Goal: Task Accomplishment & Management: Manage account settings

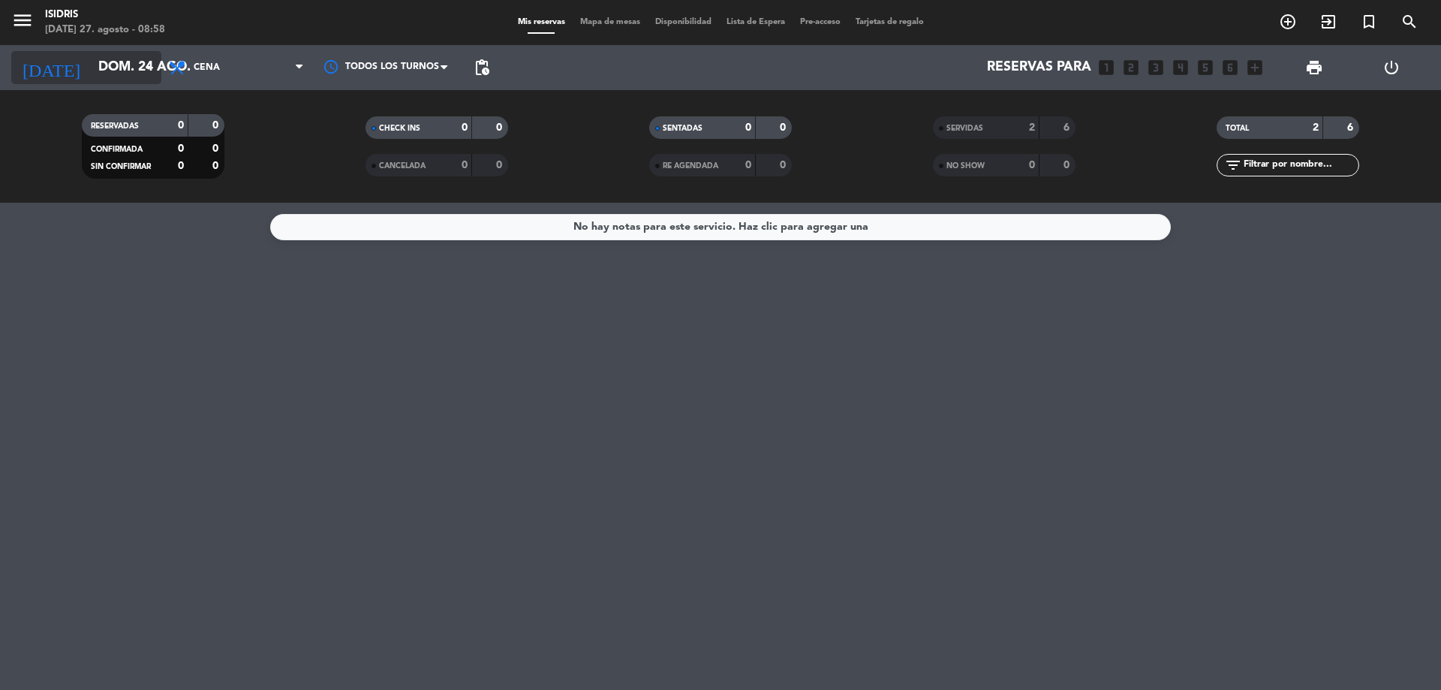
click at [100, 72] on input "dom. 24 ago." at bounding box center [178, 68] width 174 height 30
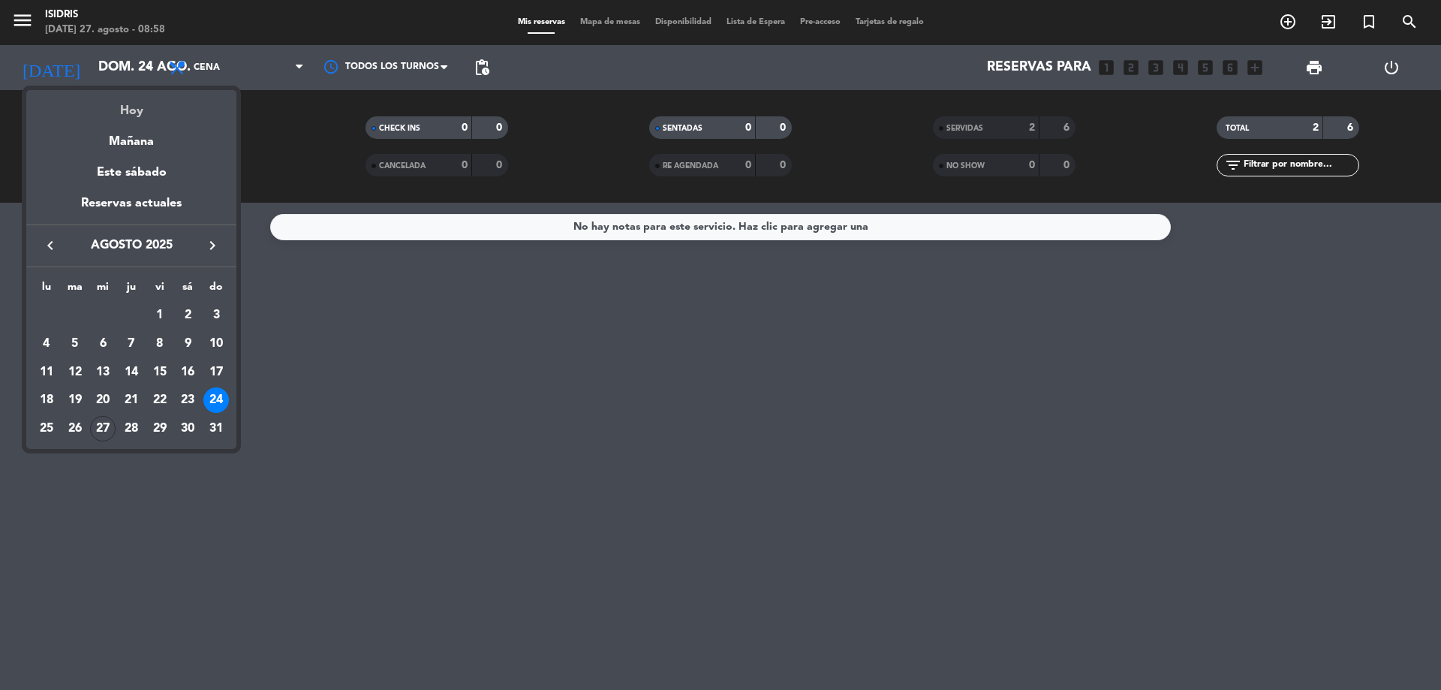
click at [119, 108] on div "Hoy" at bounding box center [131, 105] width 210 height 31
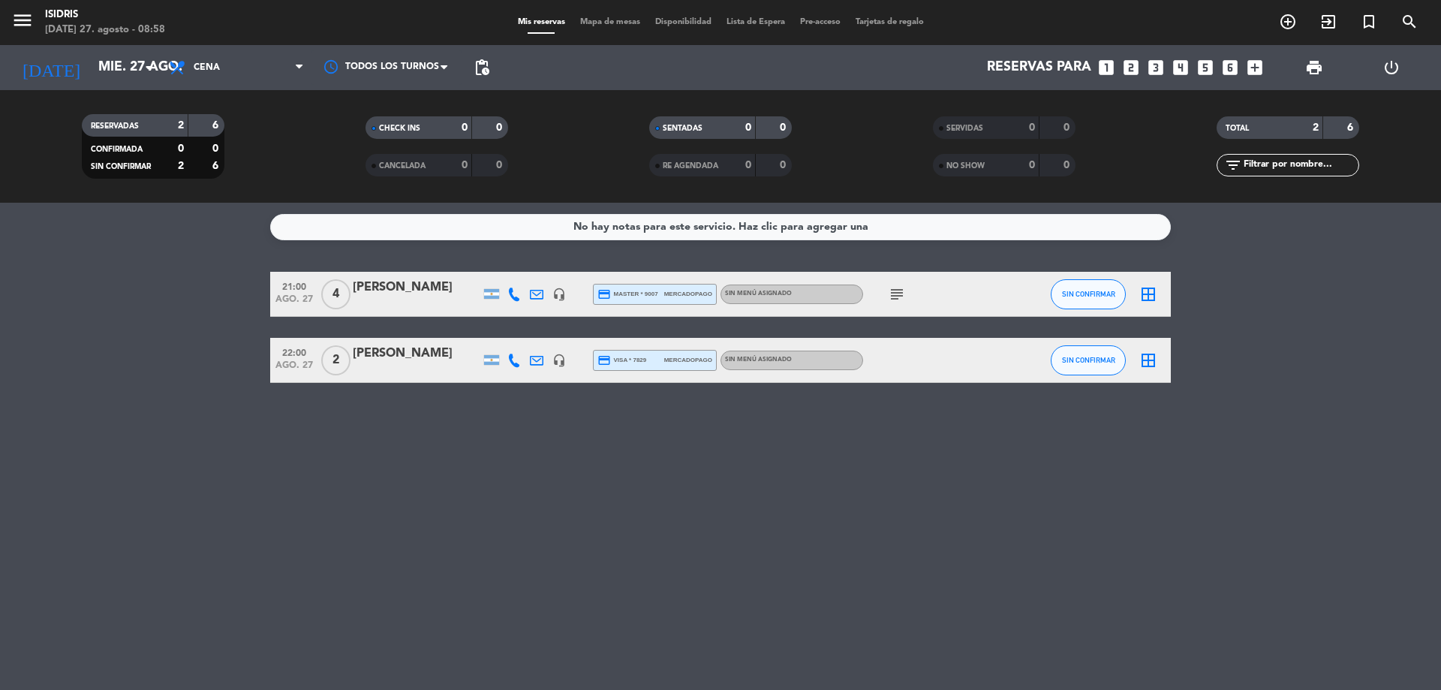
click at [895, 296] on icon "subject" at bounding box center [897, 294] width 18 height 18
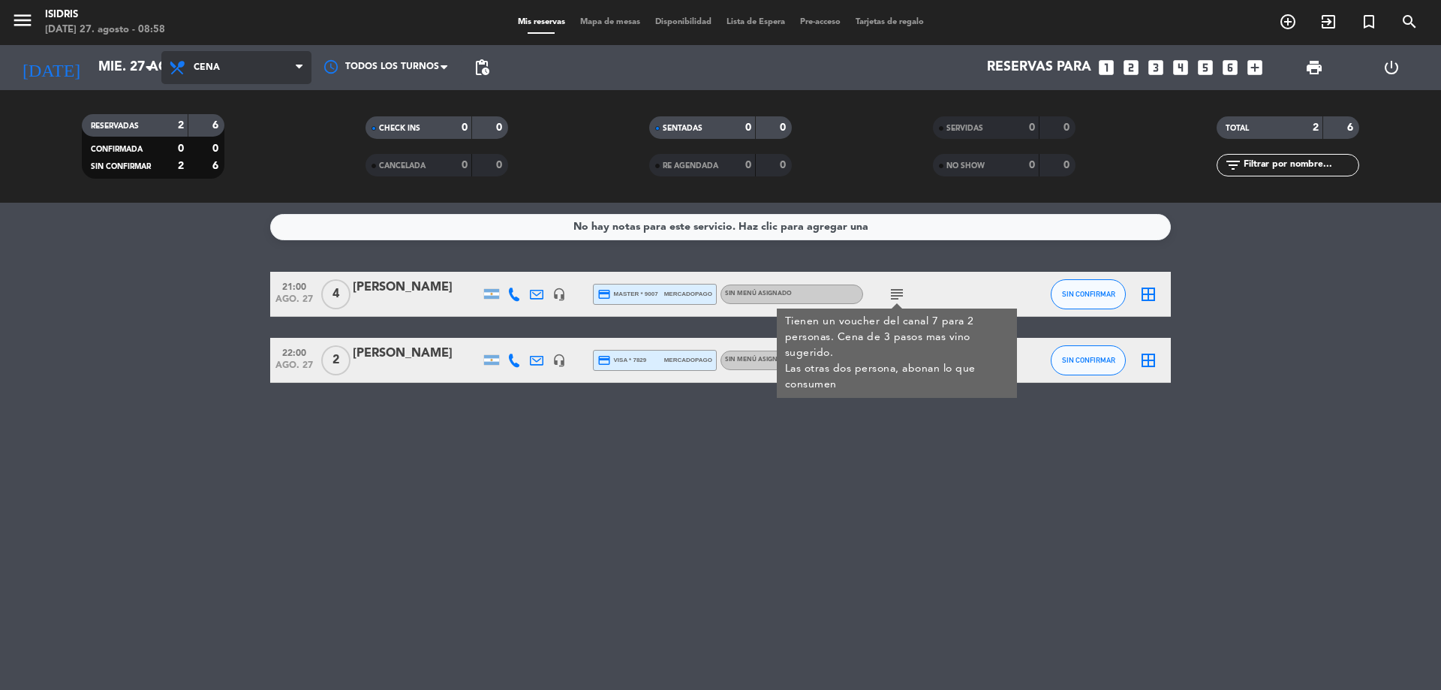
click at [227, 60] on span "Cena" at bounding box center [236, 67] width 150 height 33
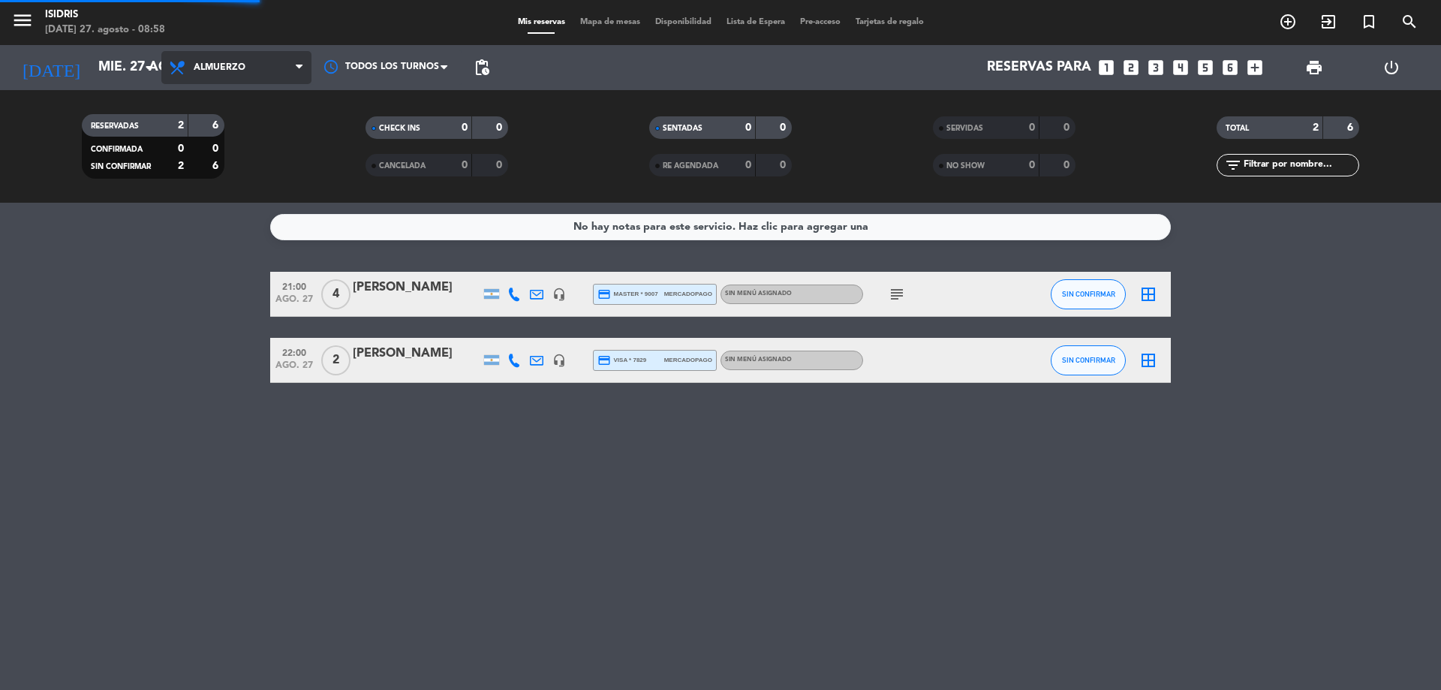
click at [235, 159] on div "menu isidris [DATE] 27. agosto - 08:58 Mis reservas Mapa de mesas Disponibilida…" at bounding box center [720, 101] width 1441 height 203
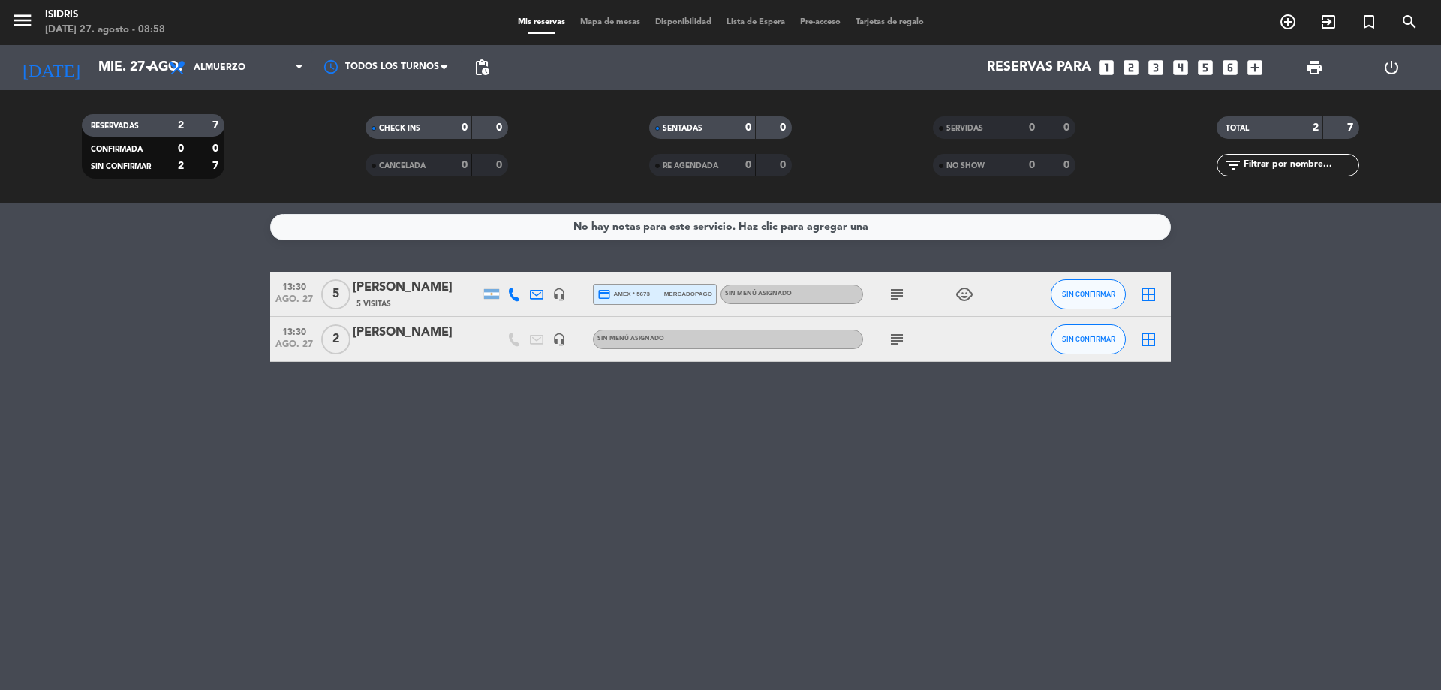
click at [900, 296] on icon "subject" at bounding box center [897, 294] width 18 height 18
click at [903, 344] on icon "subject" at bounding box center [897, 339] width 18 height 18
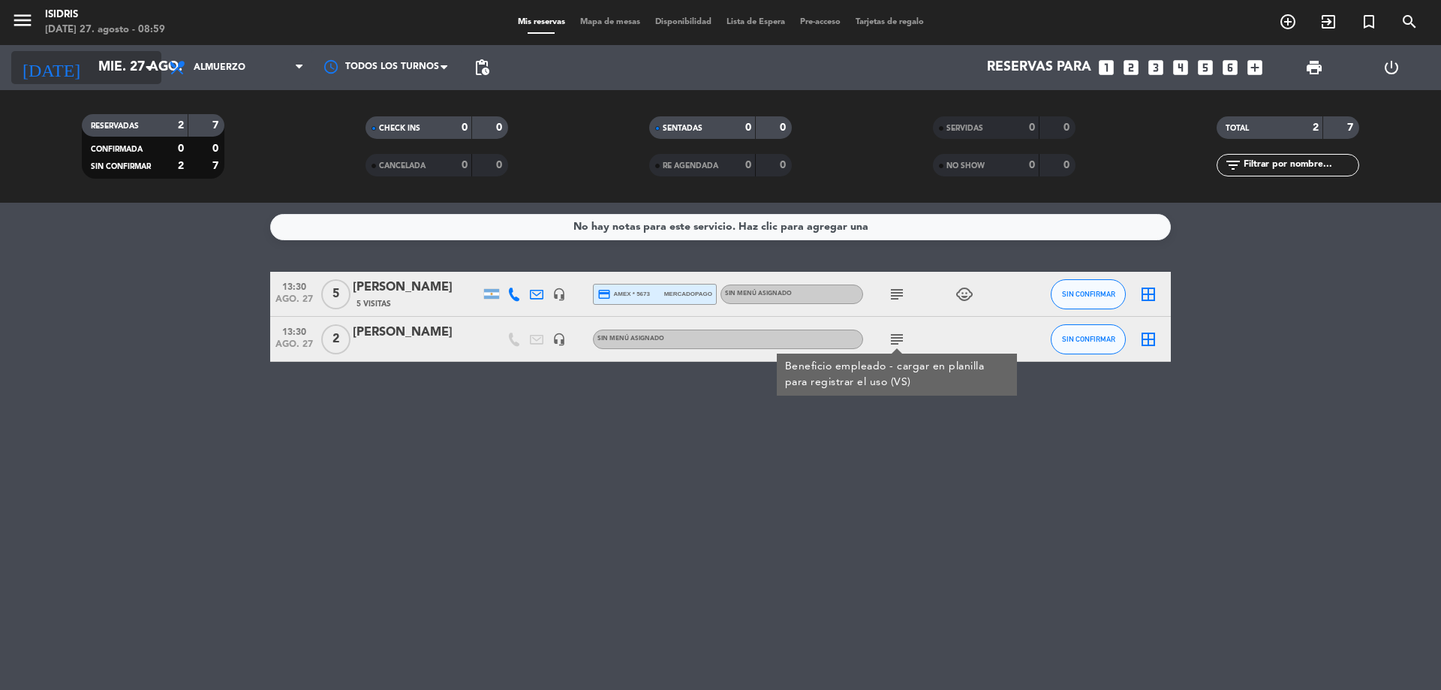
click at [91, 77] on input "mié. 27 ago." at bounding box center [178, 68] width 174 height 30
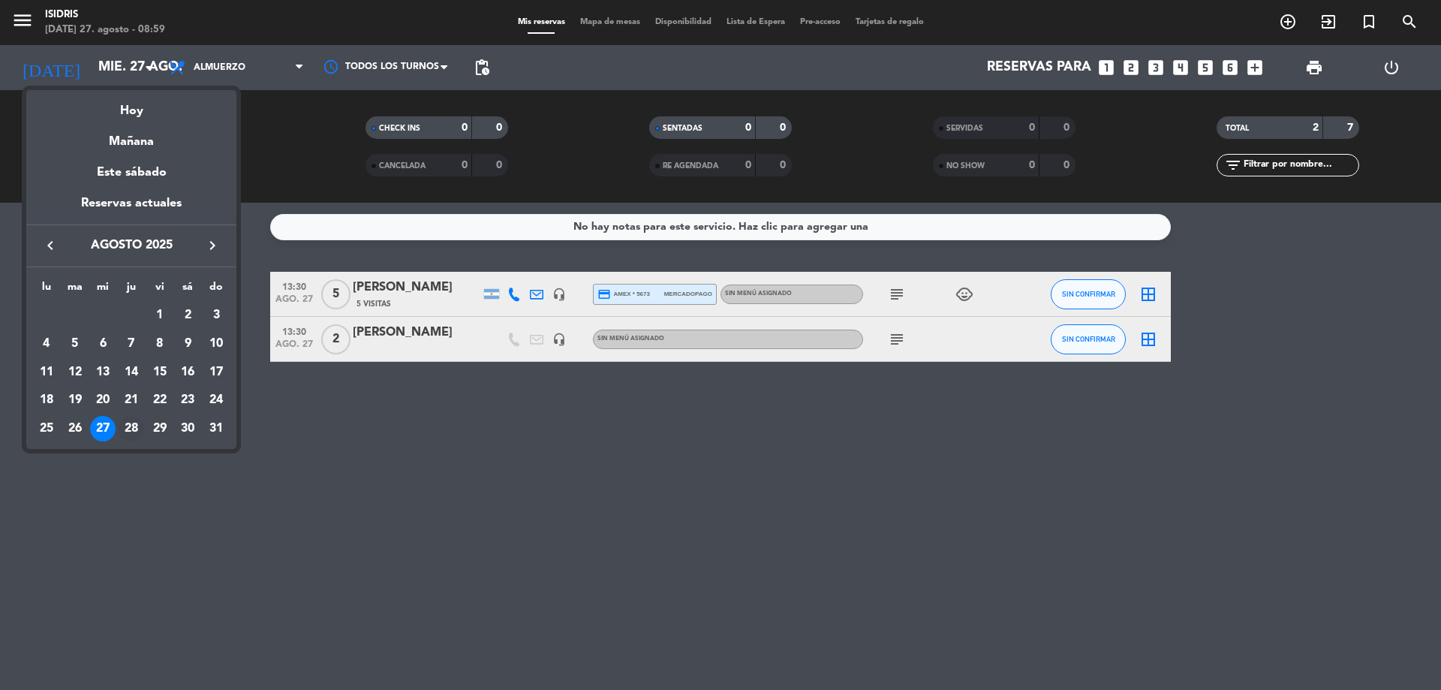
click at [131, 422] on div "28" at bounding box center [132, 429] width 26 height 26
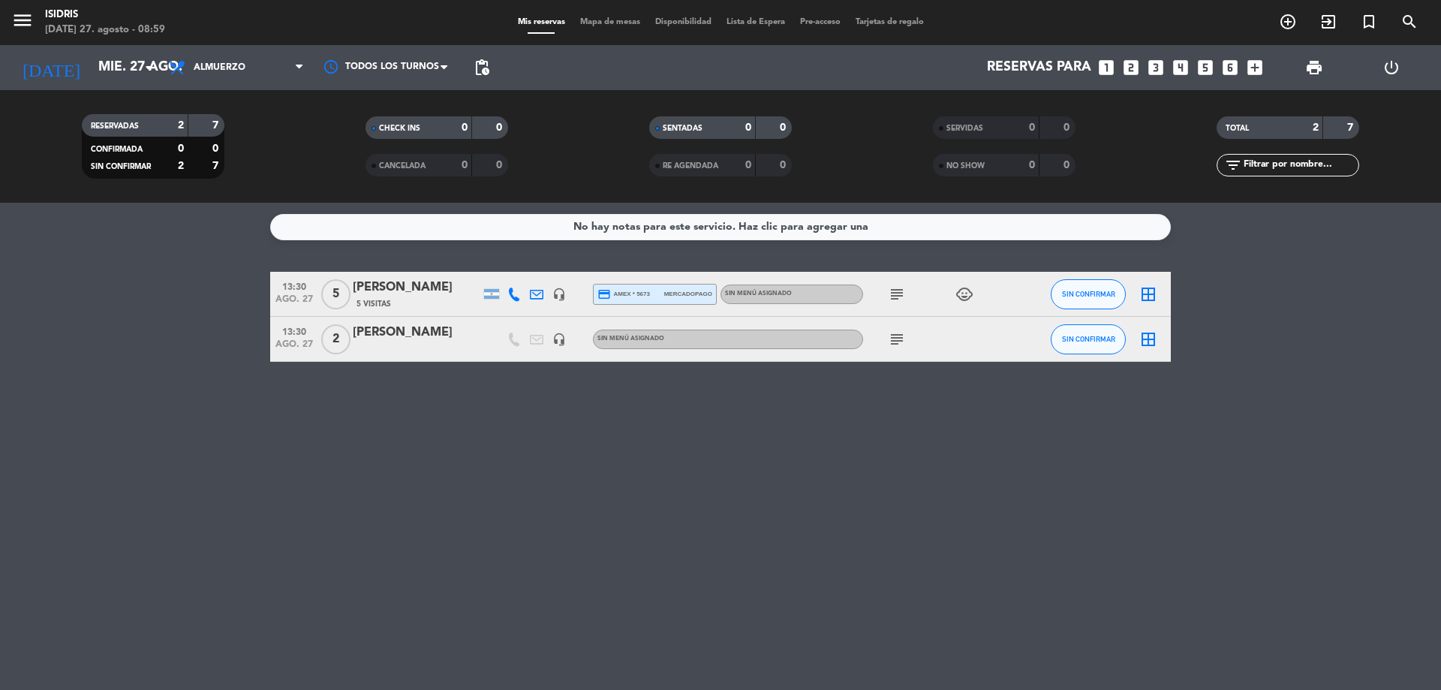
type input "jue. 28 ago."
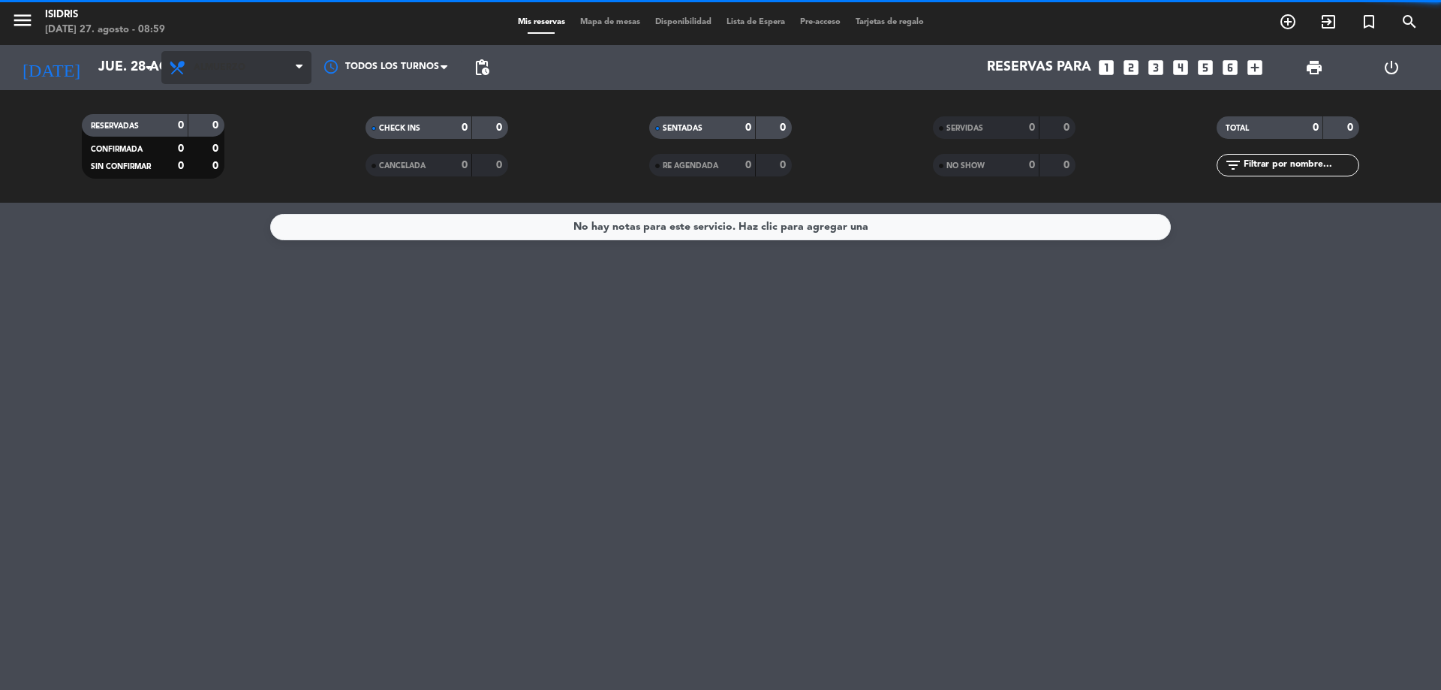
click at [260, 77] on span "Almuerzo" at bounding box center [236, 67] width 150 height 33
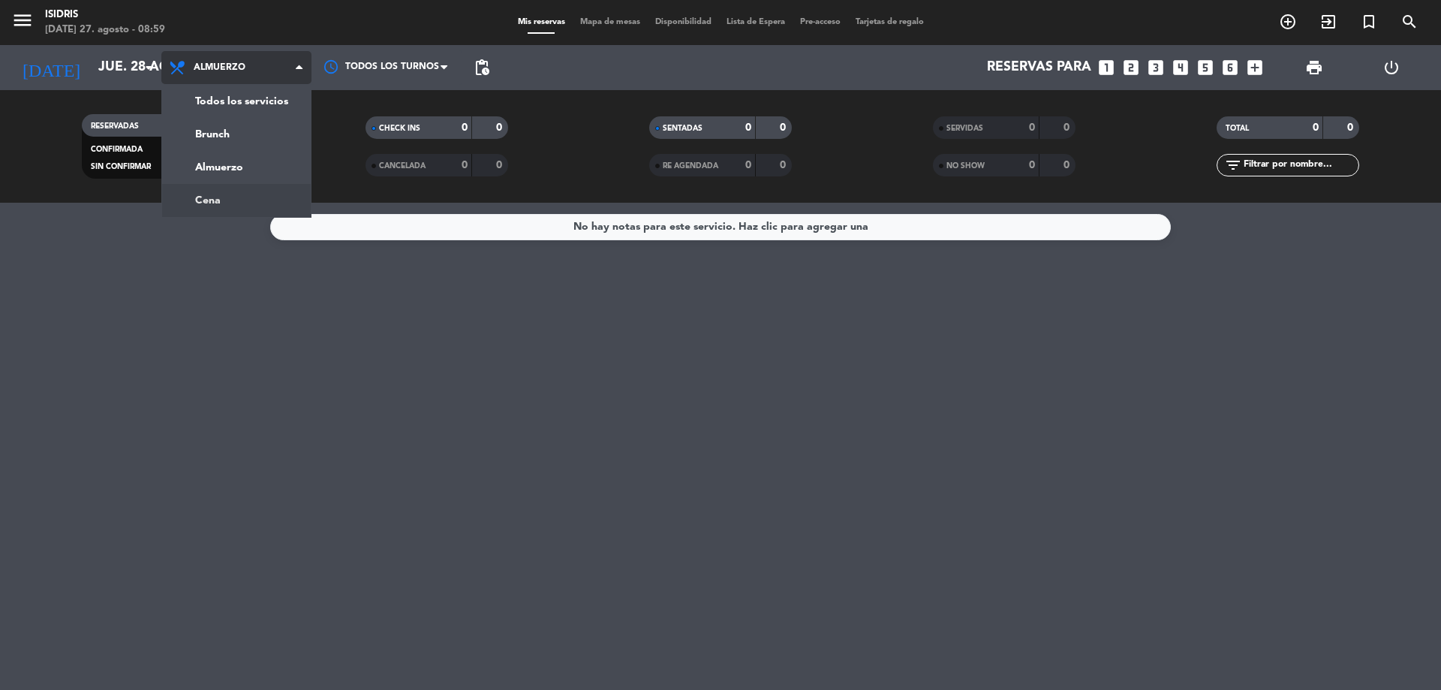
click at [242, 194] on div "menu isidris [DATE] 27. agosto - 08:59 Mis reservas Mapa de mesas Disponibilida…" at bounding box center [720, 101] width 1441 height 203
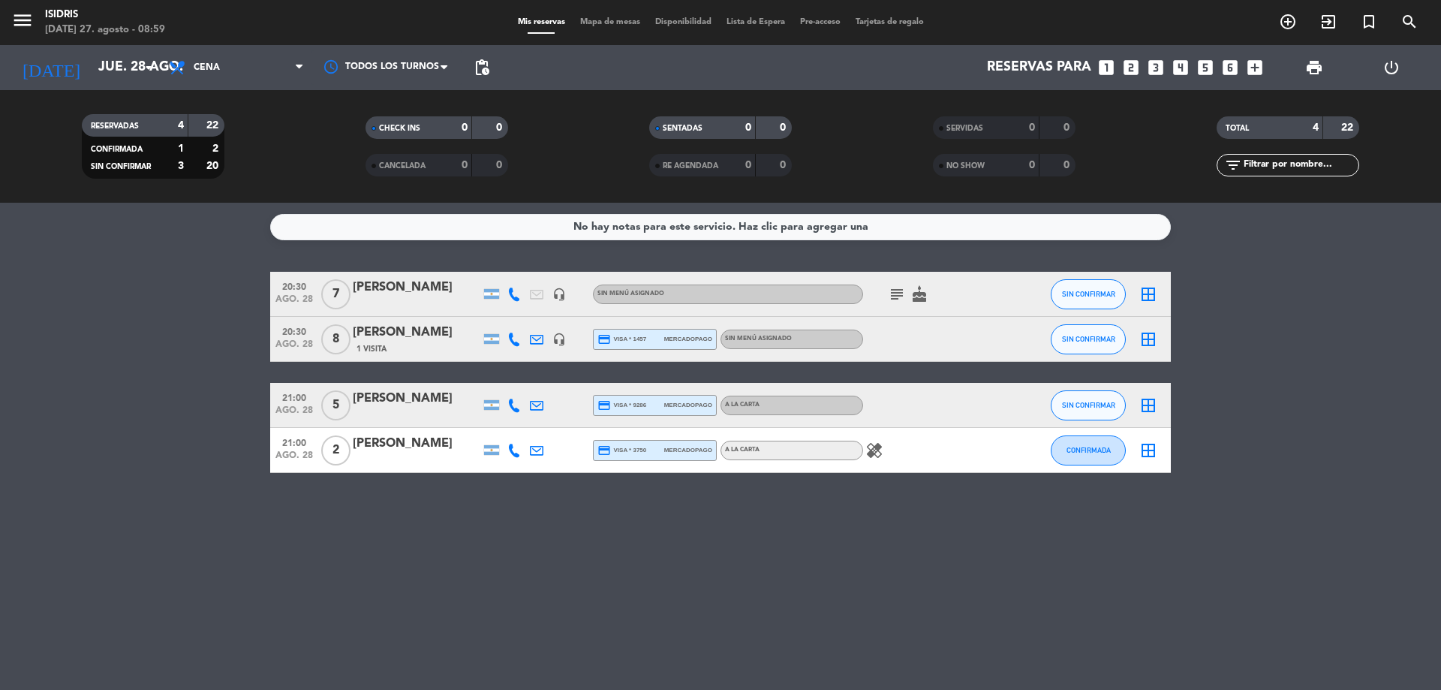
click at [426, 329] on div "[PERSON_NAME]" at bounding box center [417, 333] width 128 height 20
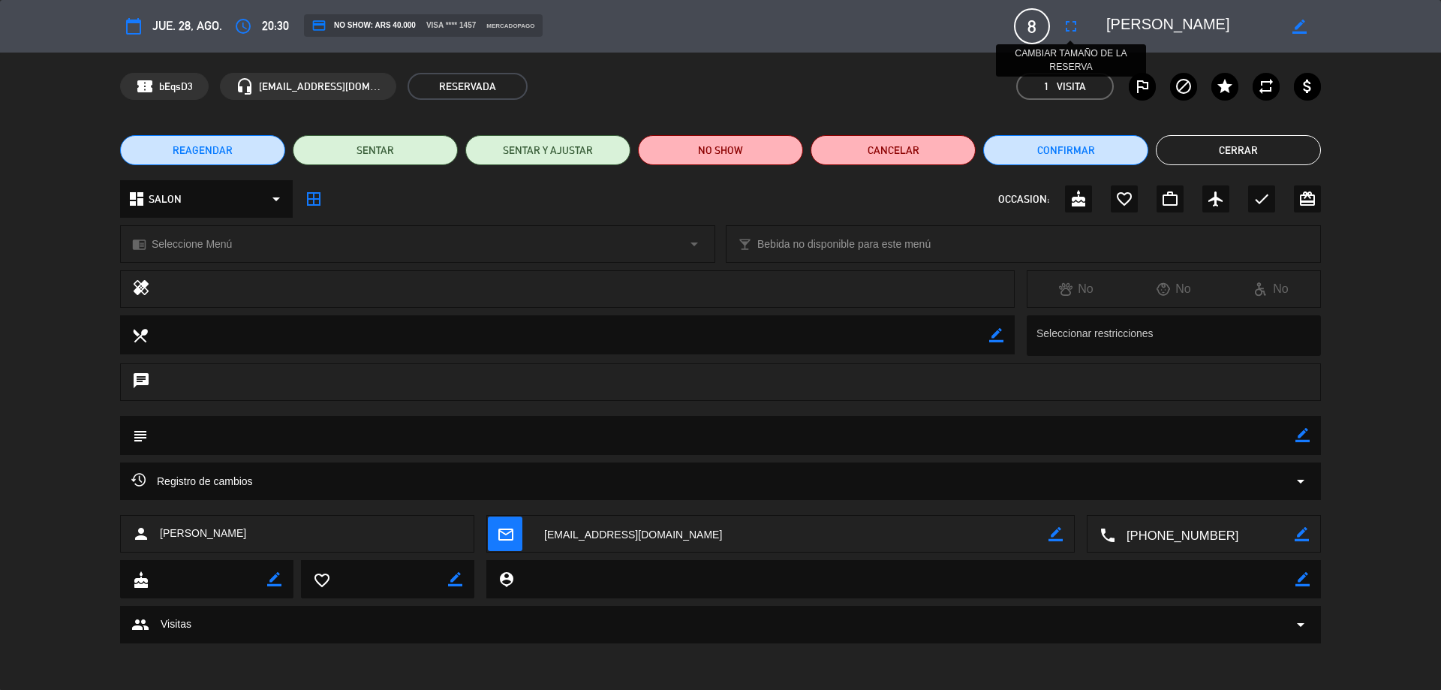
click at [1073, 32] on icon "fullscreen" at bounding box center [1071, 26] width 18 height 18
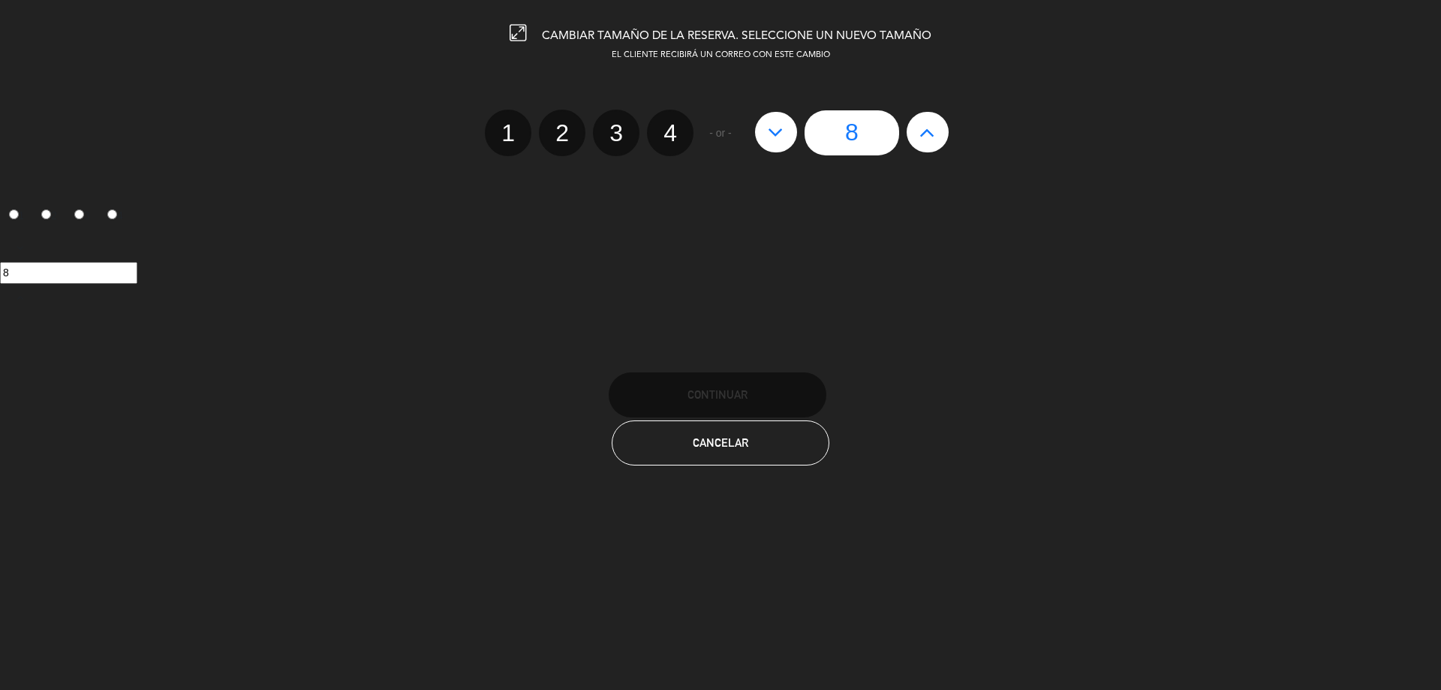
click at [921, 138] on icon at bounding box center [927, 132] width 16 height 24
type input "9"
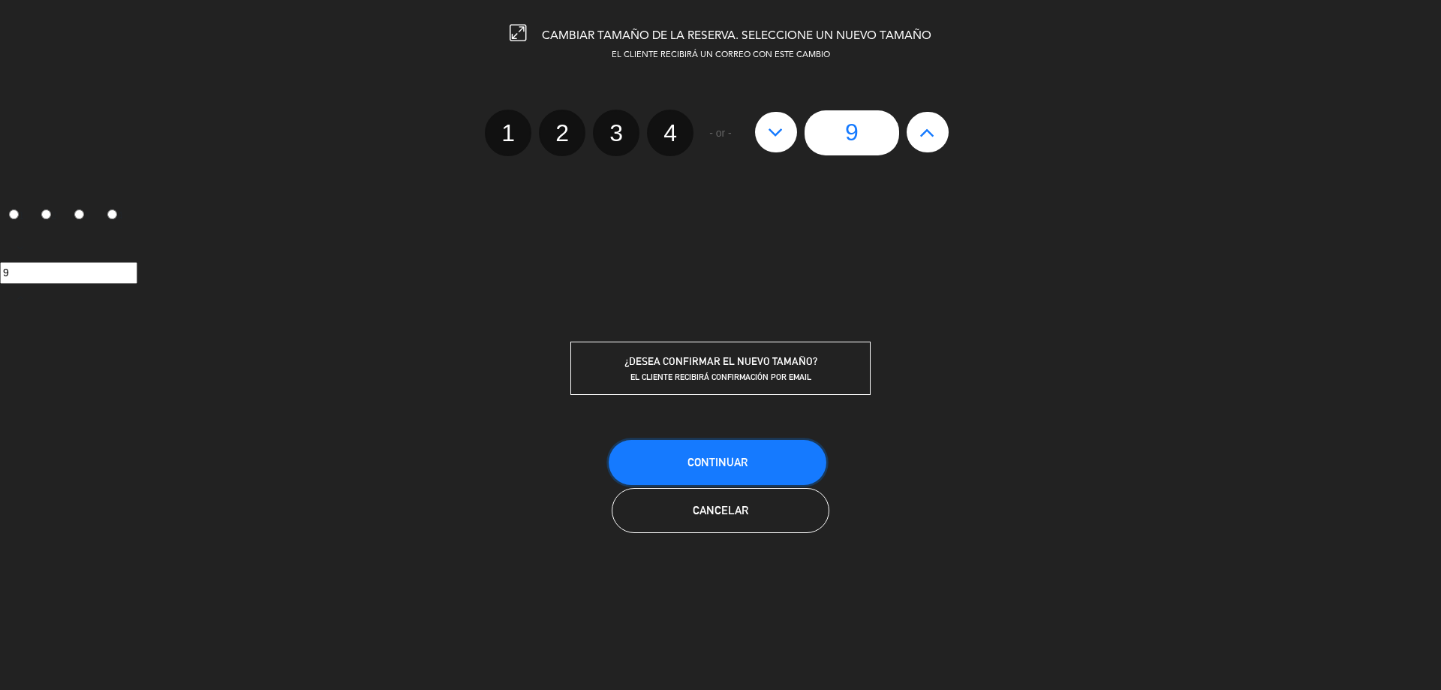
click at [771, 443] on button "Continuar" at bounding box center [718, 462] width 218 height 45
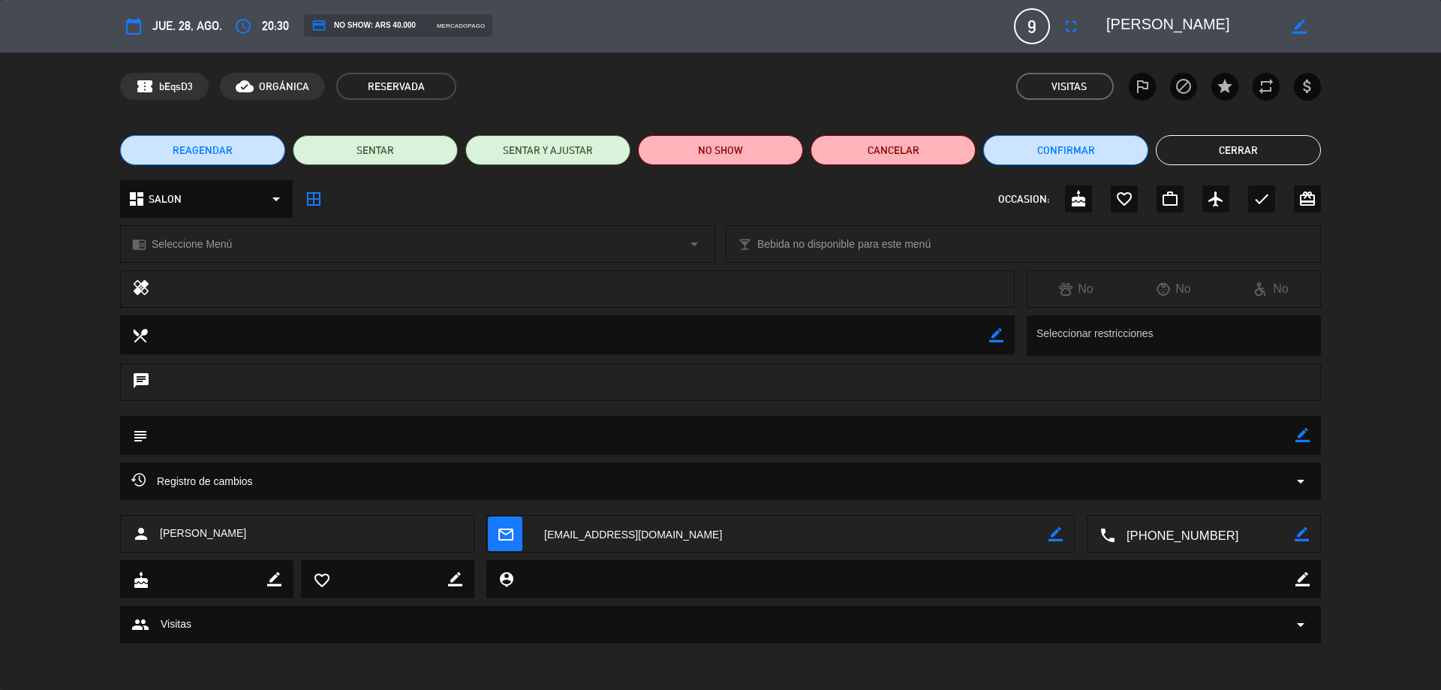
click at [1242, 160] on button "Cerrar" at bounding box center [1238, 150] width 165 height 30
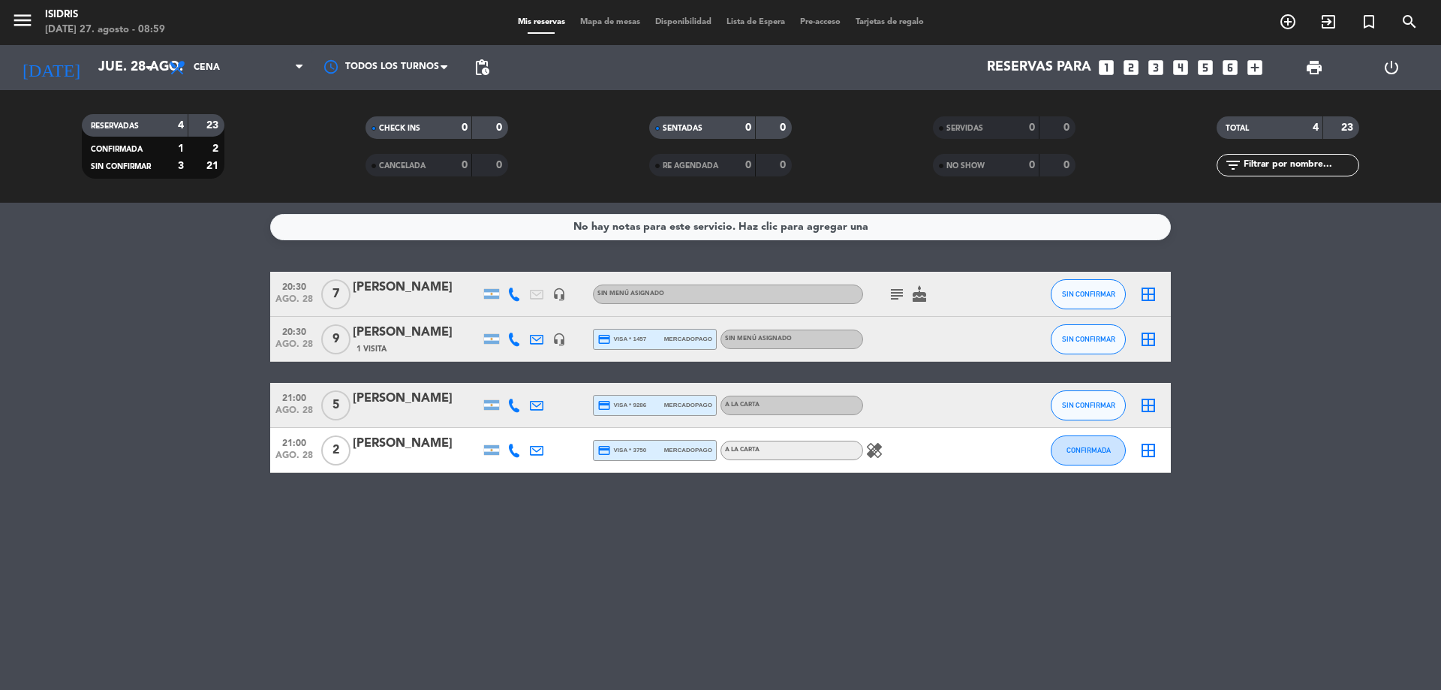
click at [594, 26] on span "Mapa de mesas" at bounding box center [610, 22] width 75 height 8
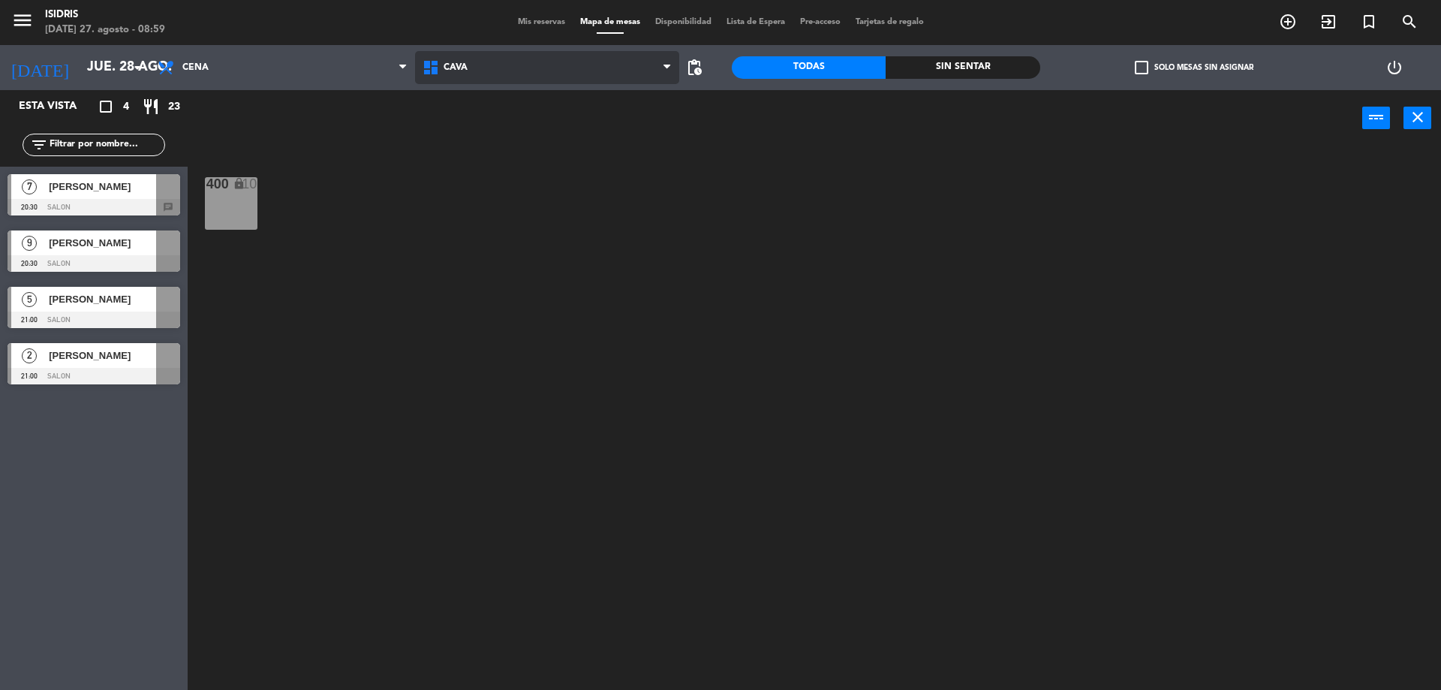
click at [524, 57] on span "CAVA" at bounding box center [547, 67] width 265 height 33
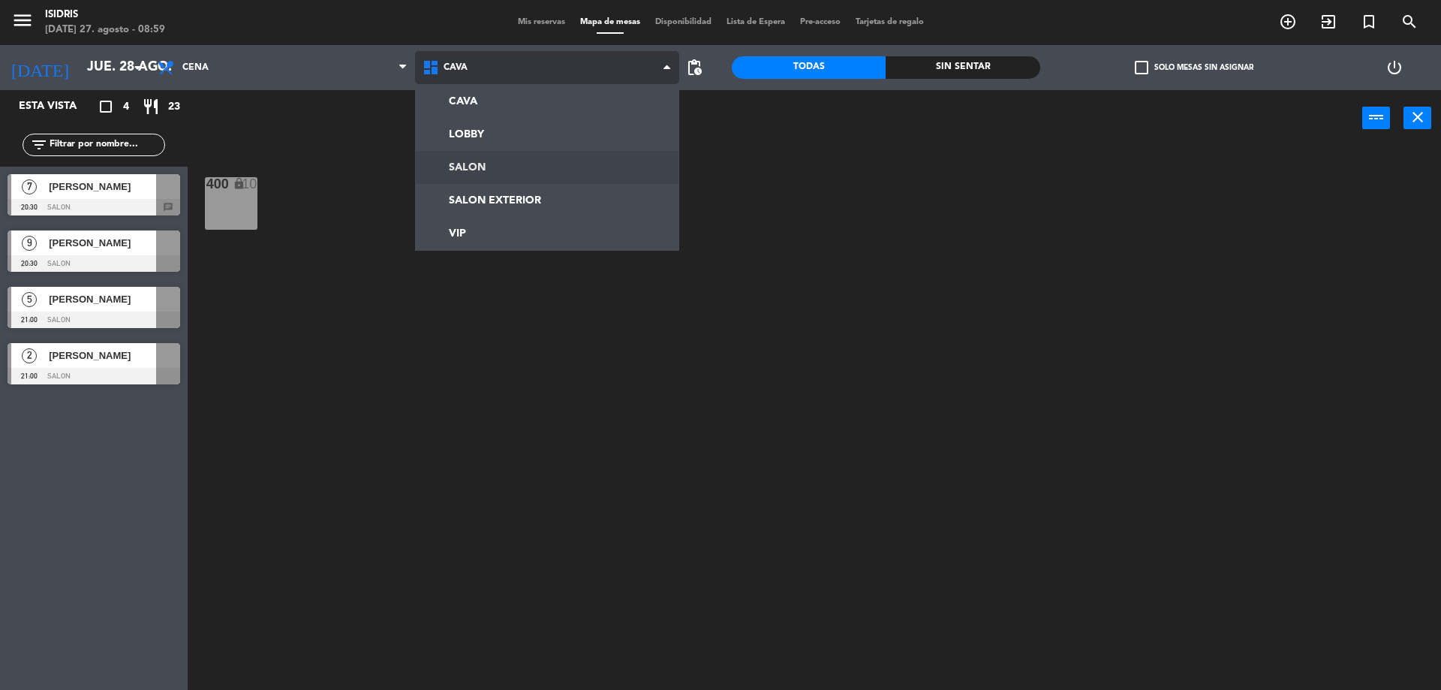
click at [476, 166] on ng-component "menu isidris [DATE] 27. agosto - 08:59 Mis reservas Mapa de mesas Disponibilida…" at bounding box center [720, 346] width 1441 height 693
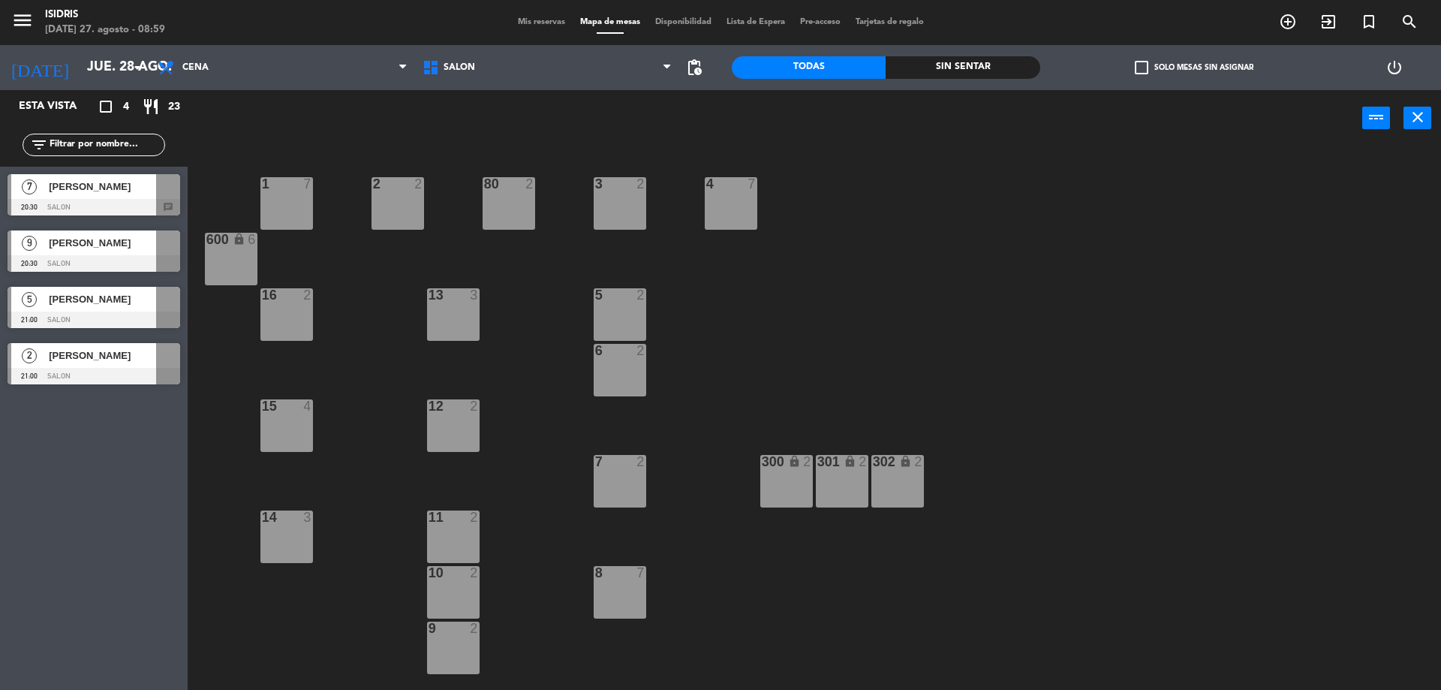
click at [89, 182] on span "[PERSON_NAME]" at bounding box center [102, 187] width 107 height 16
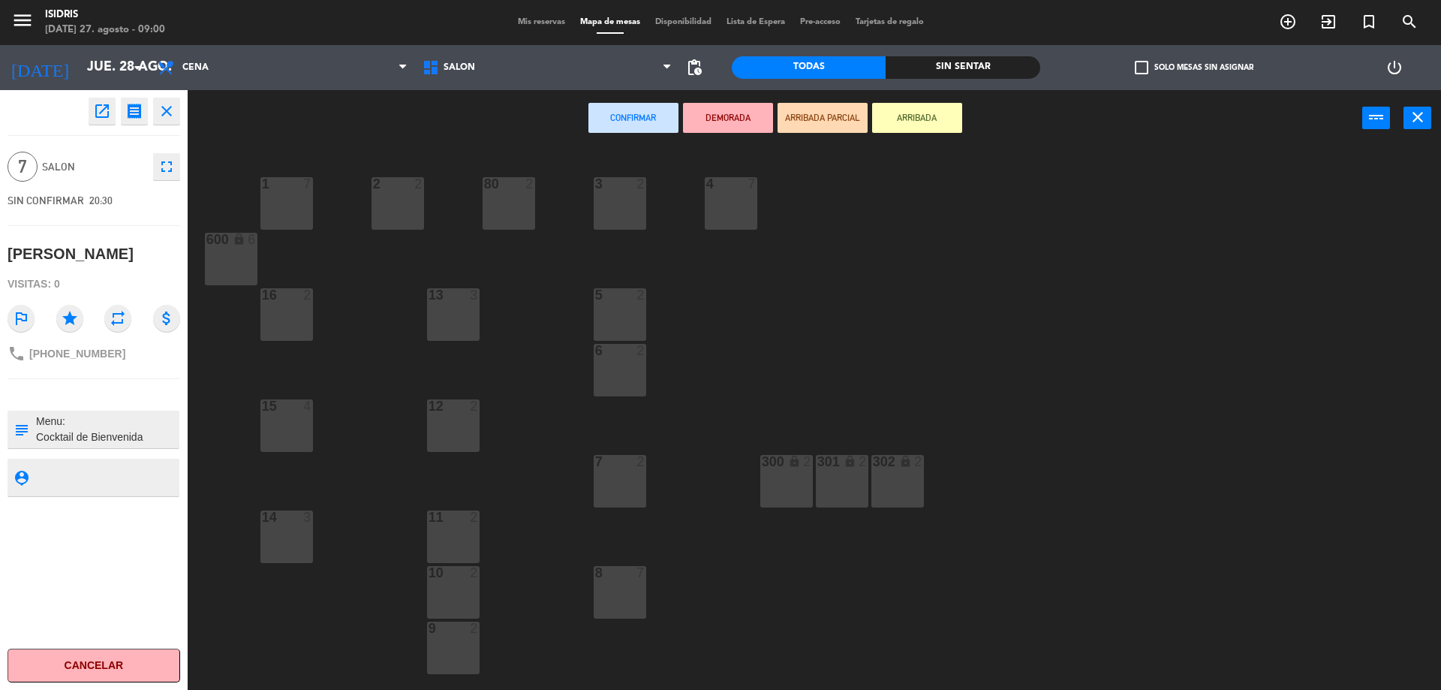
click at [309, 314] on div "16 2" at bounding box center [286, 314] width 53 height 53
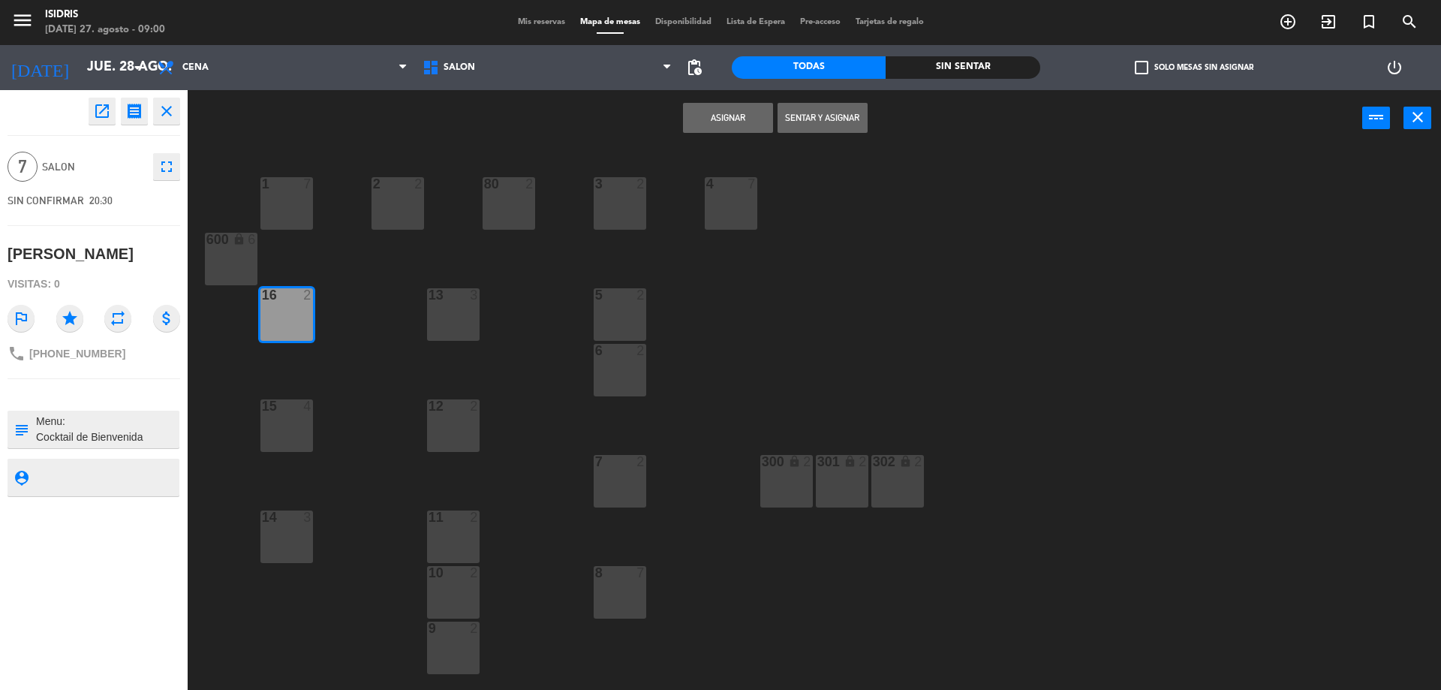
click at [279, 407] on div at bounding box center [286, 406] width 25 height 14
click at [699, 117] on button "Asignar" at bounding box center [728, 118] width 90 height 30
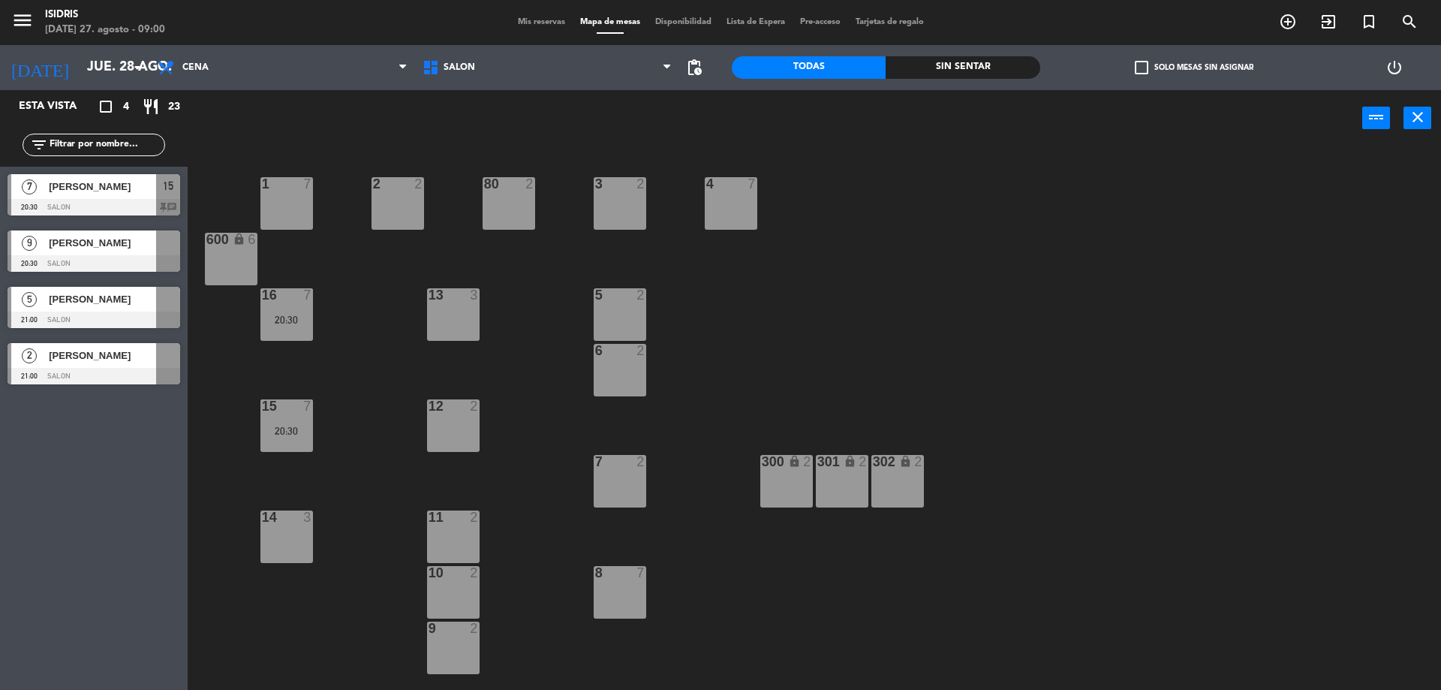
click at [120, 257] on div at bounding box center [94, 263] width 173 height 17
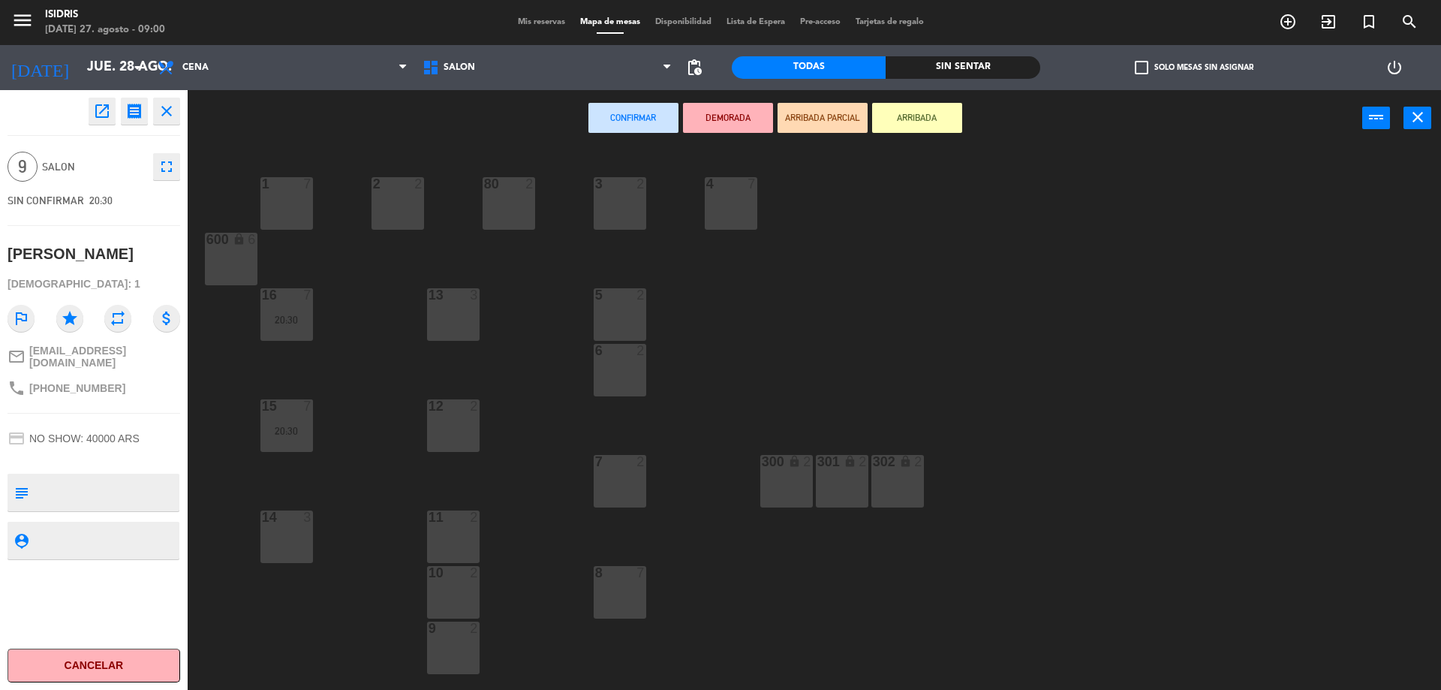
click at [441, 302] on div "13 3" at bounding box center [453, 295] width 53 height 15
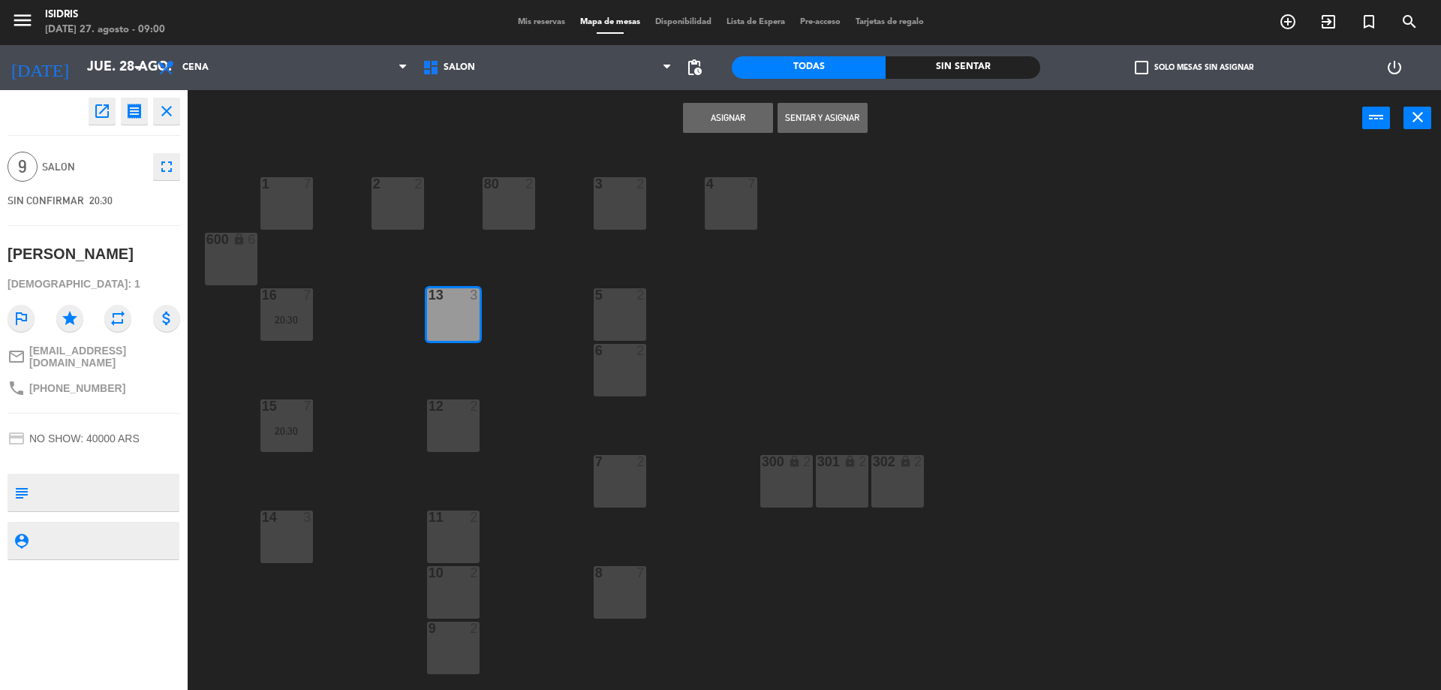
click at [444, 428] on div "12 2" at bounding box center [453, 425] width 53 height 53
click at [457, 514] on div at bounding box center [452, 517] width 25 height 14
click at [738, 116] on button "Asignar" at bounding box center [728, 118] width 90 height 30
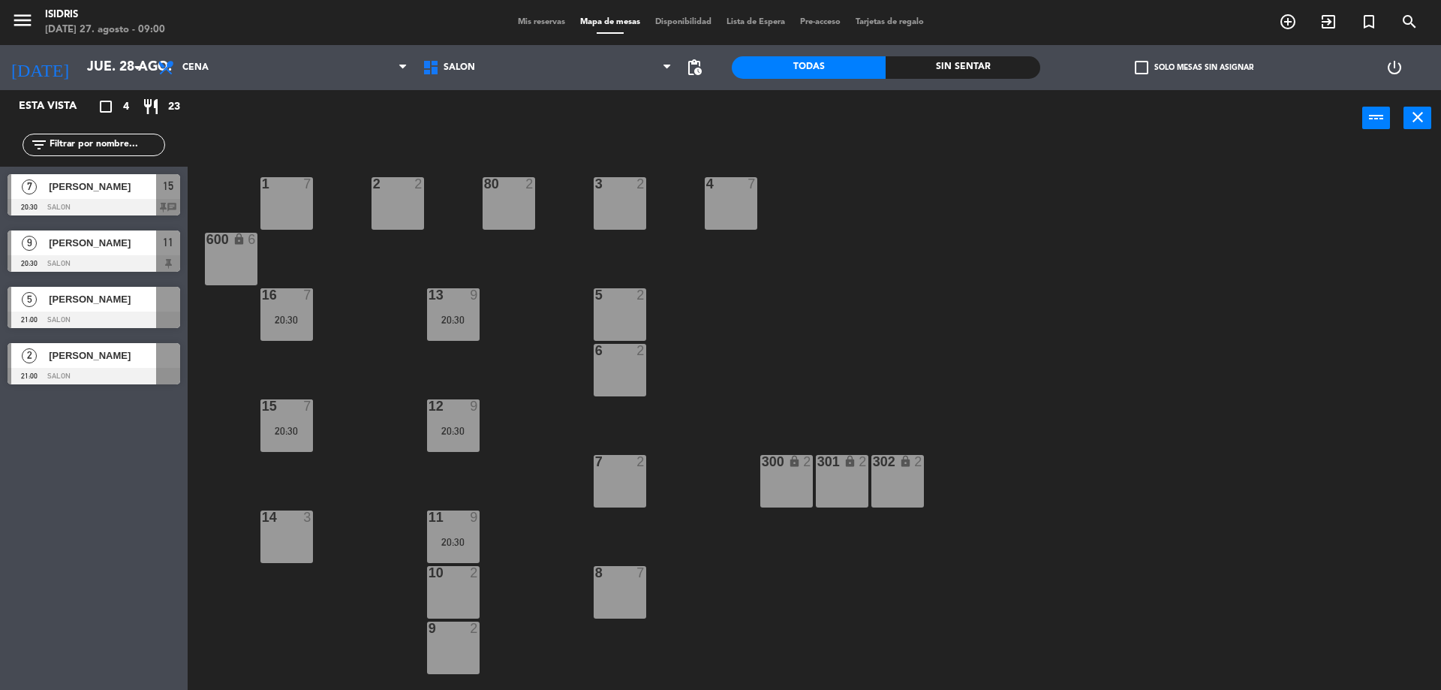
click at [93, 311] on div at bounding box center [94, 319] width 173 height 17
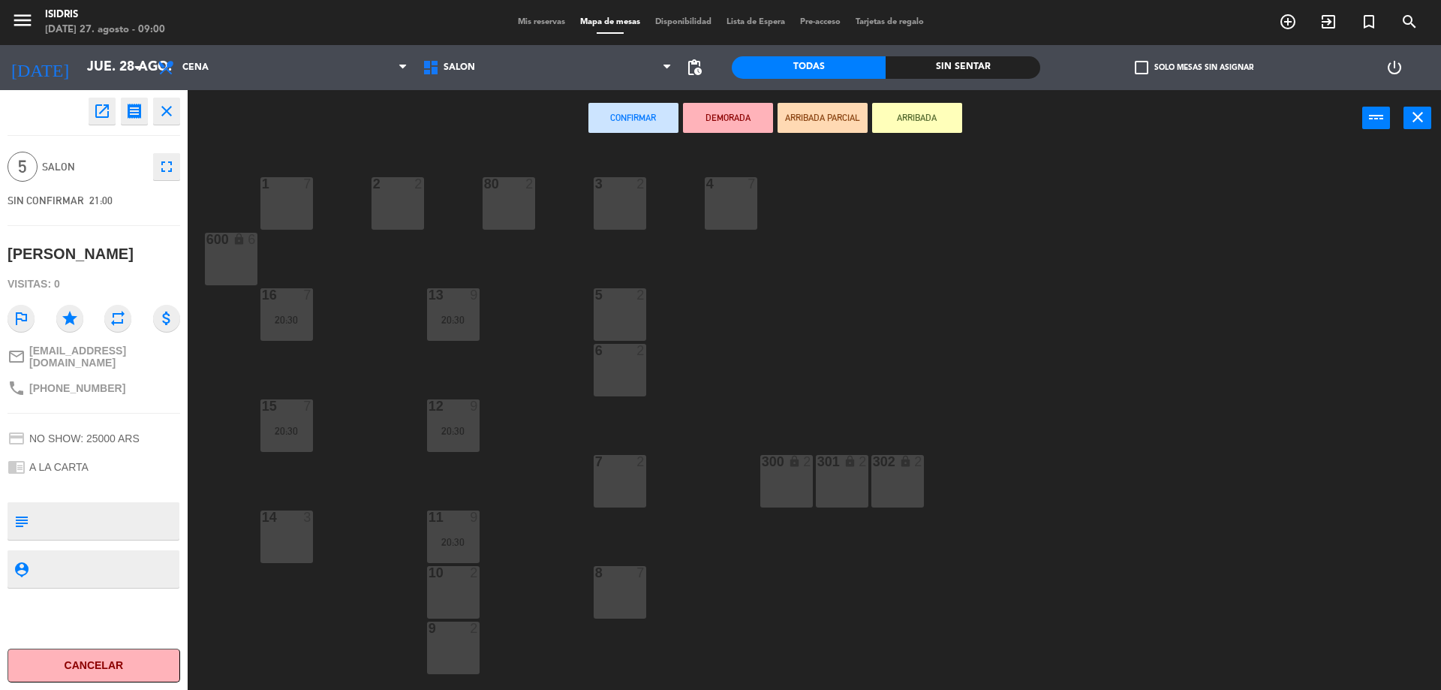
click at [295, 204] on div "1 7" at bounding box center [286, 203] width 53 height 53
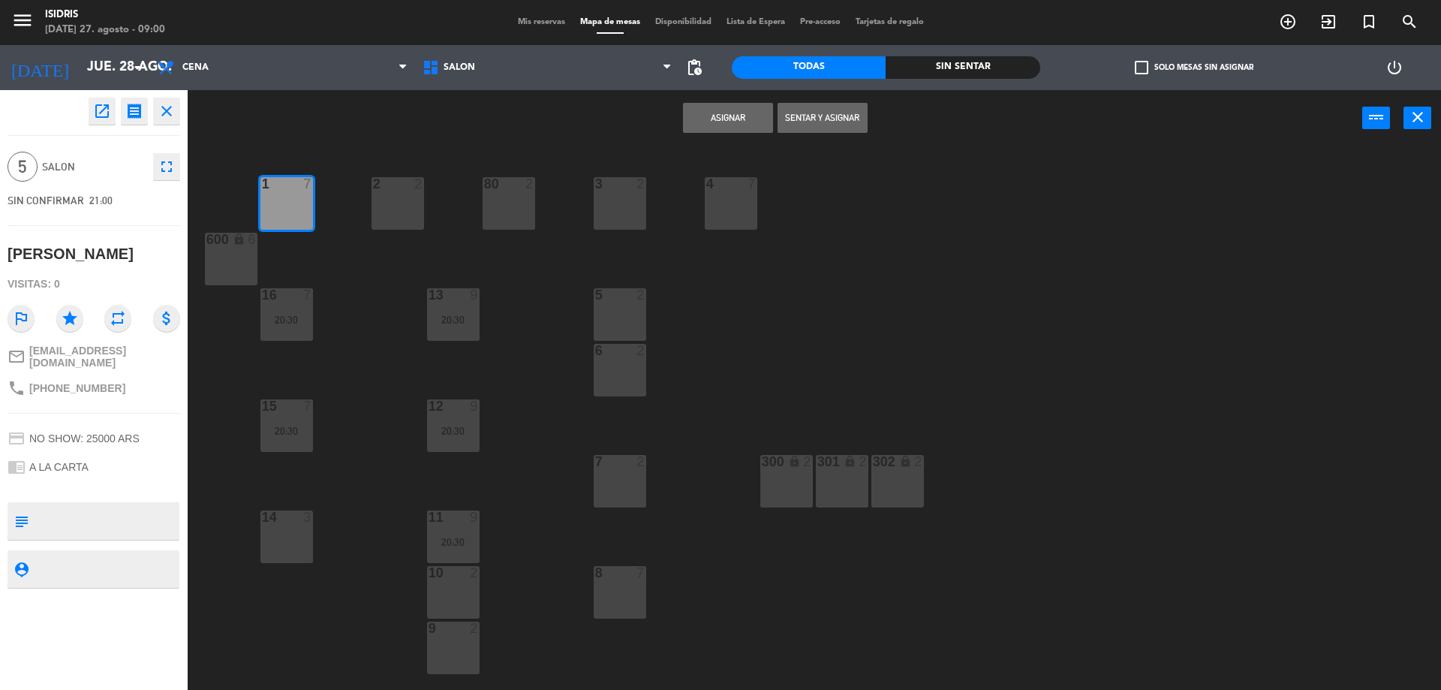
click at [734, 116] on button "Asignar" at bounding box center [728, 118] width 90 height 30
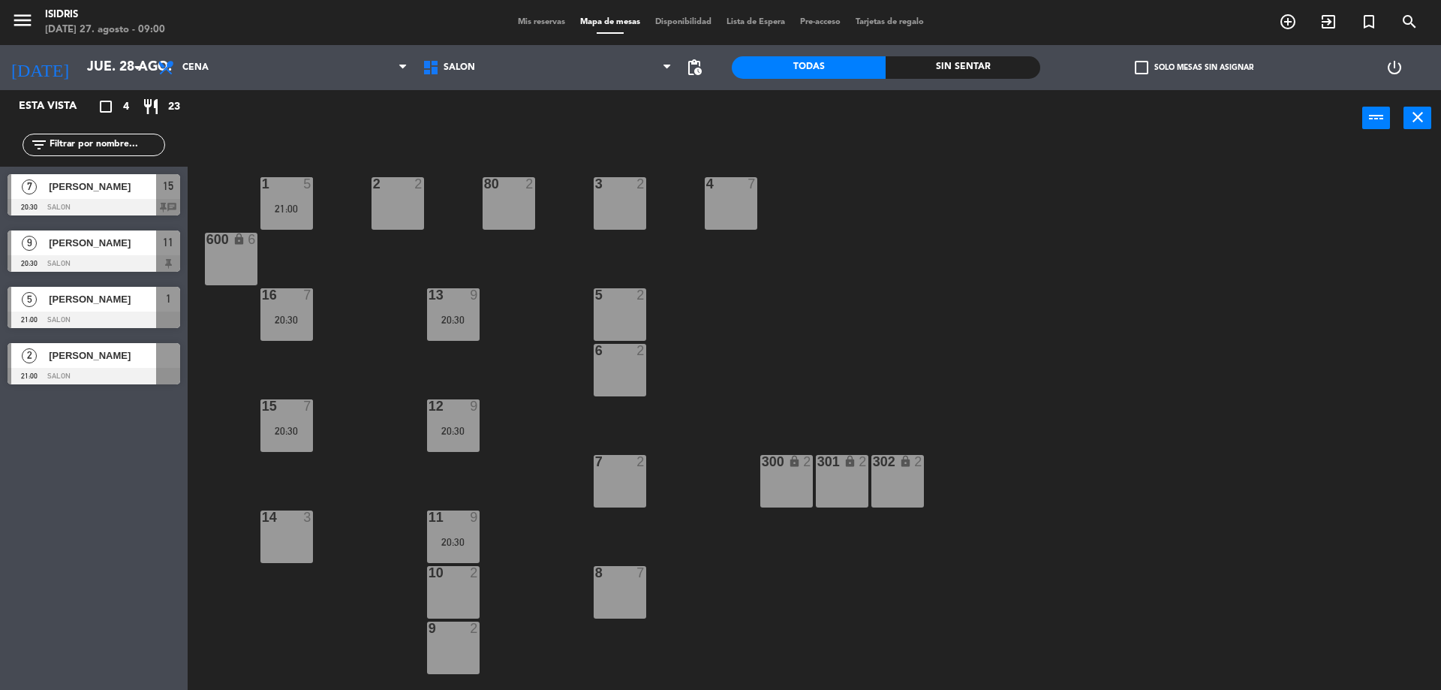
click at [107, 375] on div at bounding box center [94, 376] width 173 height 17
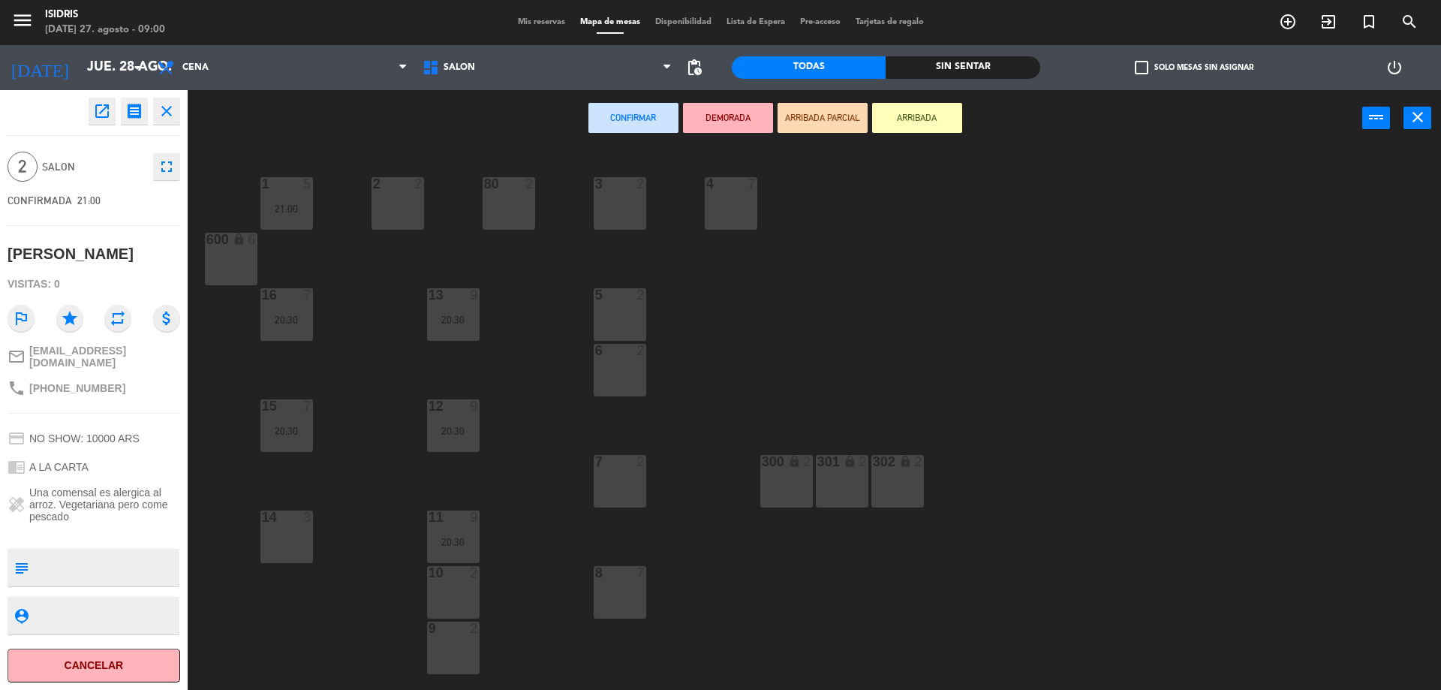
click at [525, 218] on div "80 2" at bounding box center [508, 203] width 53 height 53
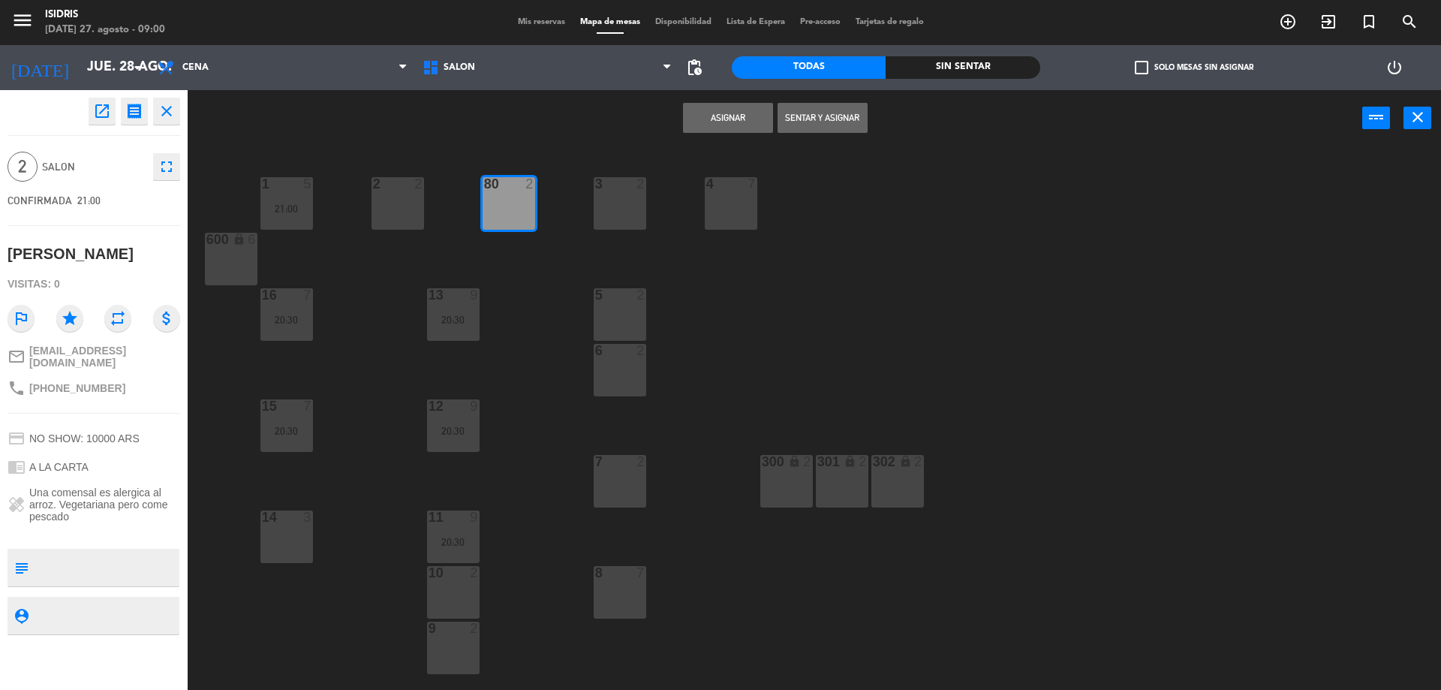
click at [699, 129] on button "Asignar" at bounding box center [728, 118] width 90 height 30
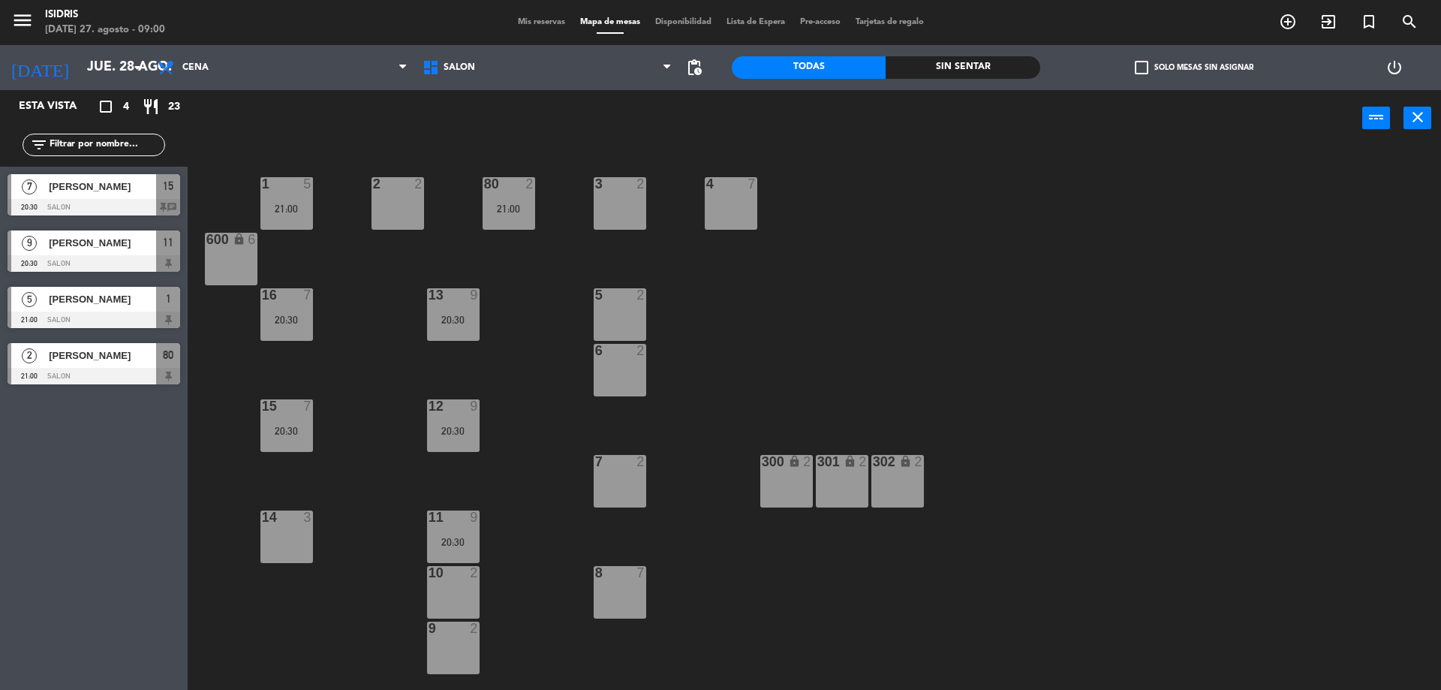
click at [1423, 109] on icon "close" at bounding box center [1417, 117] width 18 height 18
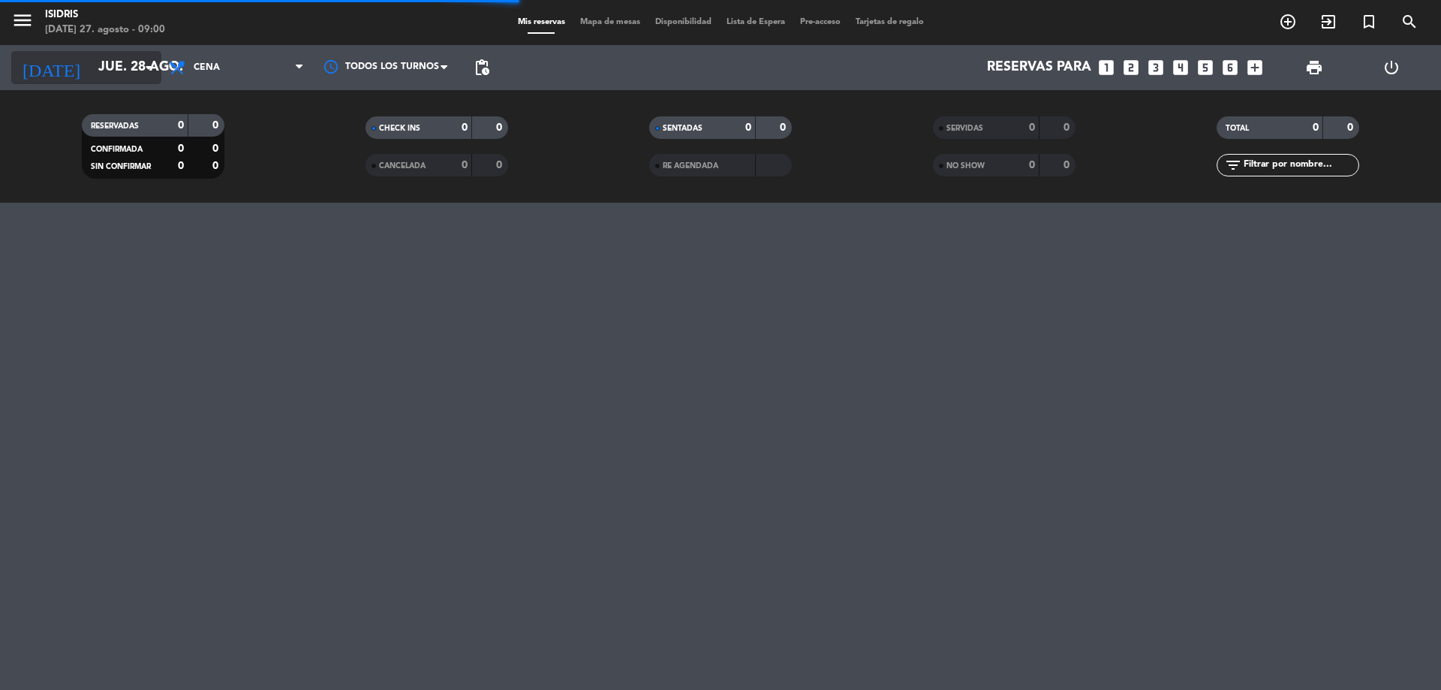
click at [111, 59] on input "jue. 28 ago." at bounding box center [178, 68] width 174 height 30
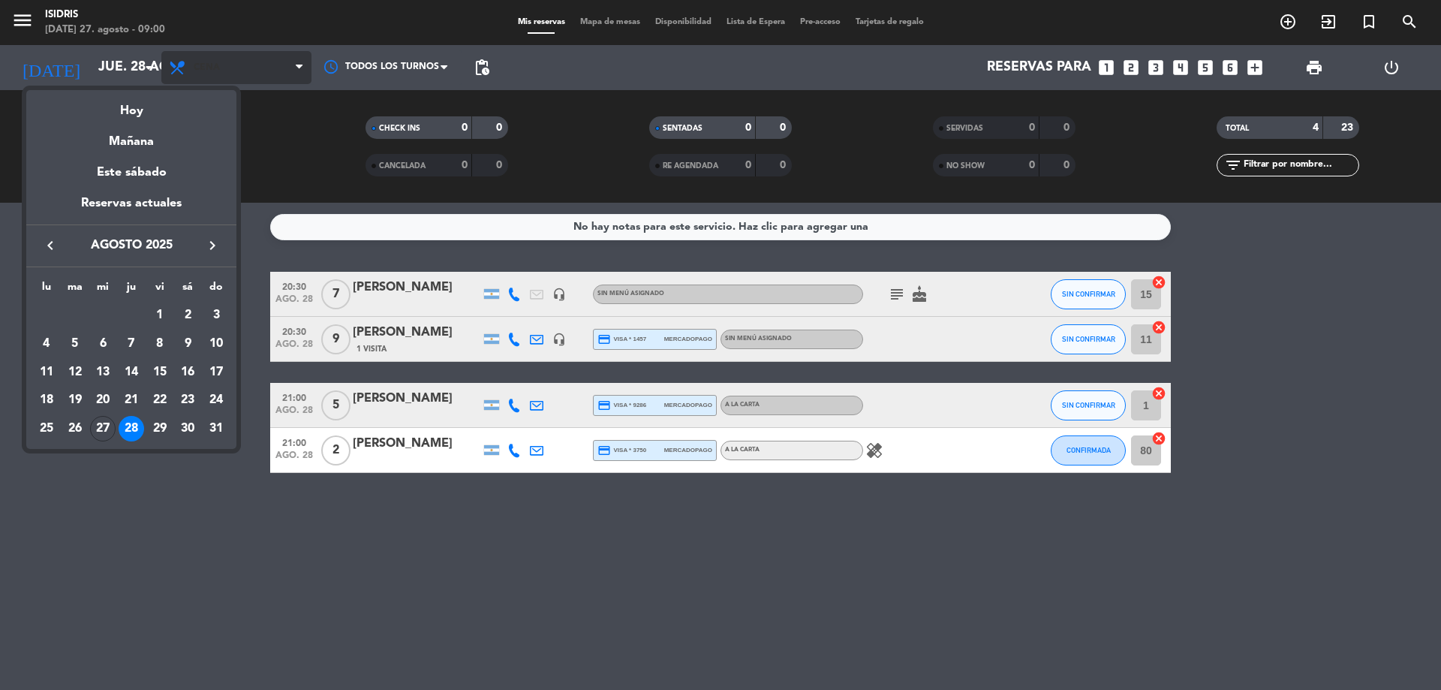
drag, startPoint x: 308, startPoint y: 77, endPoint x: 292, endPoint y: 80, distance: 16.2
click at [296, 80] on div at bounding box center [720, 345] width 1441 height 690
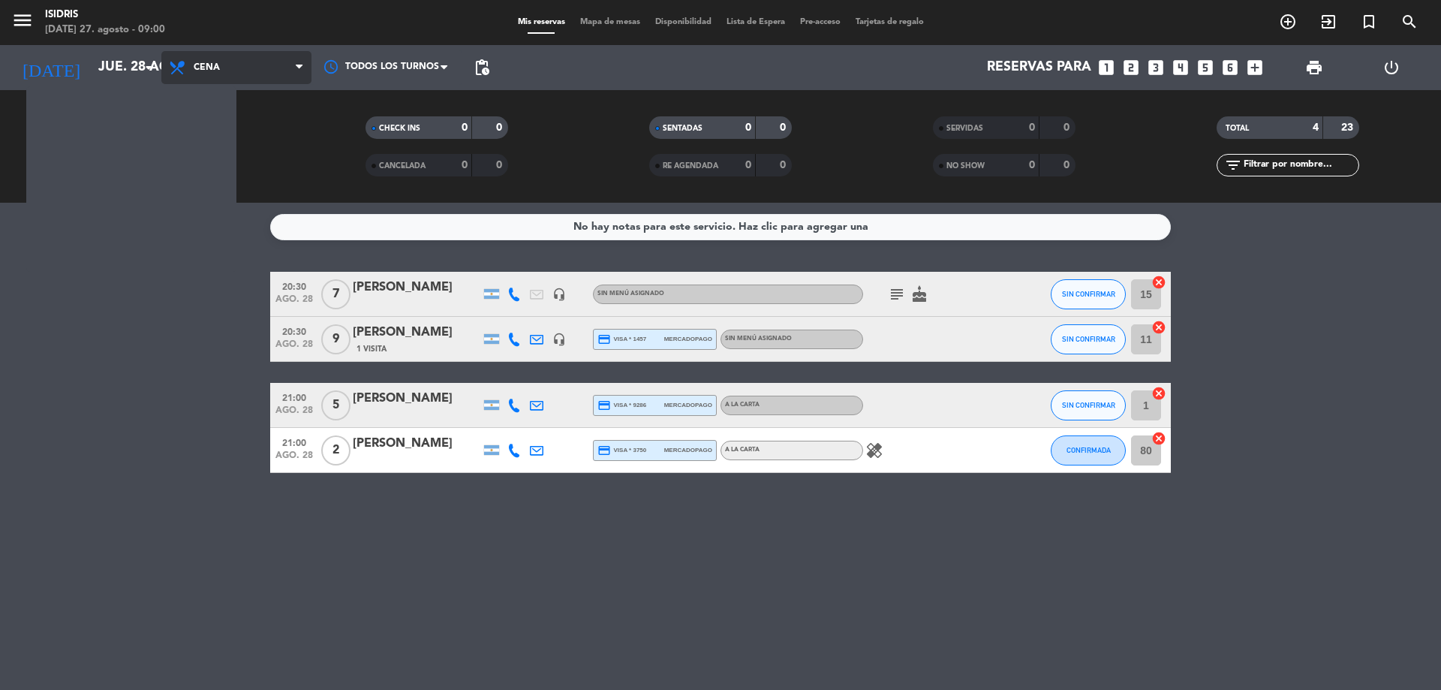
click at [275, 69] on span "Cena" at bounding box center [236, 67] width 150 height 33
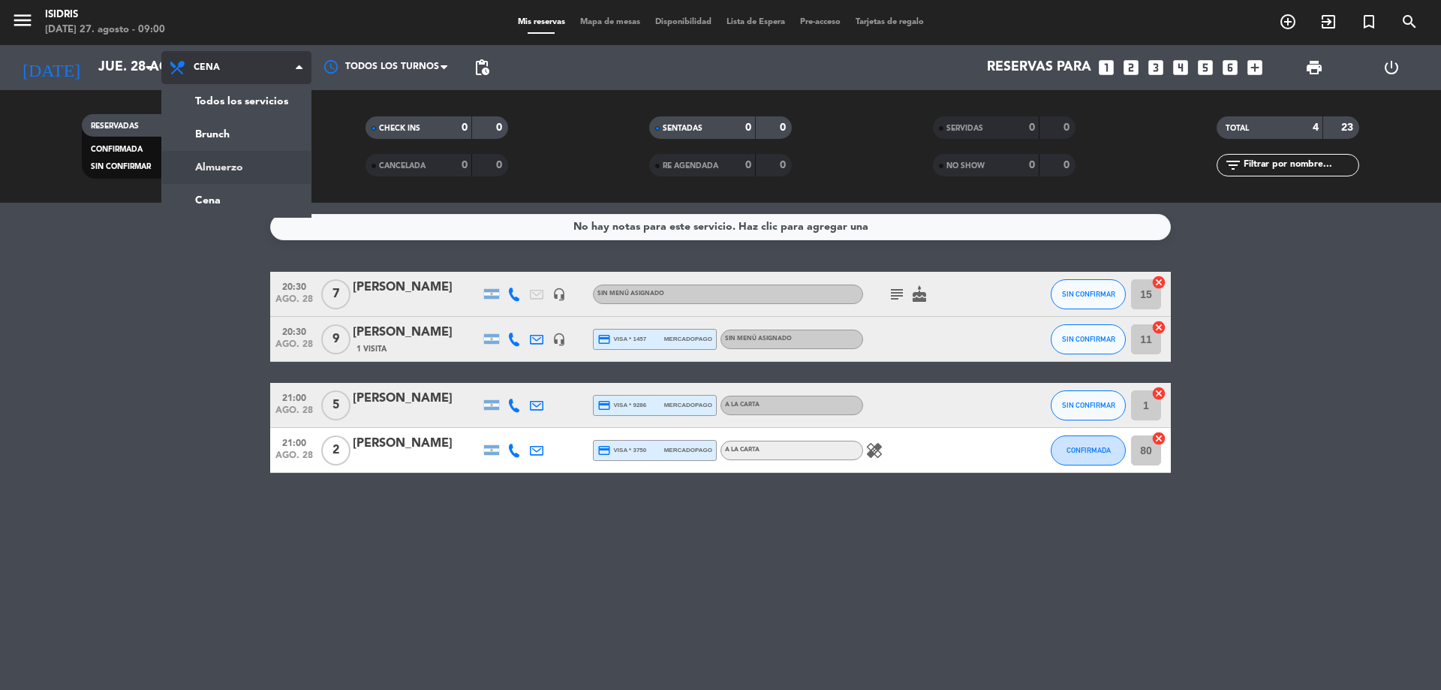
click at [233, 165] on div "menu isidris [DATE] 27. agosto - 09:00 Mis reservas Mapa de mesas Disponibilida…" at bounding box center [720, 101] width 1441 height 203
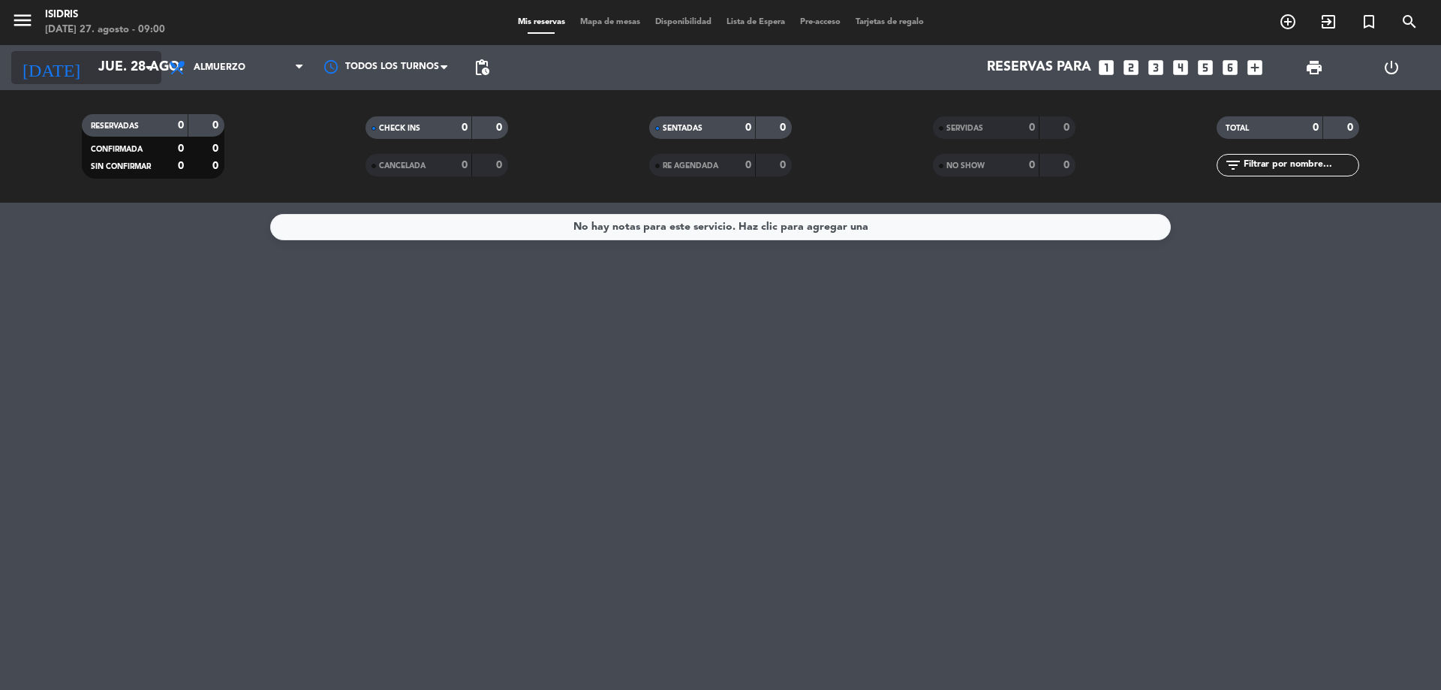
click at [122, 77] on input "jue. 28 ago." at bounding box center [178, 68] width 174 height 30
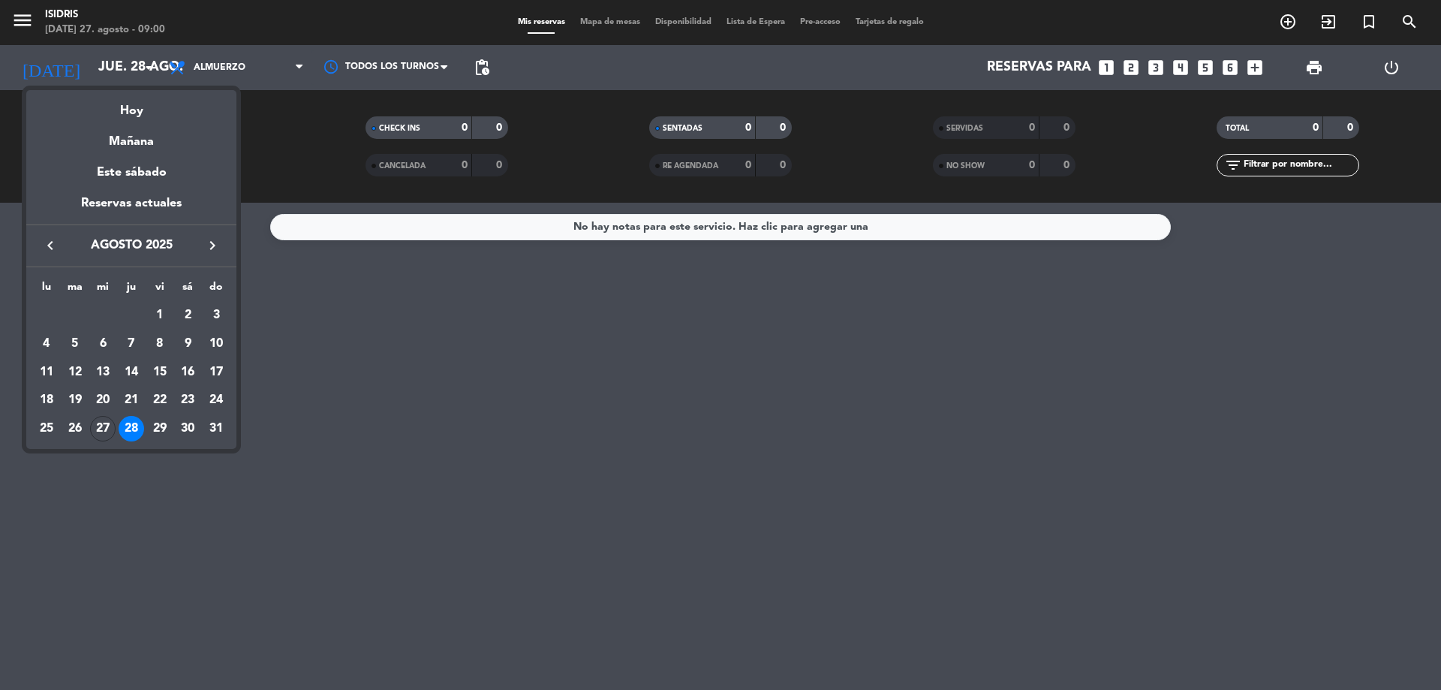
click at [156, 431] on div "29" at bounding box center [160, 429] width 26 height 26
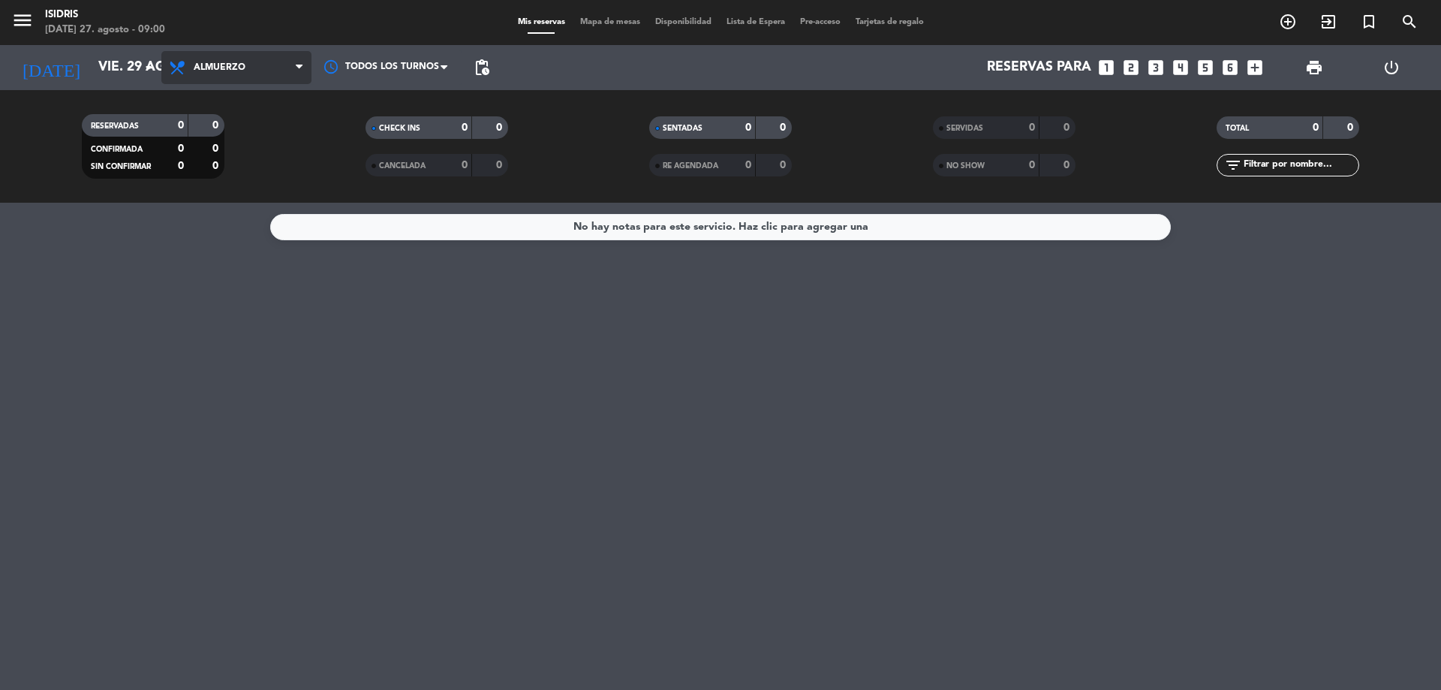
click at [239, 73] on span "Almuerzo" at bounding box center [236, 67] width 150 height 33
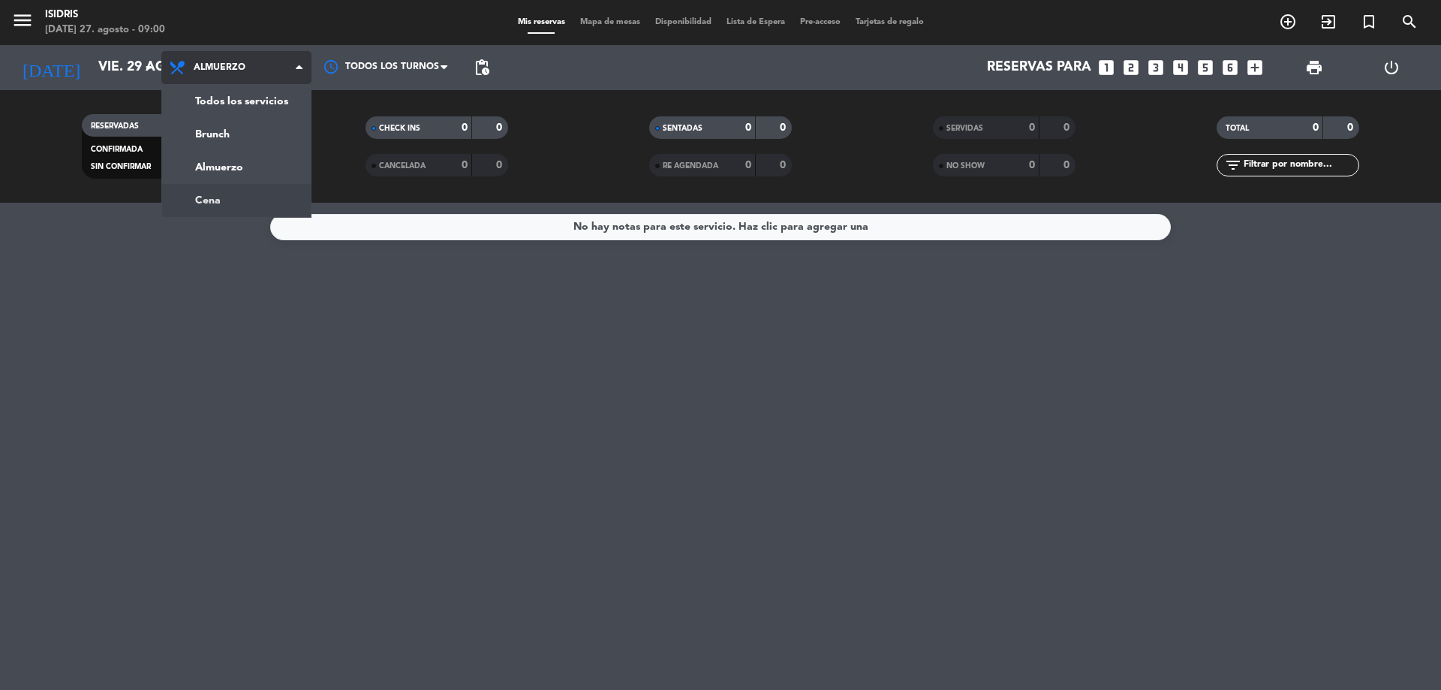
click at [228, 198] on div "menu isidris [DATE] 27. agosto - 09:00 Mis reservas Mapa de mesas Disponibilida…" at bounding box center [720, 101] width 1441 height 203
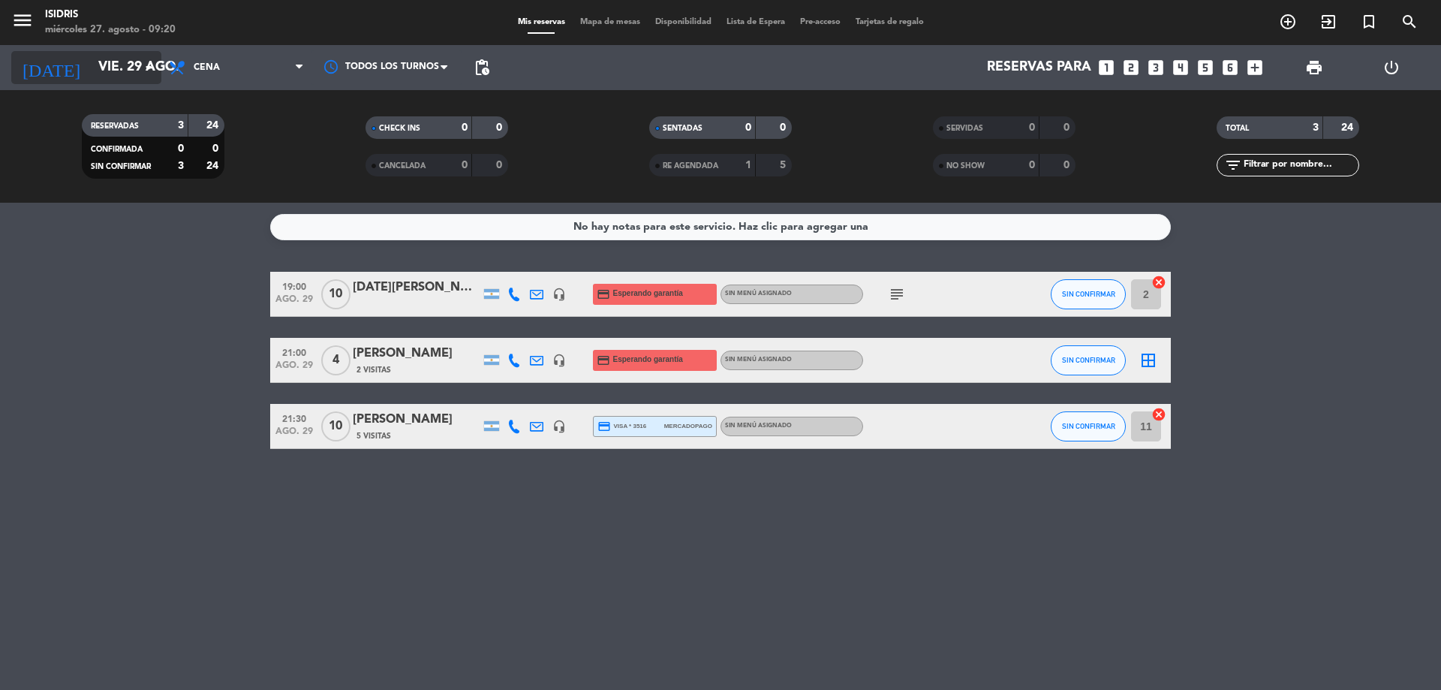
click at [120, 68] on input "vie. 29 ago." at bounding box center [178, 68] width 174 height 30
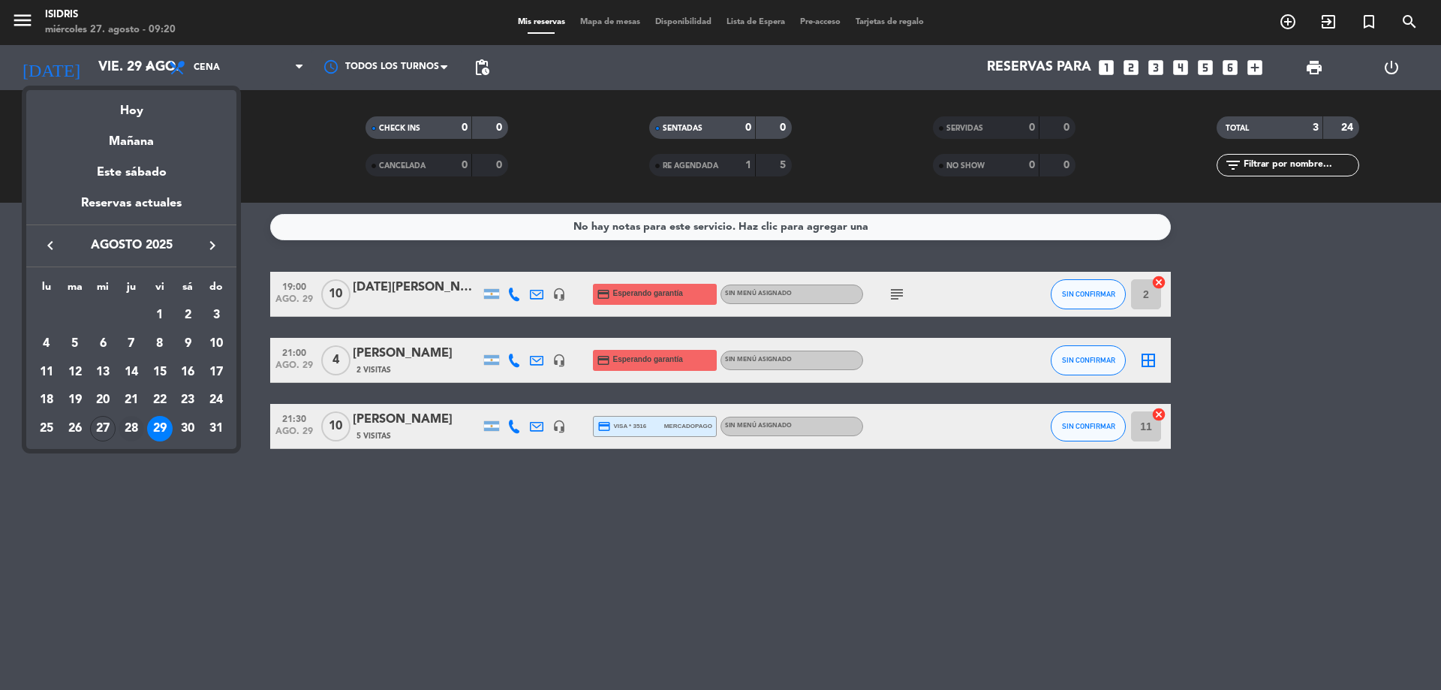
click at [131, 422] on div "28" at bounding box center [132, 429] width 26 height 26
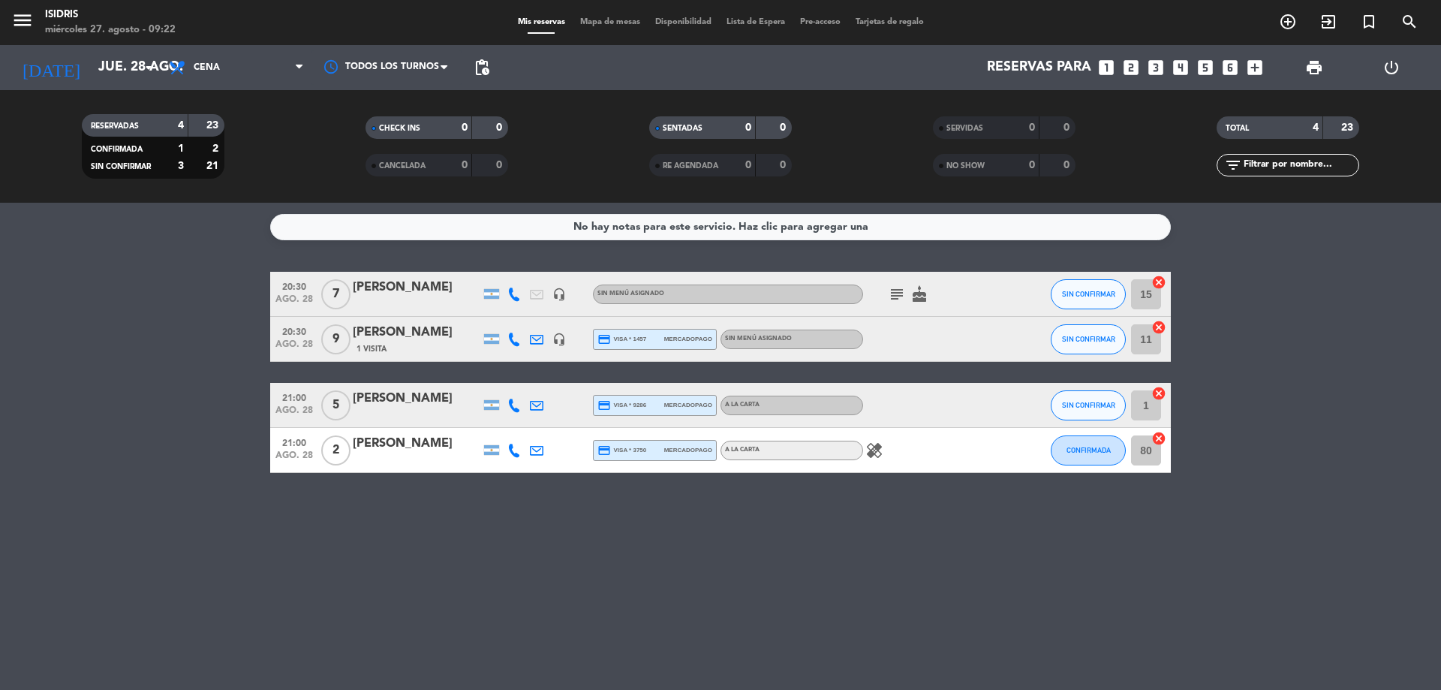
click at [903, 286] on icon "subject" at bounding box center [897, 294] width 18 height 18
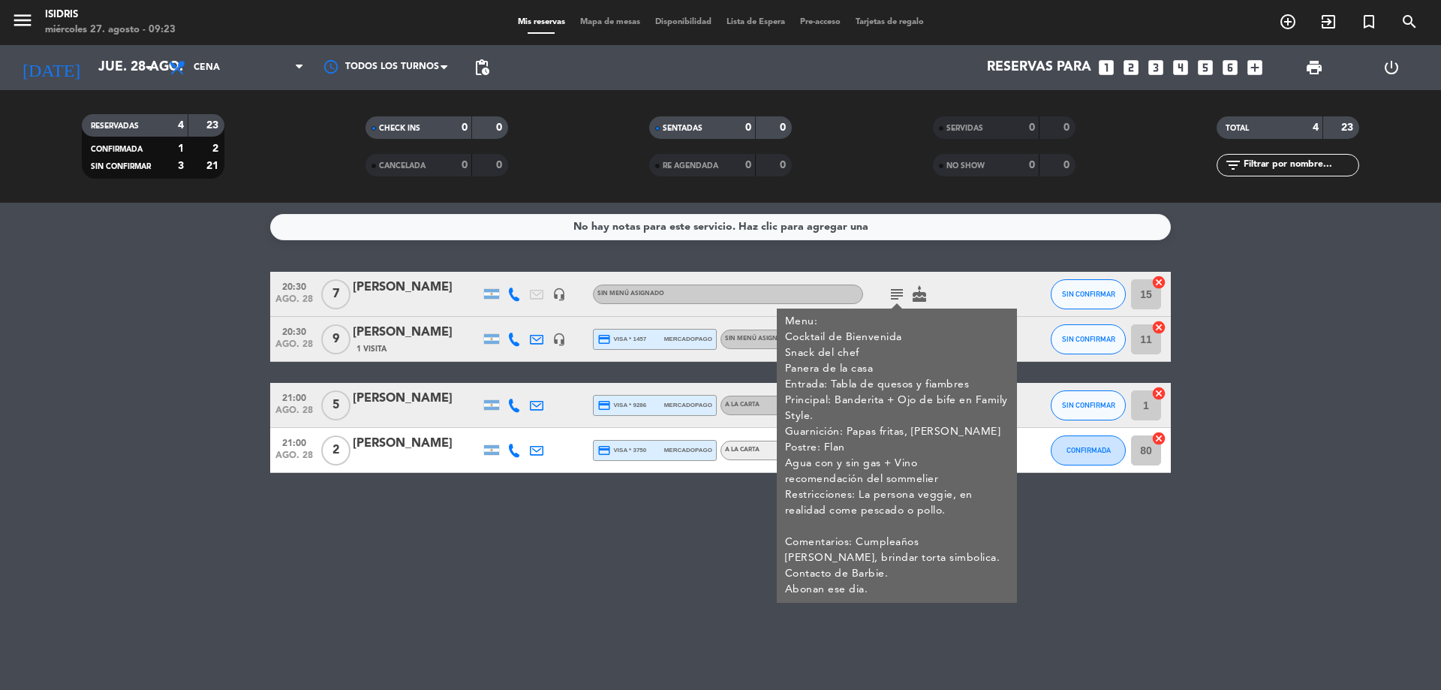
click at [150, 359] on bookings-row "20:30 [DATE] 7 [PERSON_NAME] headset_mic Sin menú asignado subject Menu: Cockta…" at bounding box center [720, 372] width 1441 height 201
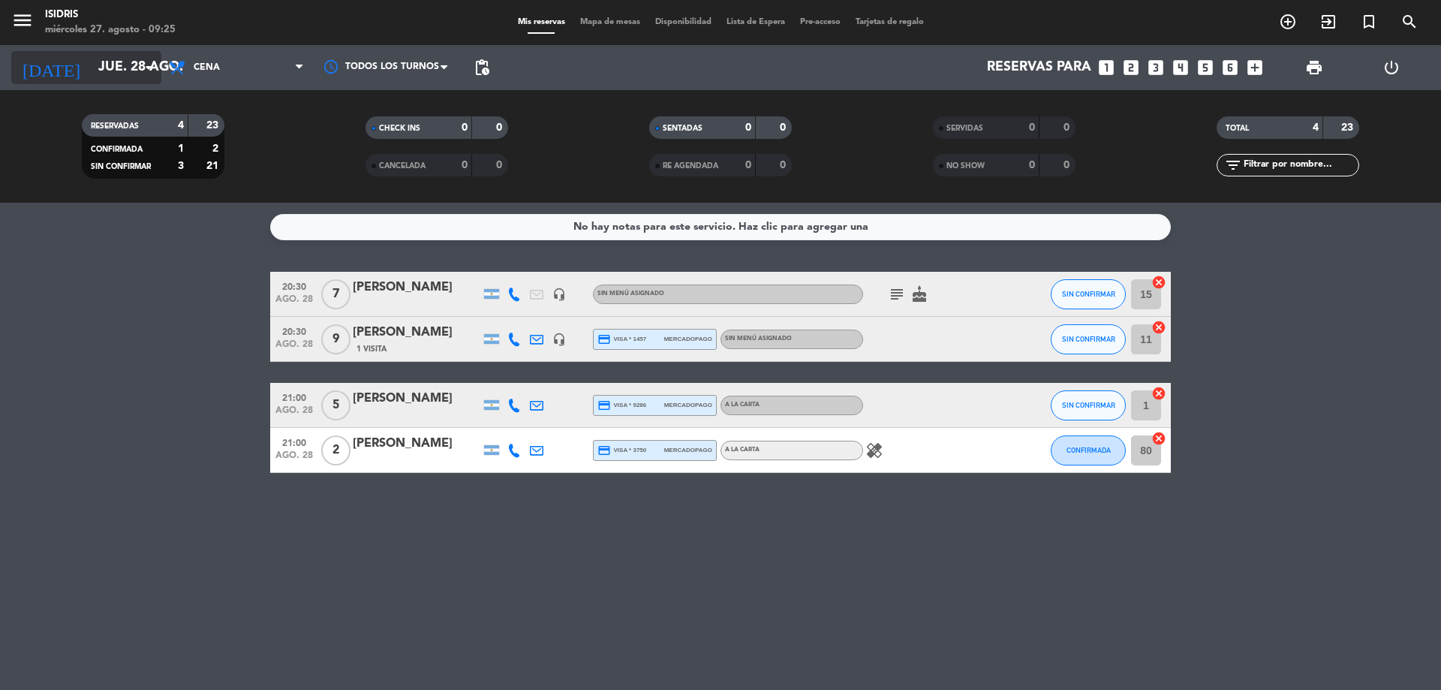
click at [91, 77] on input "jue. 28 ago." at bounding box center [178, 68] width 174 height 30
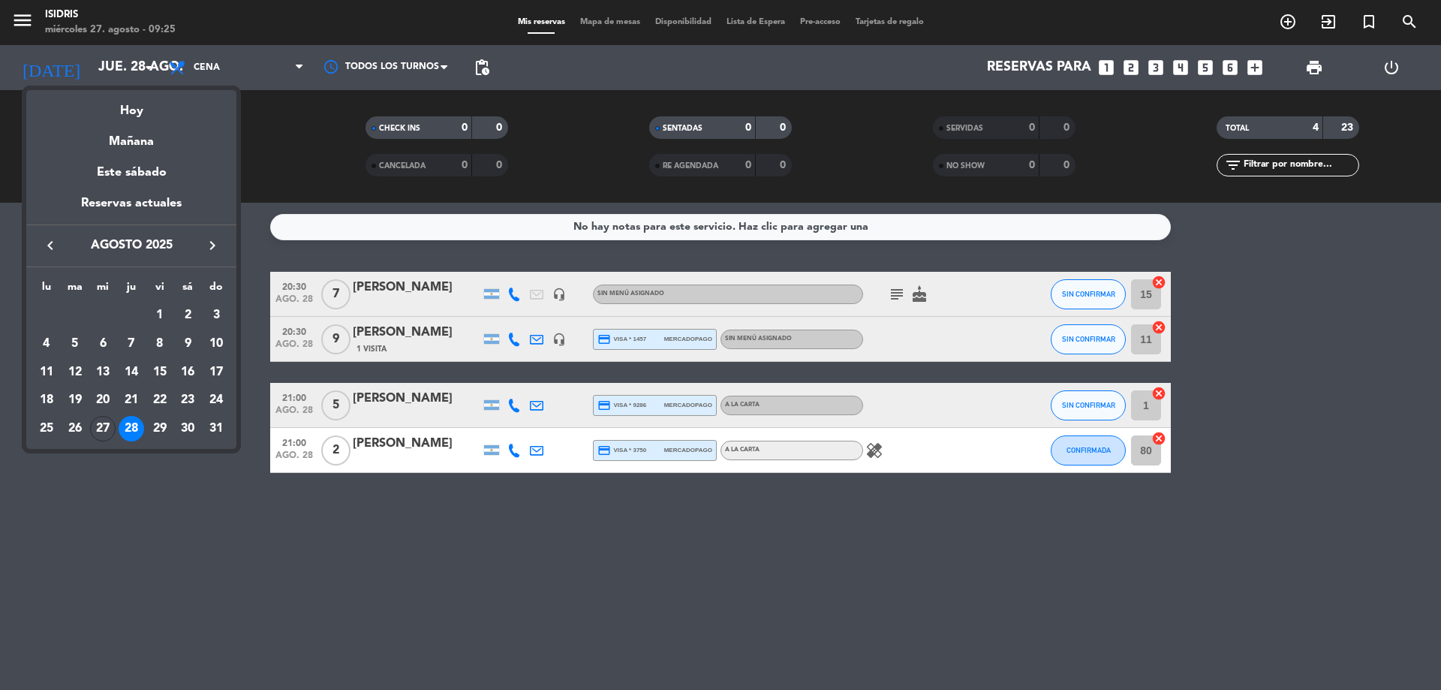
click at [208, 251] on icon "keyboard_arrow_right" at bounding box center [212, 245] width 18 height 18
click at [136, 365] on div "11" at bounding box center [132, 372] width 26 height 26
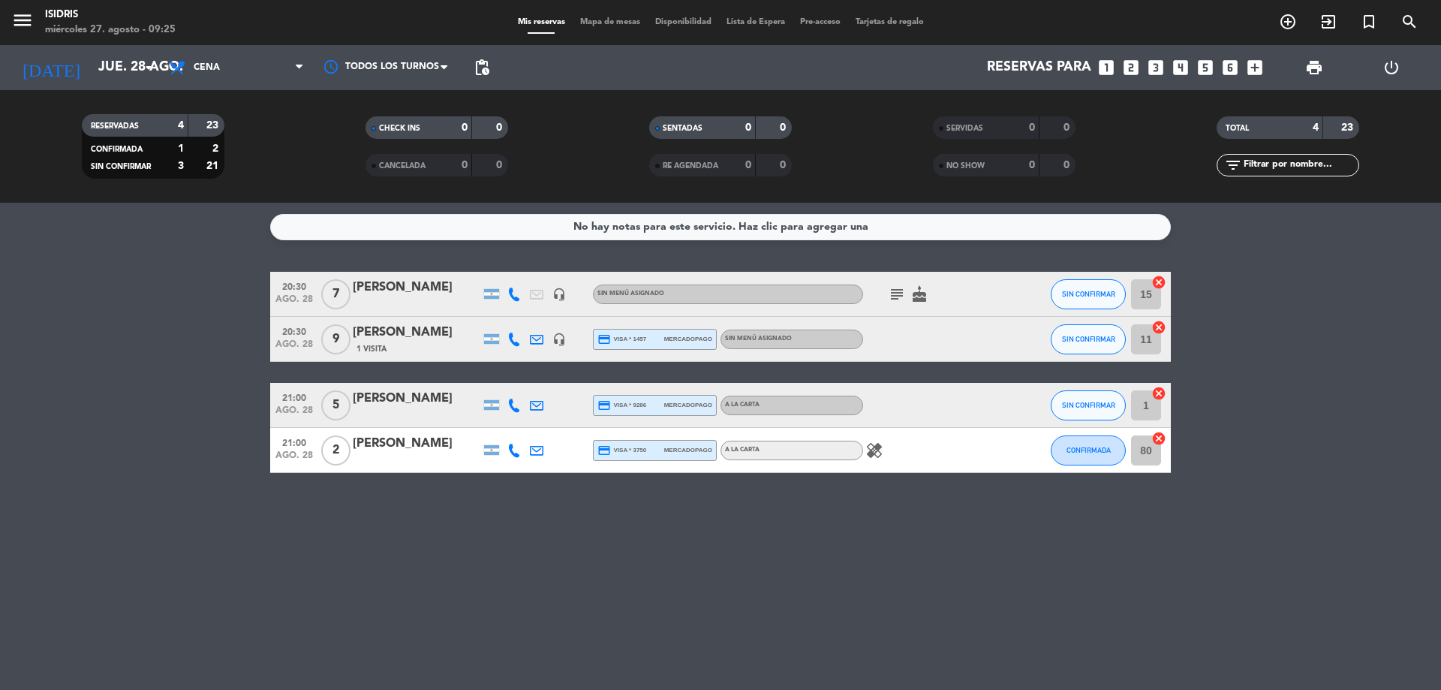
type input "[DEMOGRAPHIC_DATA][DATE]"
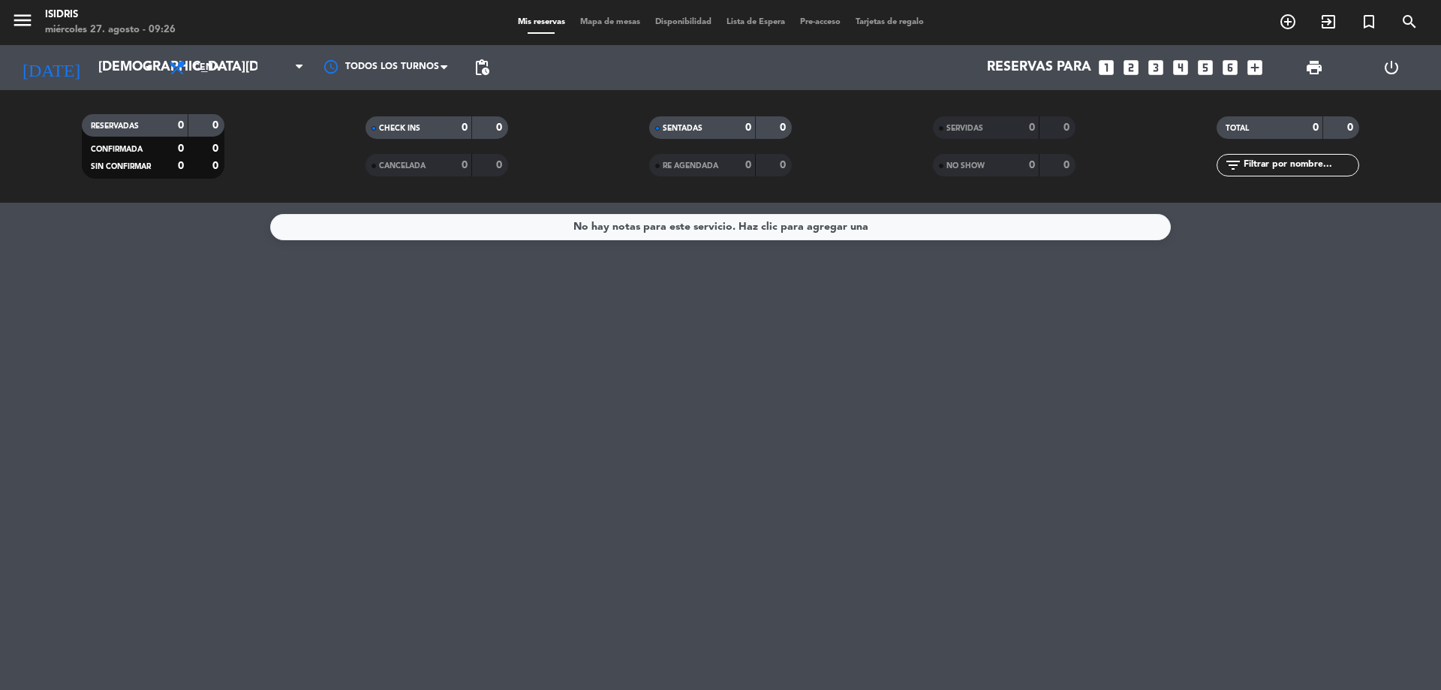
click at [1099, 65] on icon "looks_one" at bounding box center [1106, 68] width 20 height 20
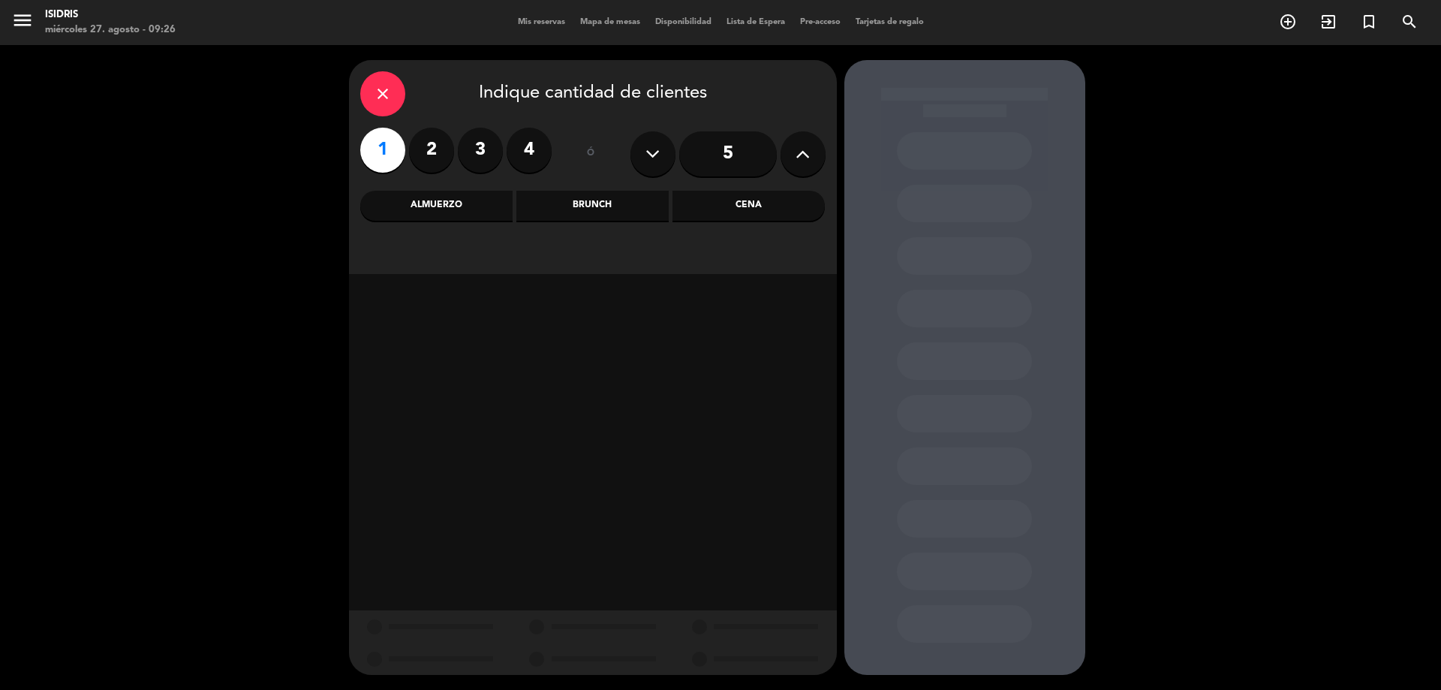
click at [794, 152] on button at bounding box center [802, 153] width 45 height 45
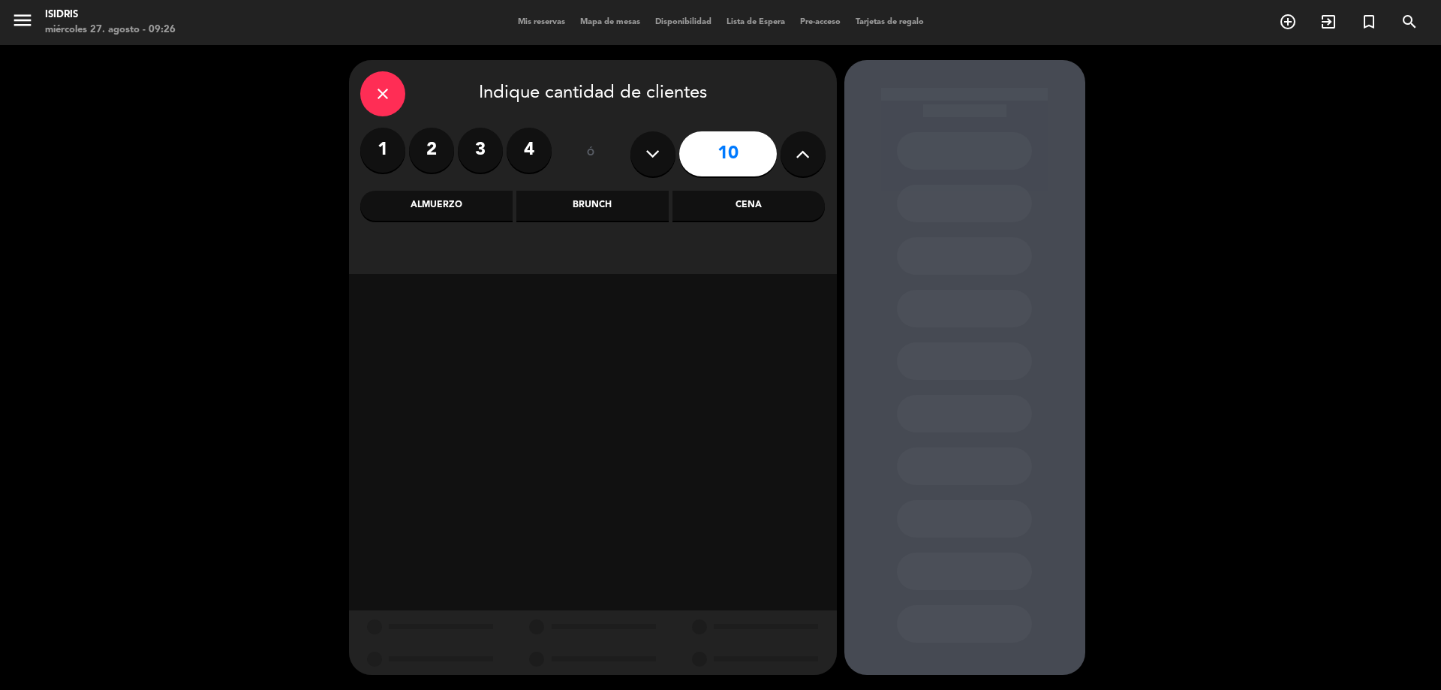
click at [794, 152] on button at bounding box center [802, 153] width 45 height 45
click at [795, 158] on icon at bounding box center [802, 154] width 14 height 23
click at [796, 158] on icon at bounding box center [802, 154] width 14 height 23
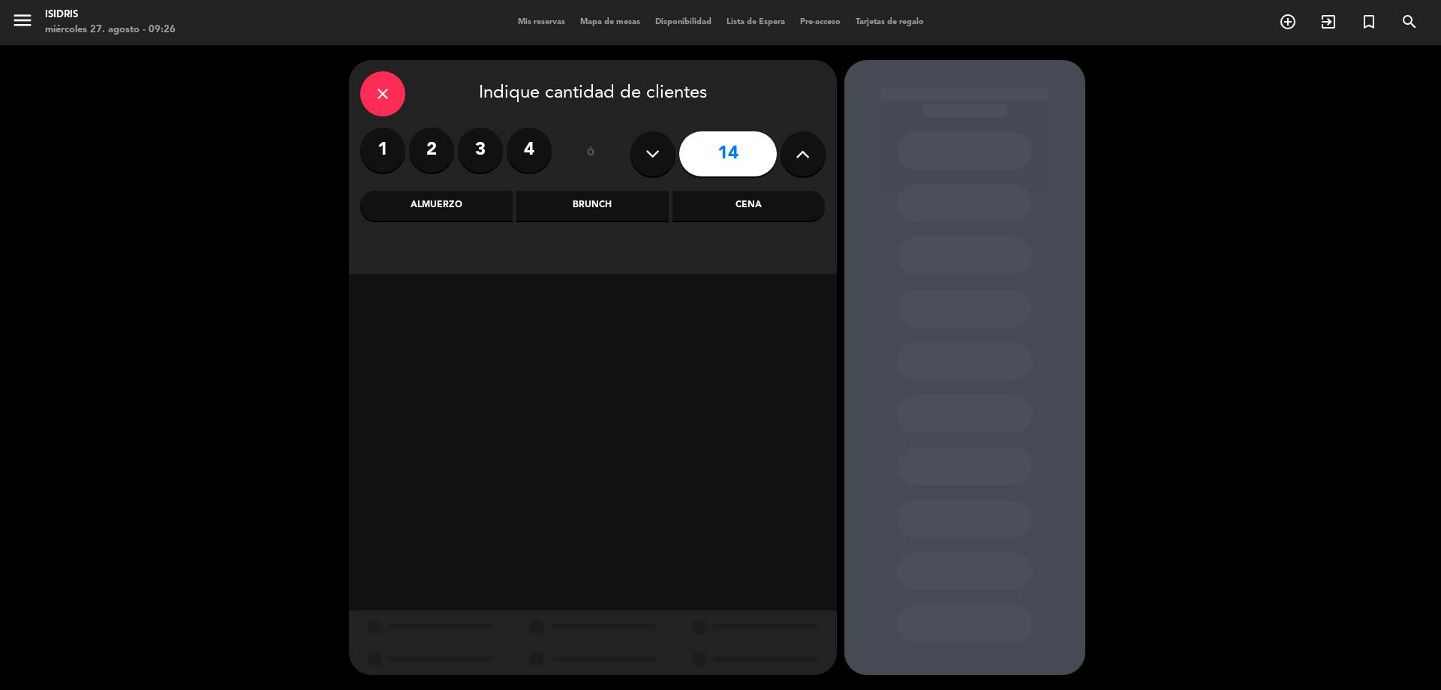
type input "15"
click at [751, 198] on div "Cena" at bounding box center [748, 206] width 152 height 30
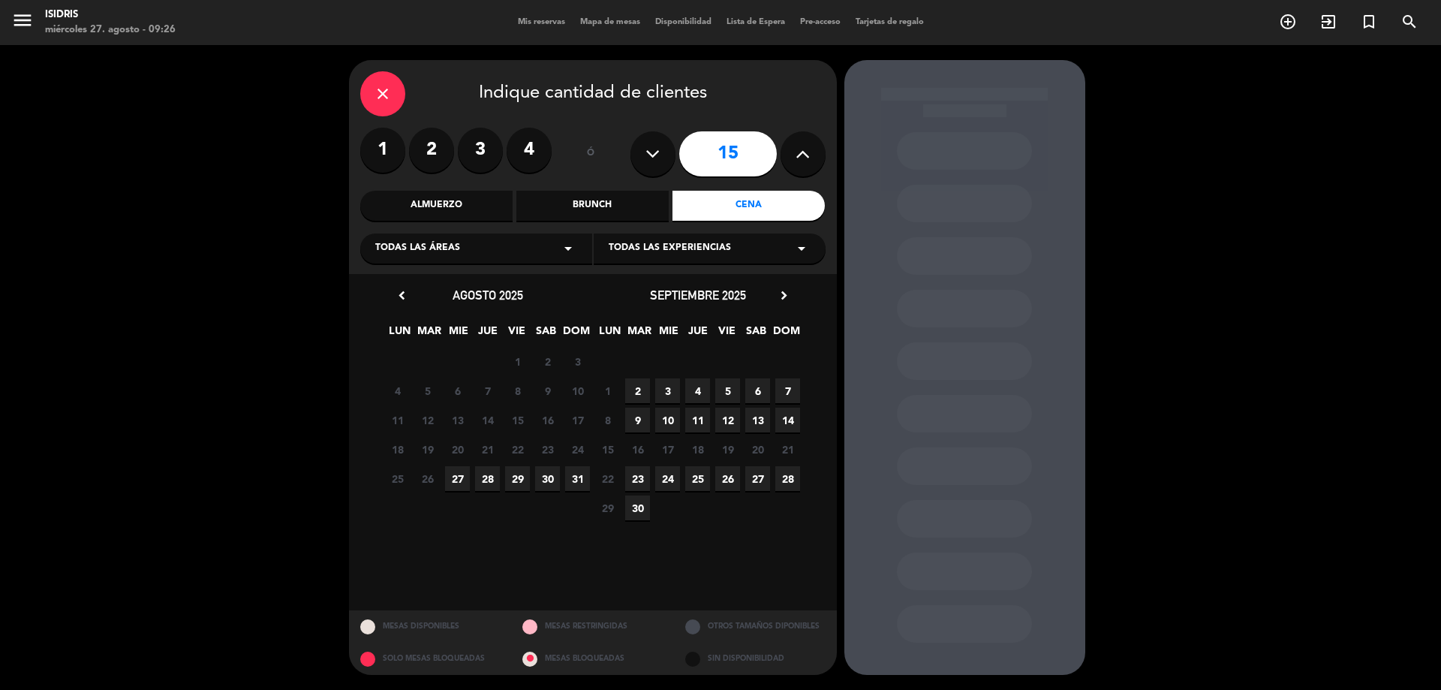
click at [702, 420] on span "11" at bounding box center [697, 419] width 25 height 25
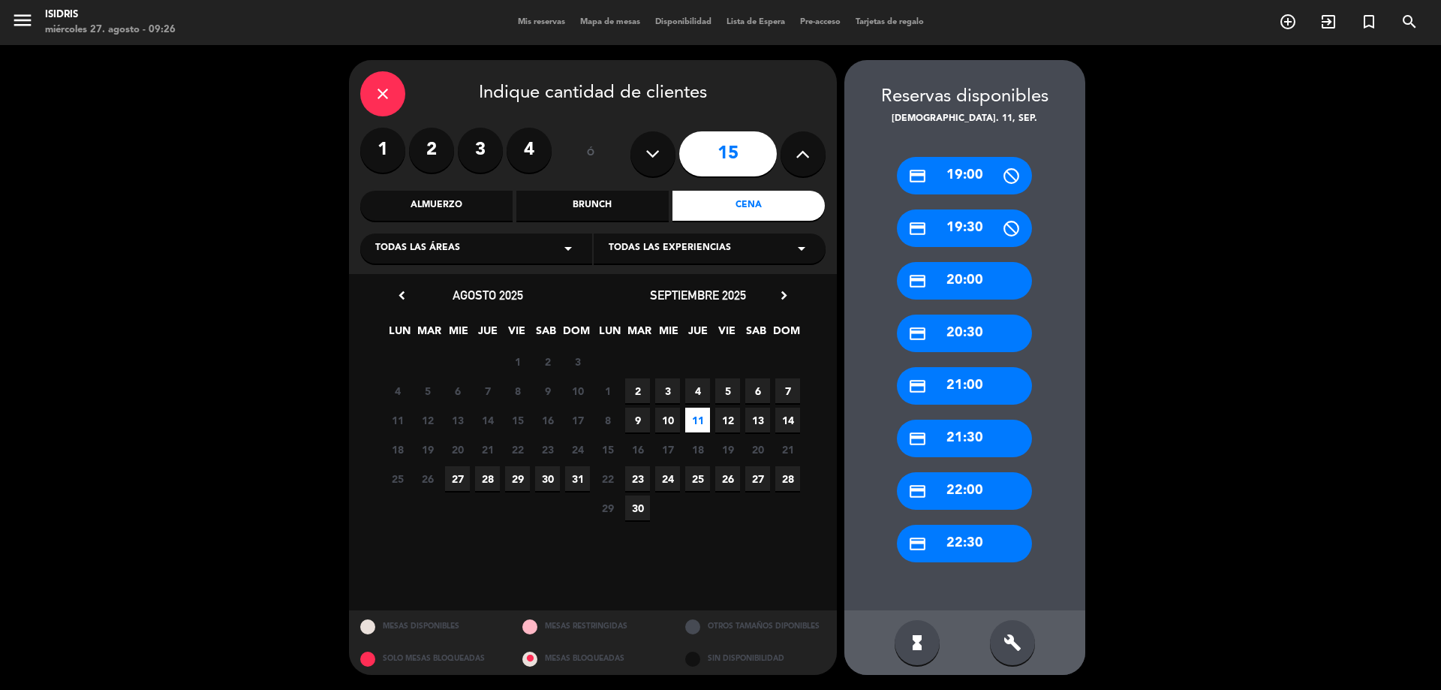
click at [963, 335] on div "credit_card 20:30" at bounding box center [964, 333] width 135 height 38
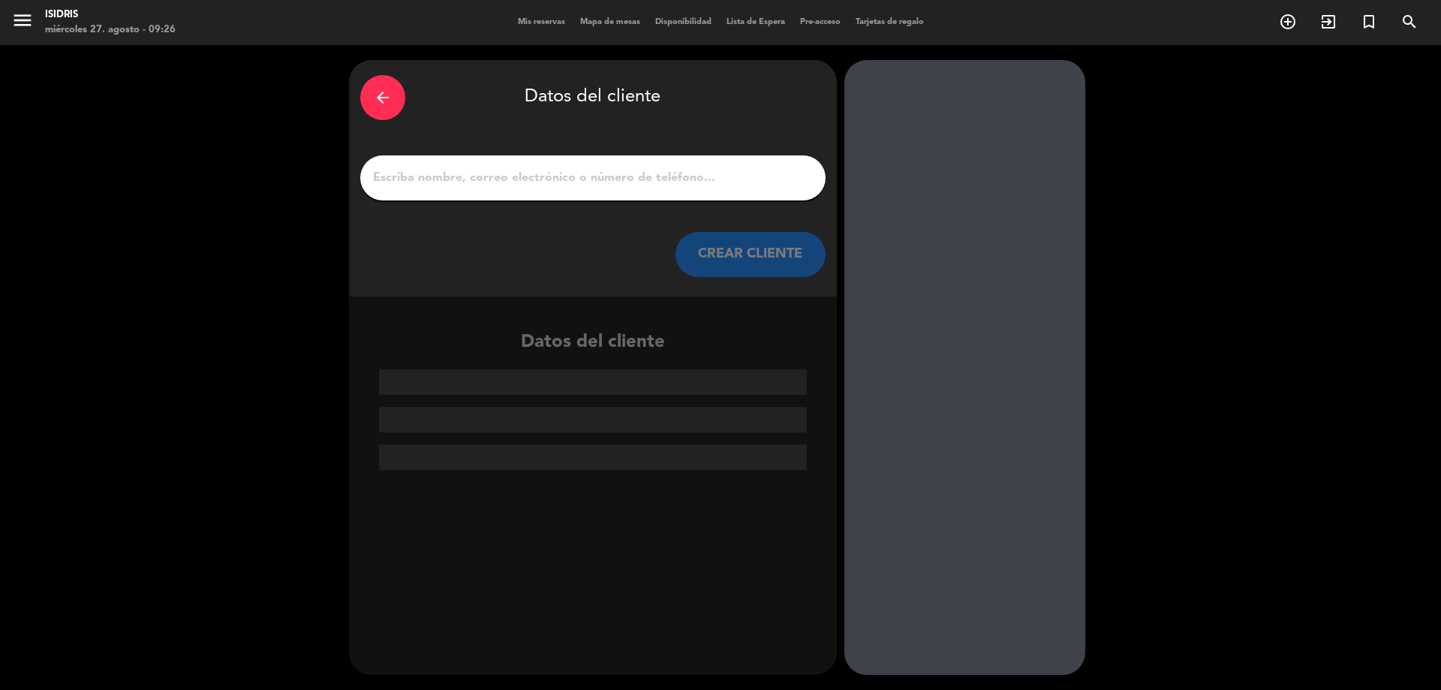
drag, startPoint x: 682, startPoint y: 193, endPoint x: 686, endPoint y: 178, distance: 15.5
click at [684, 182] on div at bounding box center [592, 177] width 465 height 45
click at [687, 176] on input "1" at bounding box center [592, 177] width 443 height 21
paste input "Novo Nordisk"
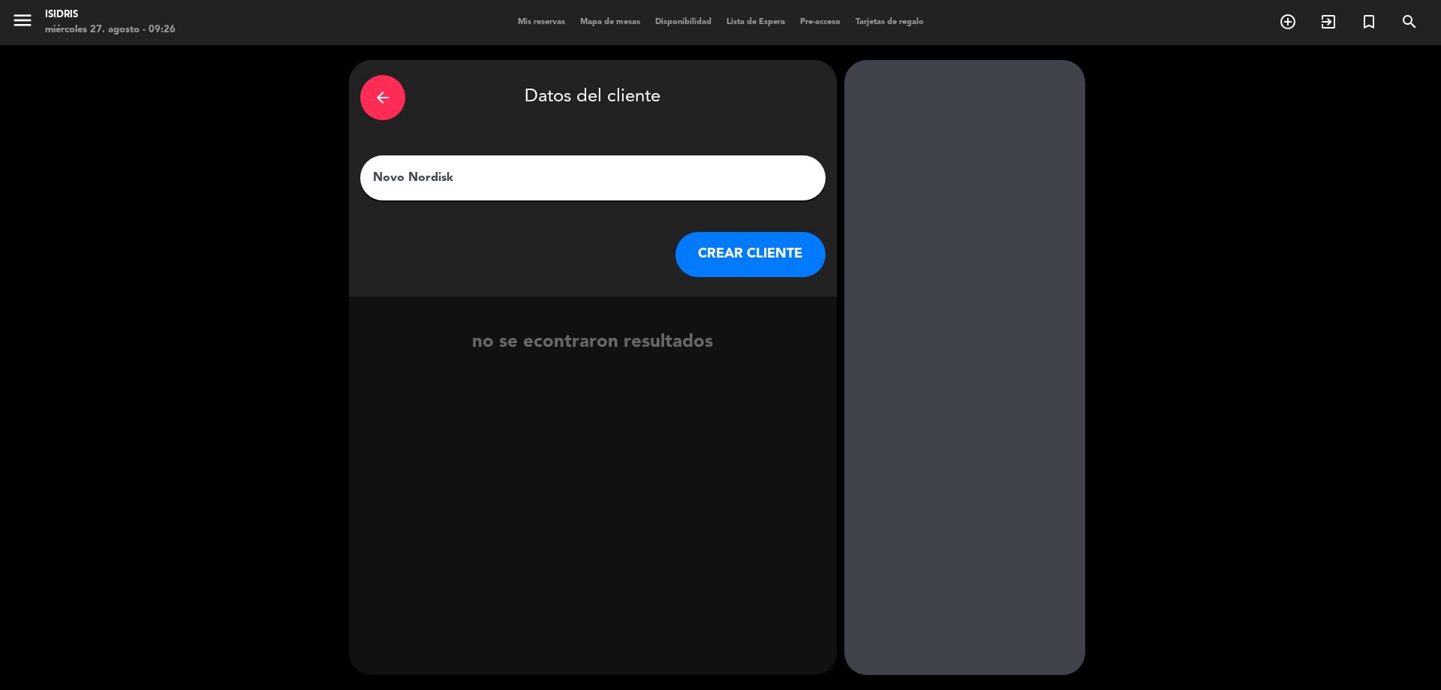
type input "Novo Nordisk"
click at [761, 236] on button "CREAR CLIENTE" at bounding box center [750, 254] width 150 height 45
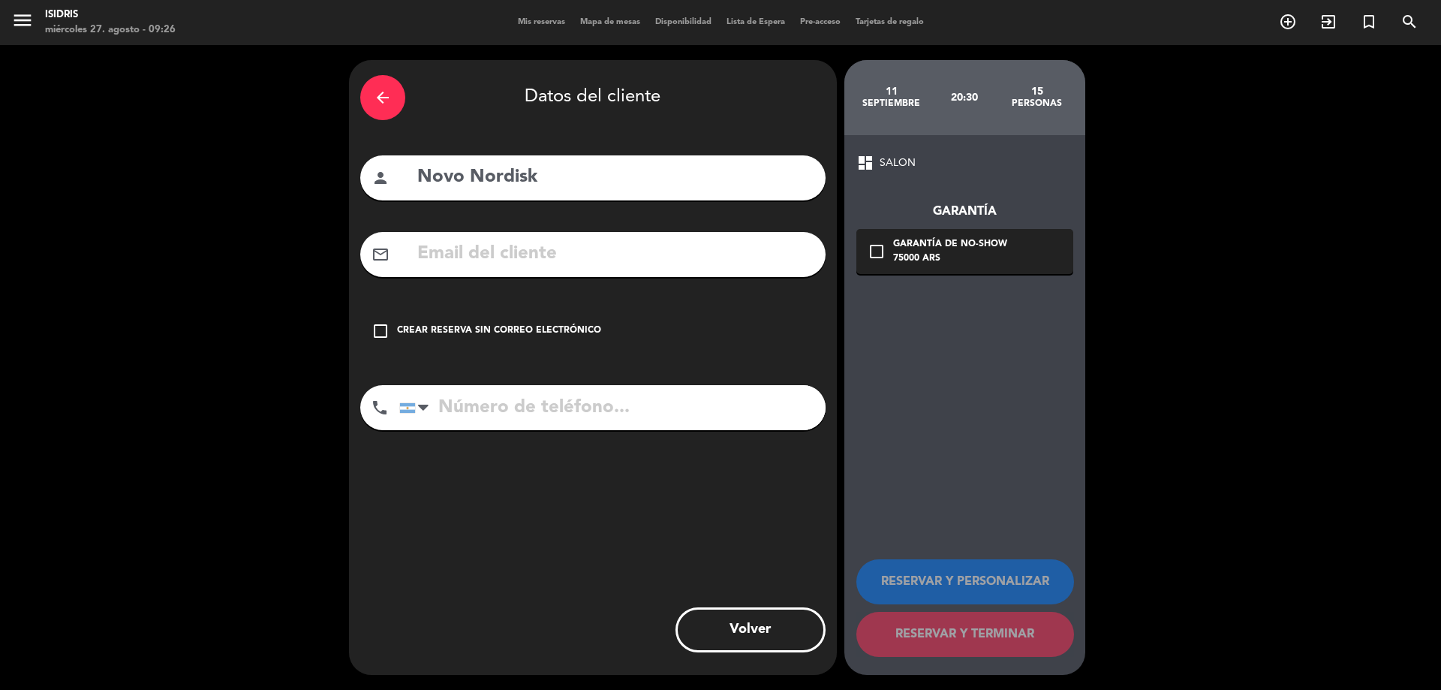
click at [555, 319] on div "check_box_outline_blank Crear reserva sin correo electrónico" at bounding box center [592, 330] width 465 height 45
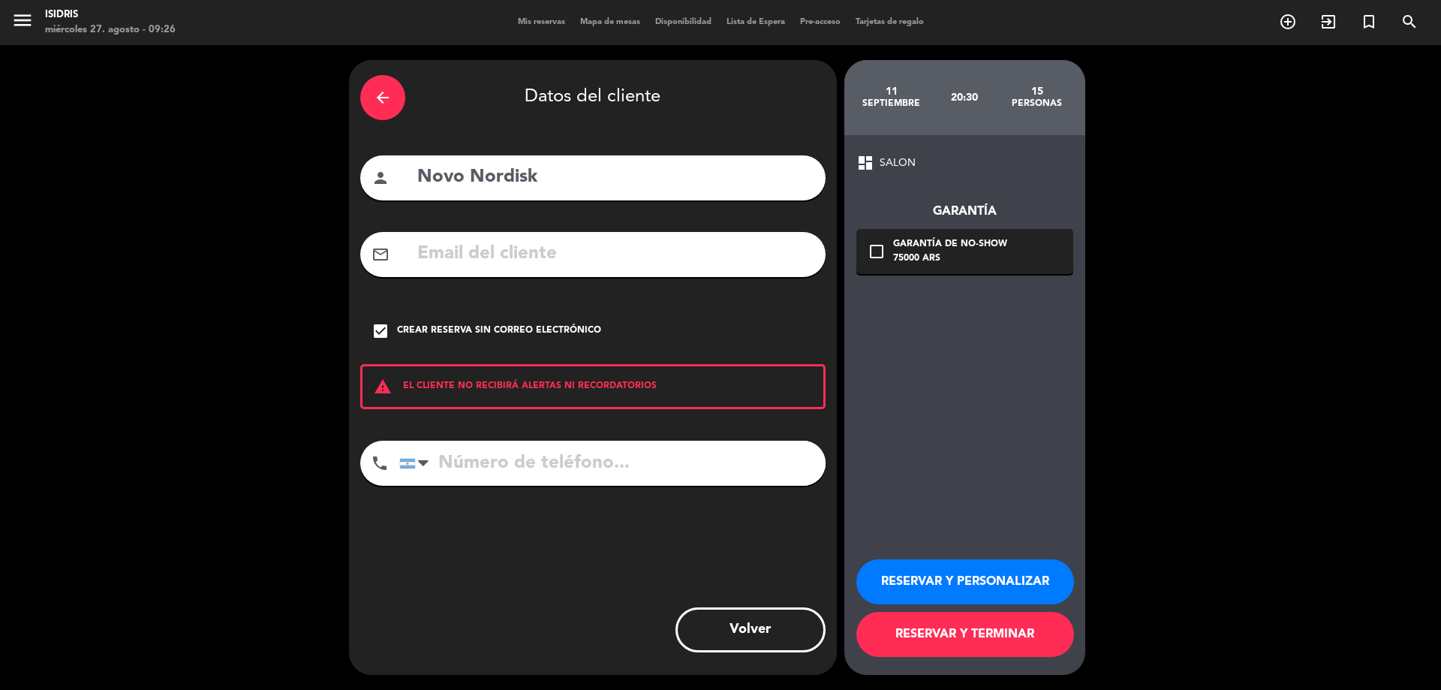
click at [973, 586] on button "RESERVAR Y PERSONALIZAR" at bounding box center [965, 581] width 218 height 45
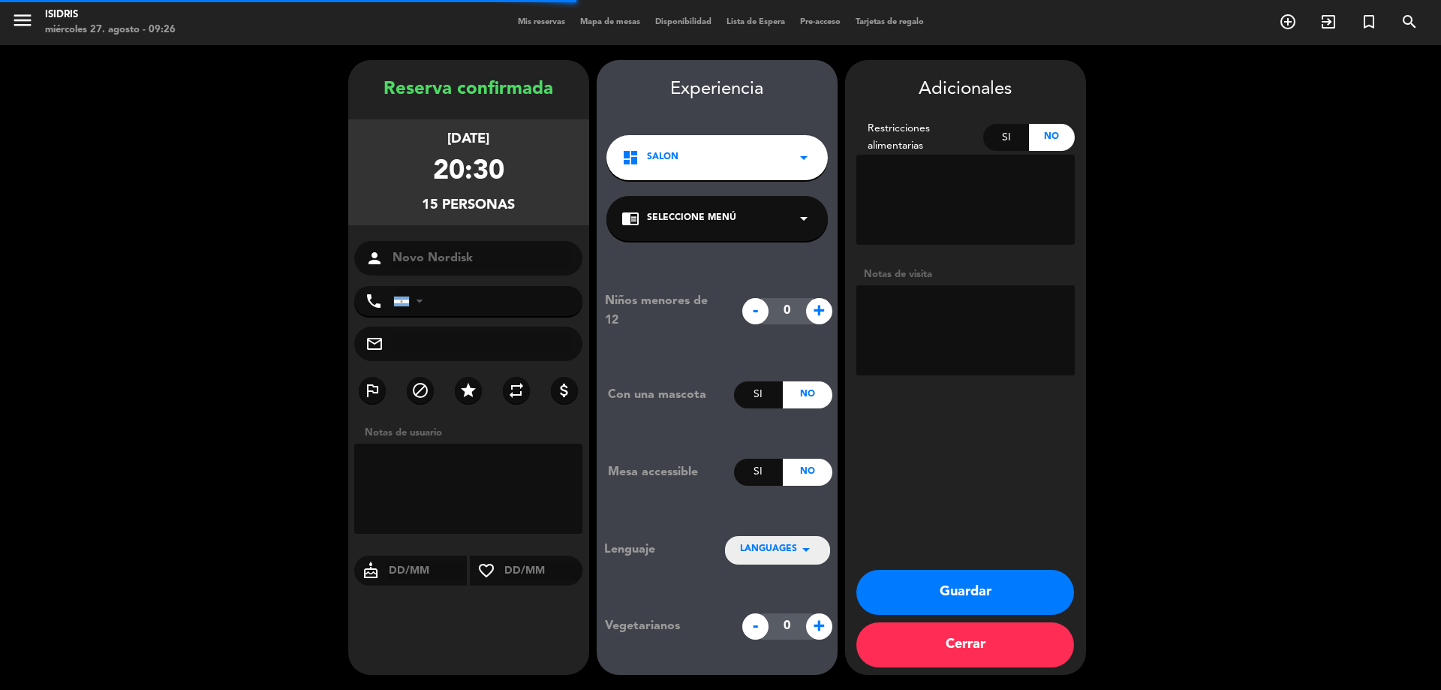
click at [940, 312] on textarea at bounding box center [965, 330] width 218 height 90
paste textarea "Menu: Cocktail de Bienvenida Snack del Chef Panera de la casa Tabla de quesos y…"
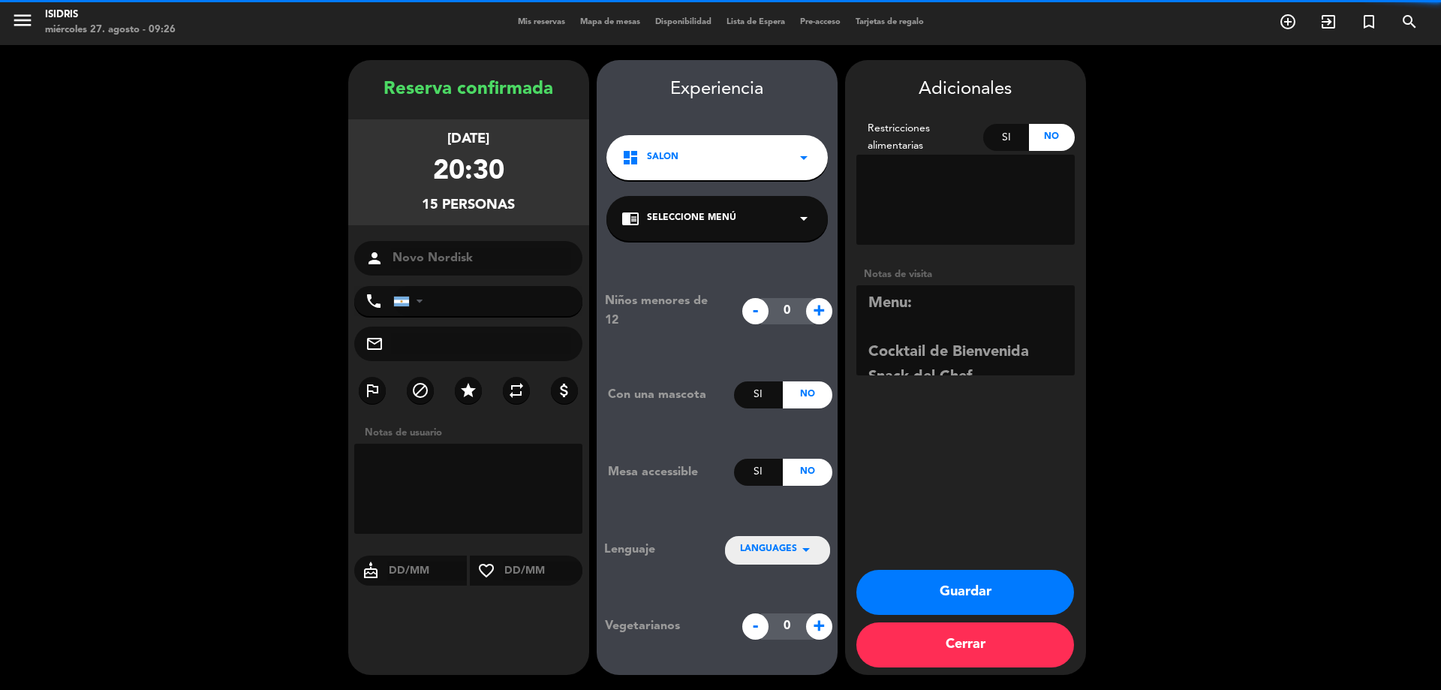
scroll to position [721, 0]
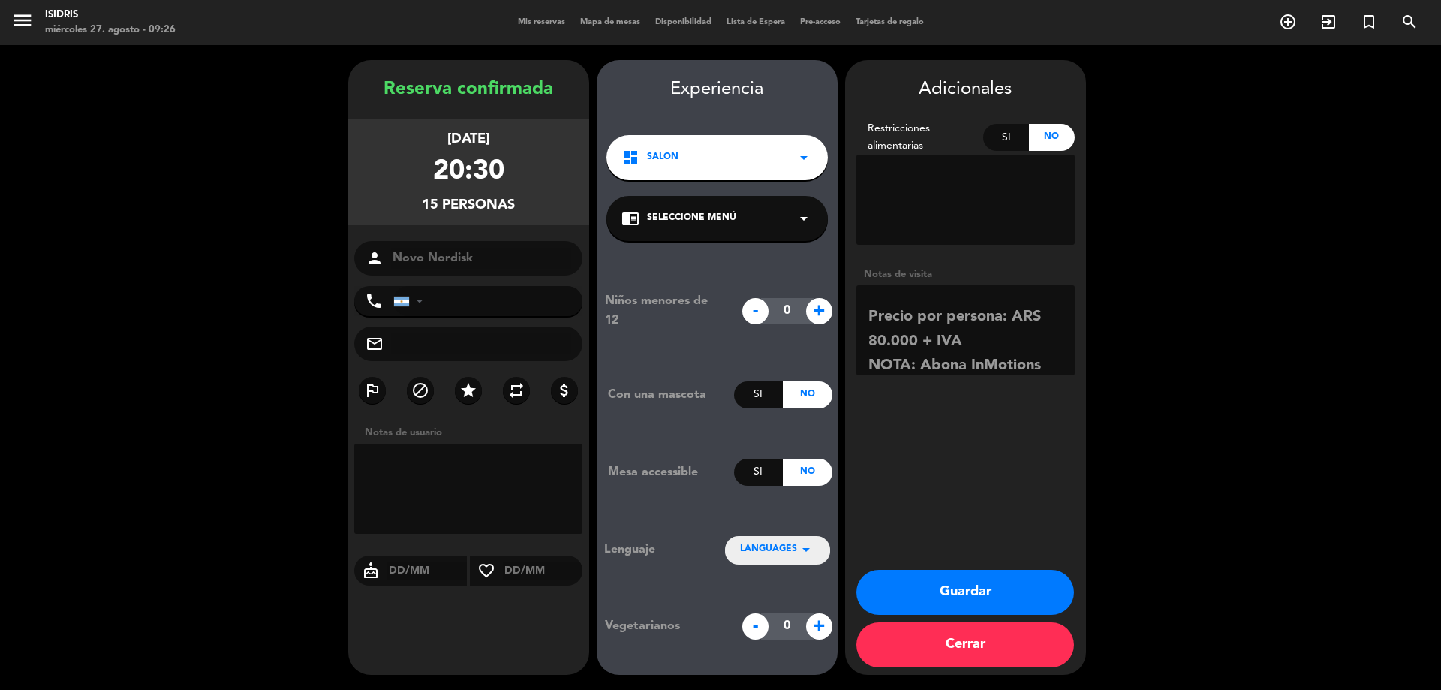
click at [976, 349] on textarea at bounding box center [965, 330] width 218 height 90
click at [949, 356] on textarea at bounding box center [965, 330] width 218 height 90
click at [922, 294] on textarea at bounding box center [965, 330] width 218 height 90
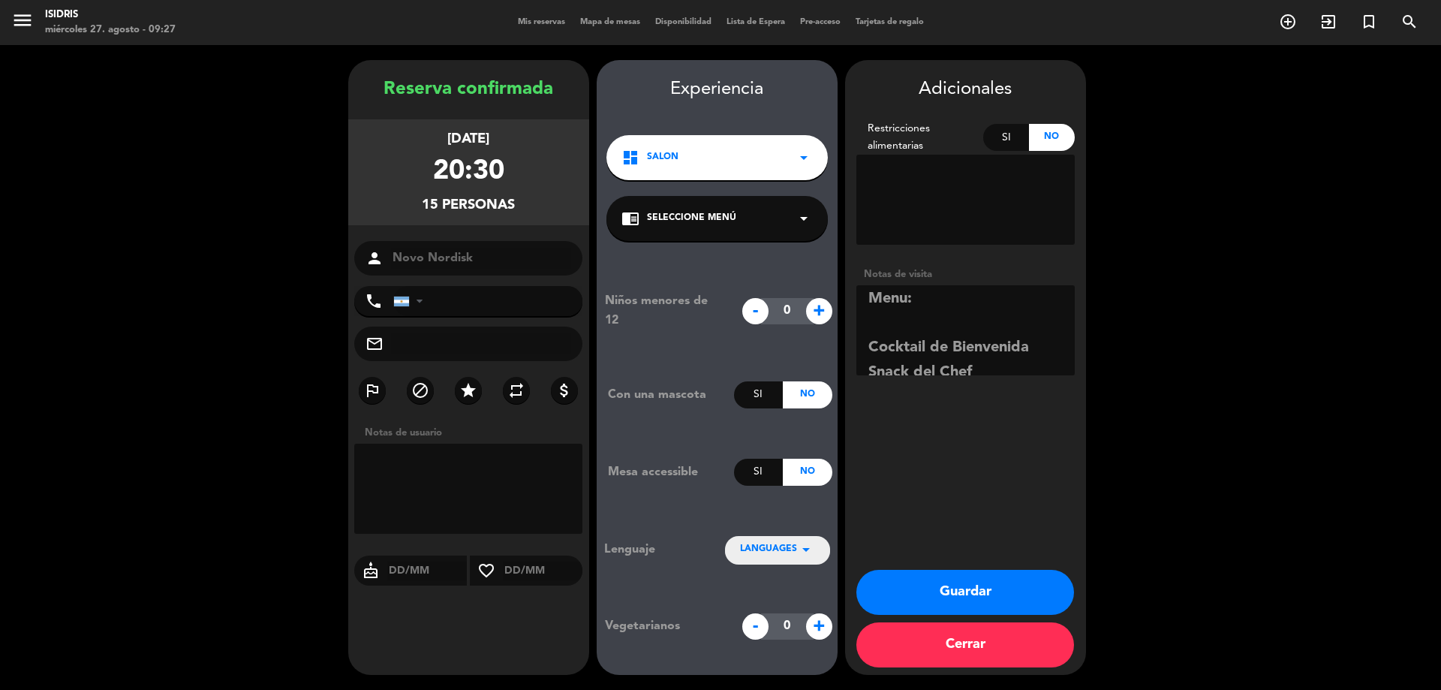
scroll to position [0, 0]
click at [922, 321] on textarea at bounding box center [965, 330] width 218 height 90
click at [969, 307] on textarea at bounding box center [965, 330] width 218 height 90
type textarea "Menú: Cocktails de Bienvenida Snack del Chef Panera de la casa Tabla de quesos …"
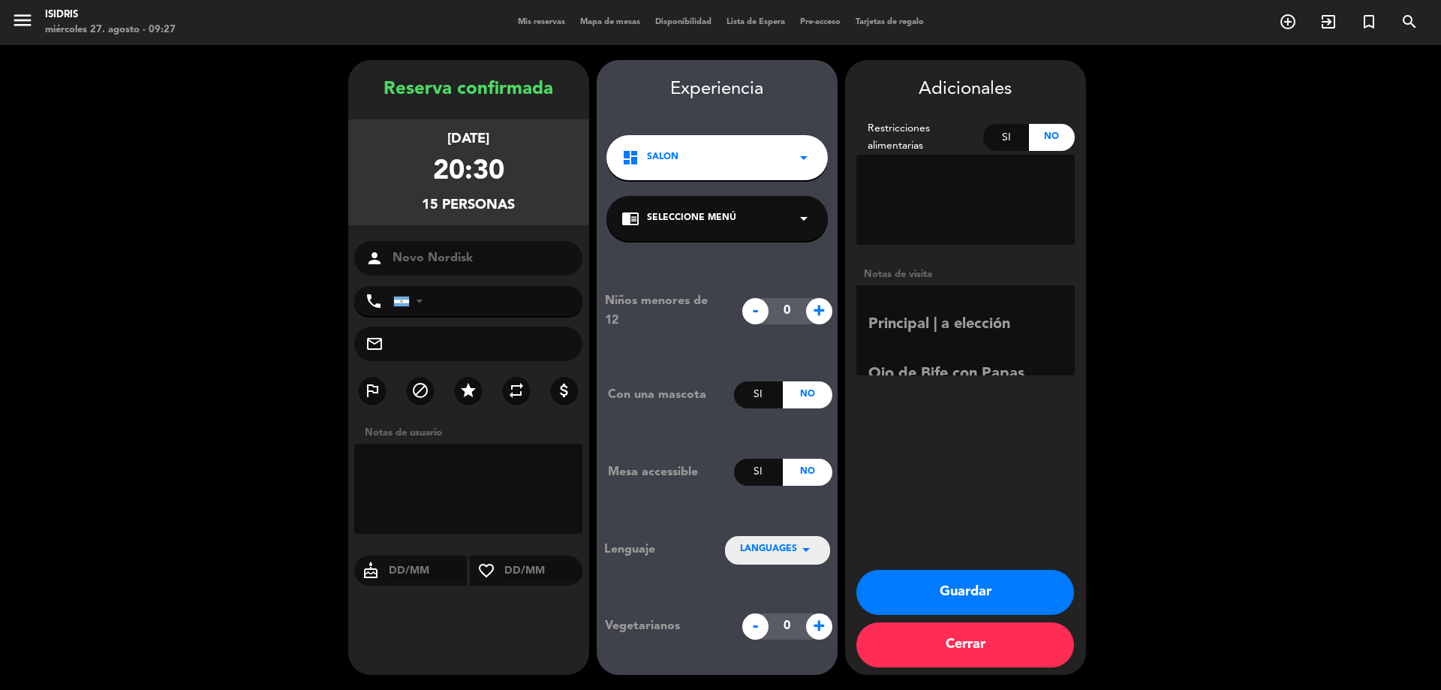
click at [991, 589] on button "Guardar" at bounding box center [965, 592] width 218 height 45
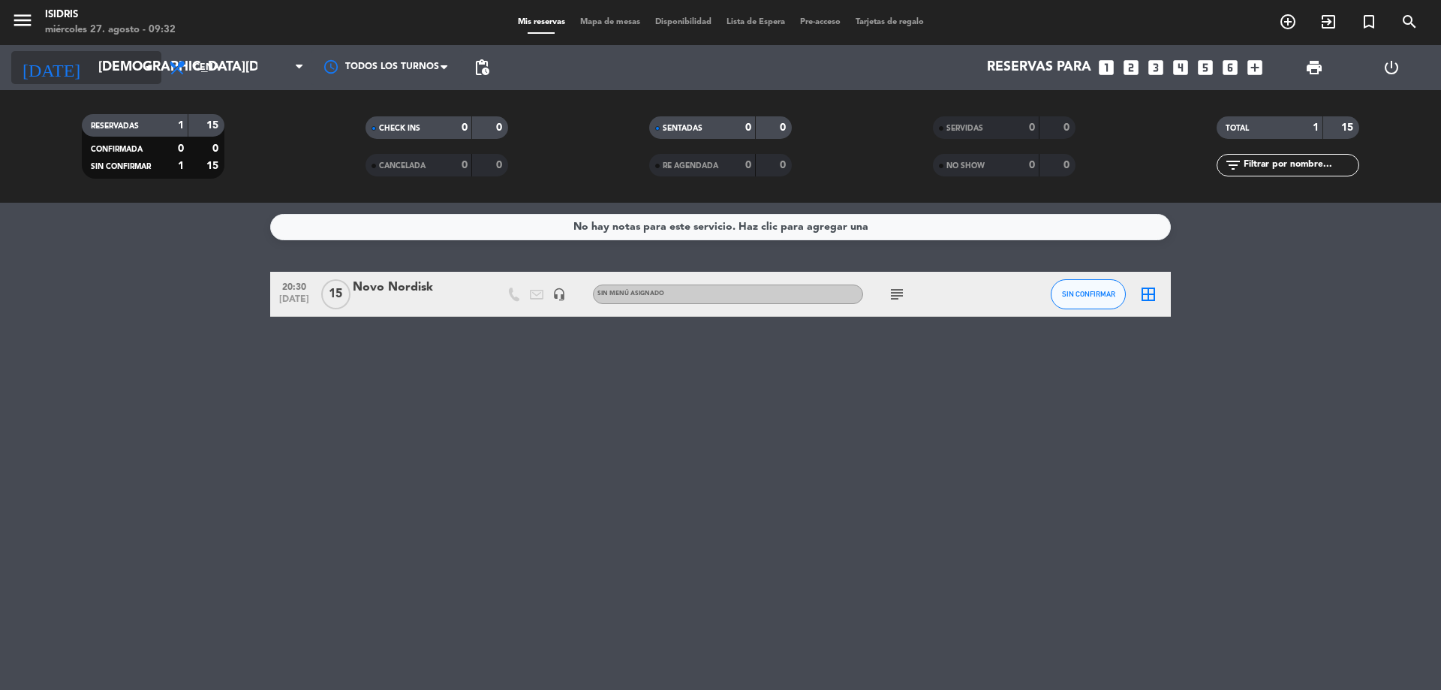
click at [91, 64] on input "[DEMOGRAPHIC_DATA][DATE]" at bounding box center [178, 68] width 174 height 30
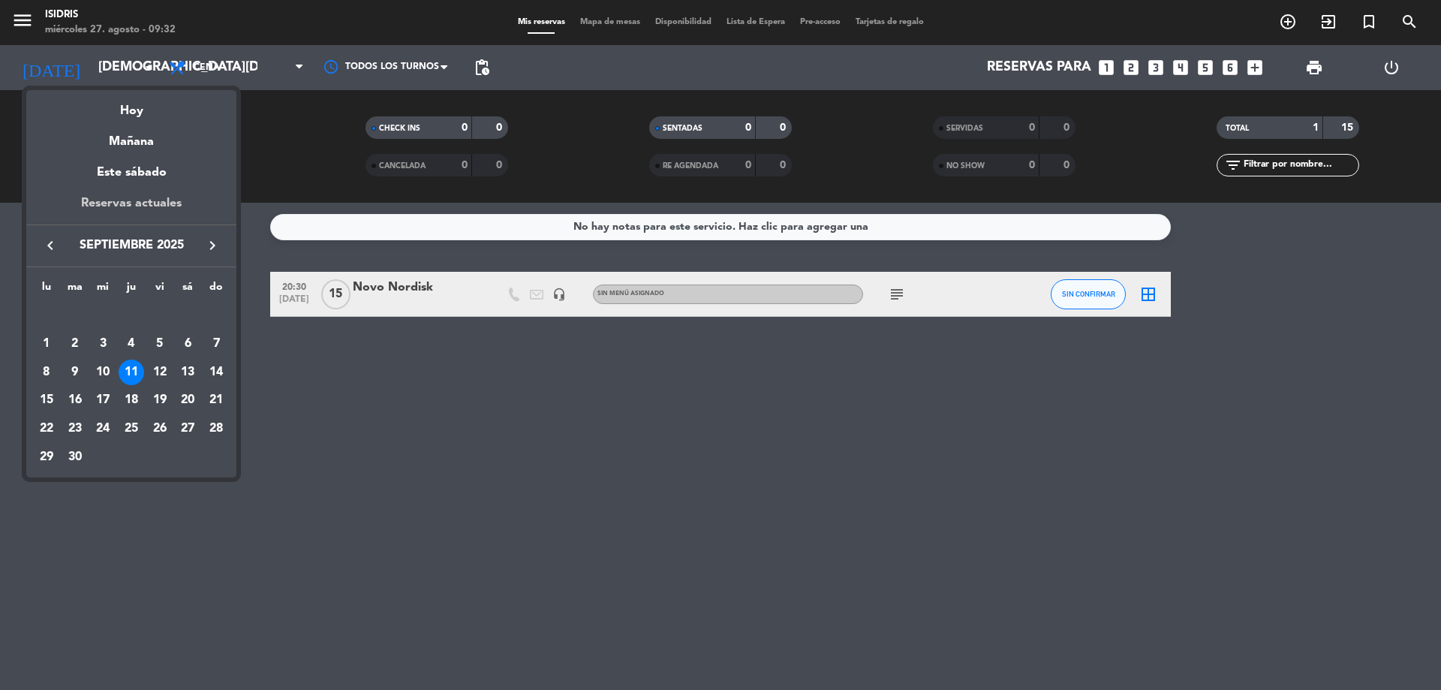
click at [176, 209] on div "Reservas actuales" at bounding box center [131, 209] width 210 height 31
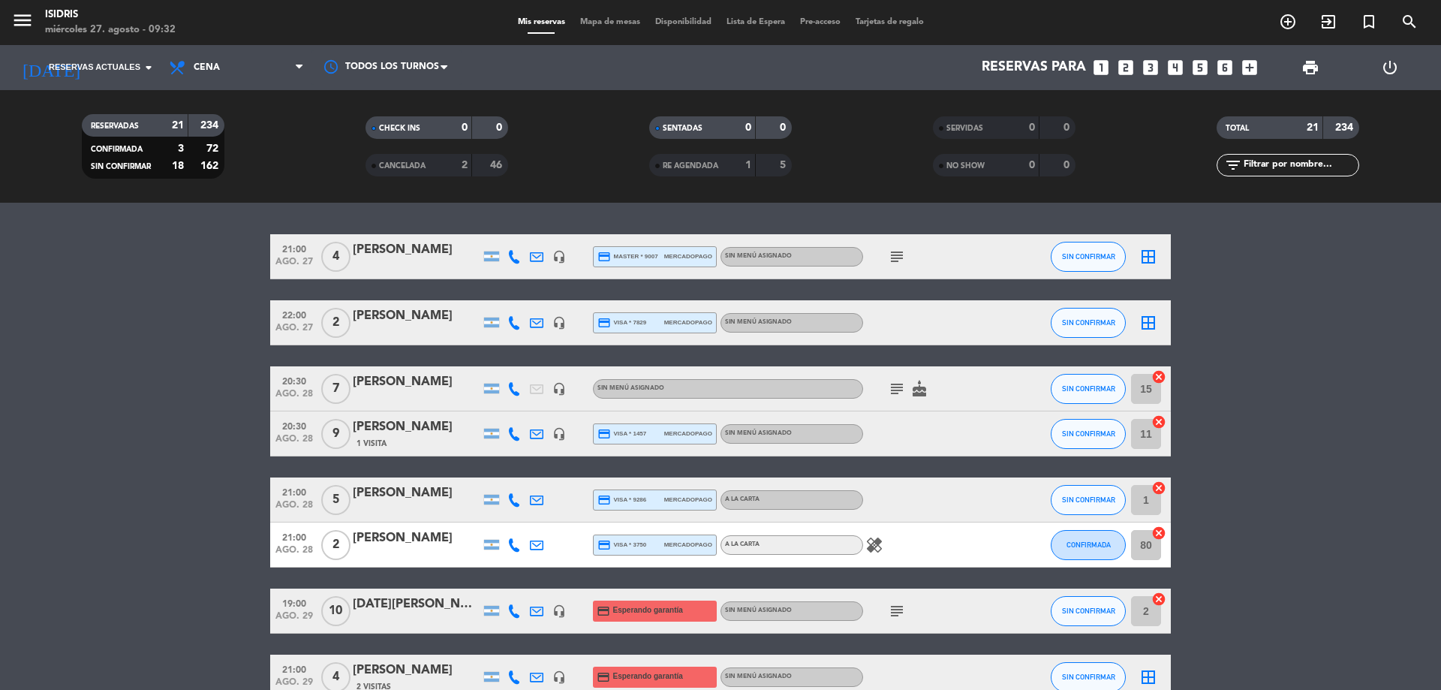
click at [258, 61] on span "Cena" at bounding box center [236, 67] width 150 height 33
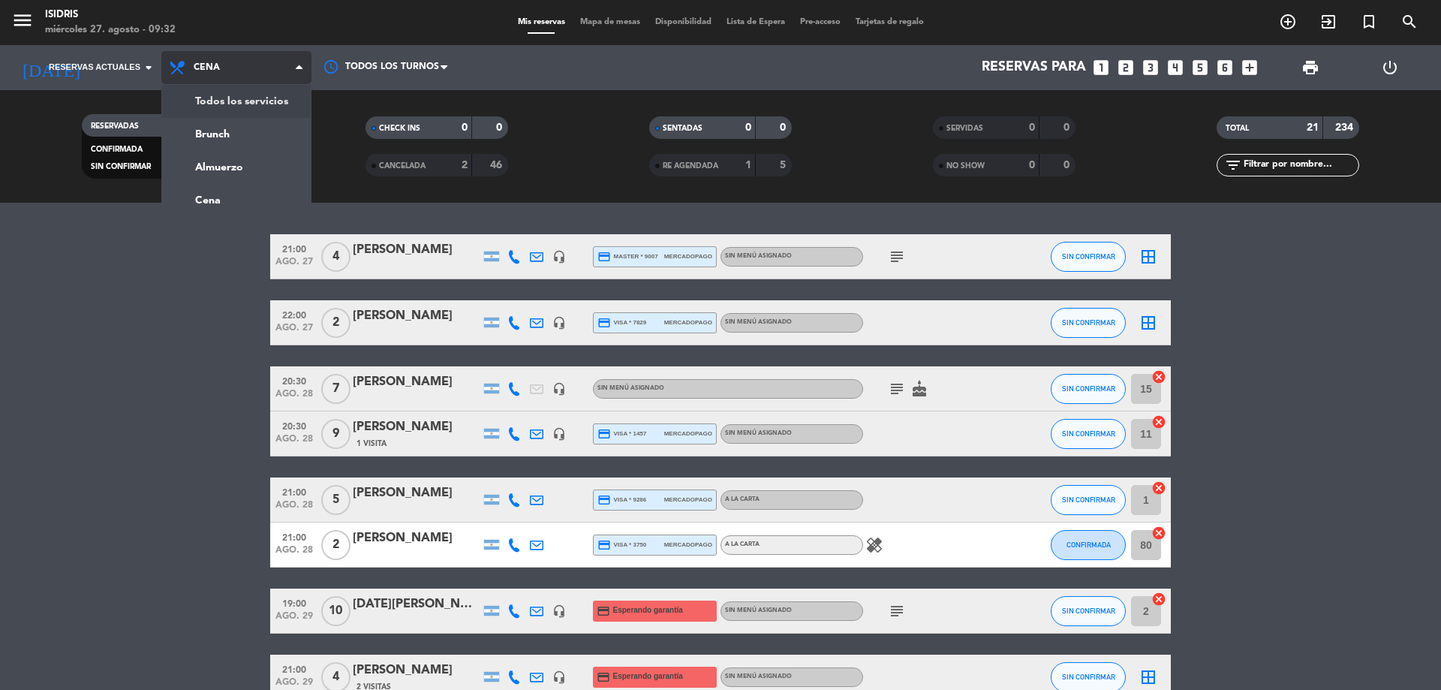
click at [251, 92] on div "menu isidris [DATE] 27. agosto - 09:32 Mis reservas Mapa de mesas Disponibilida…" at bounding box center [720, 101] width 1441 height 203
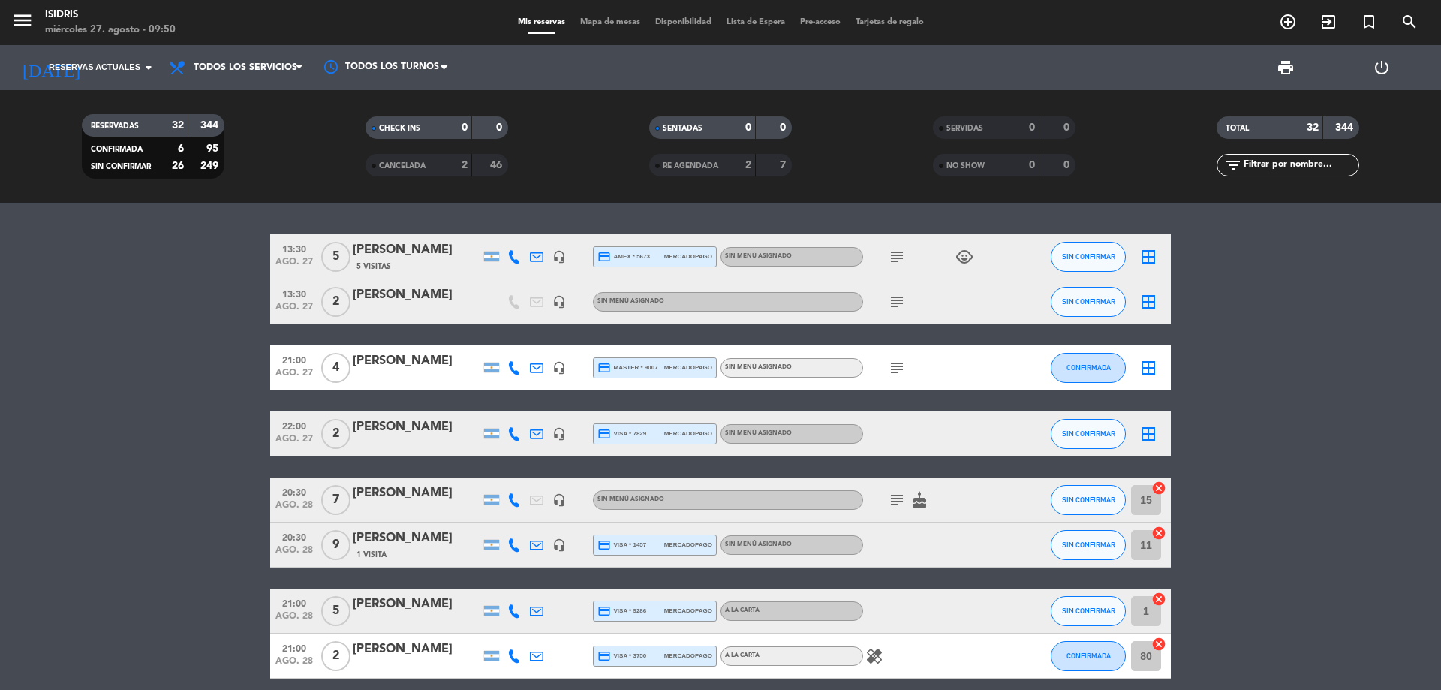
click at [514, 250] on icon at bounding box center [514, 257] width 14 height 14
click at [522, 229] on span "content_paste" at bounding box center [527, 231] width 11 height 11
click at [522, 233] on span "content_paste" at bounding box center [527, 231] width 11 height 11
click at [896, 258] on icon "subject" at bounding box center [897, 257] width 18 height 18
click at [1145, 252] on icon "border_all" at bounding box center [1148, 257] width 18 height 18
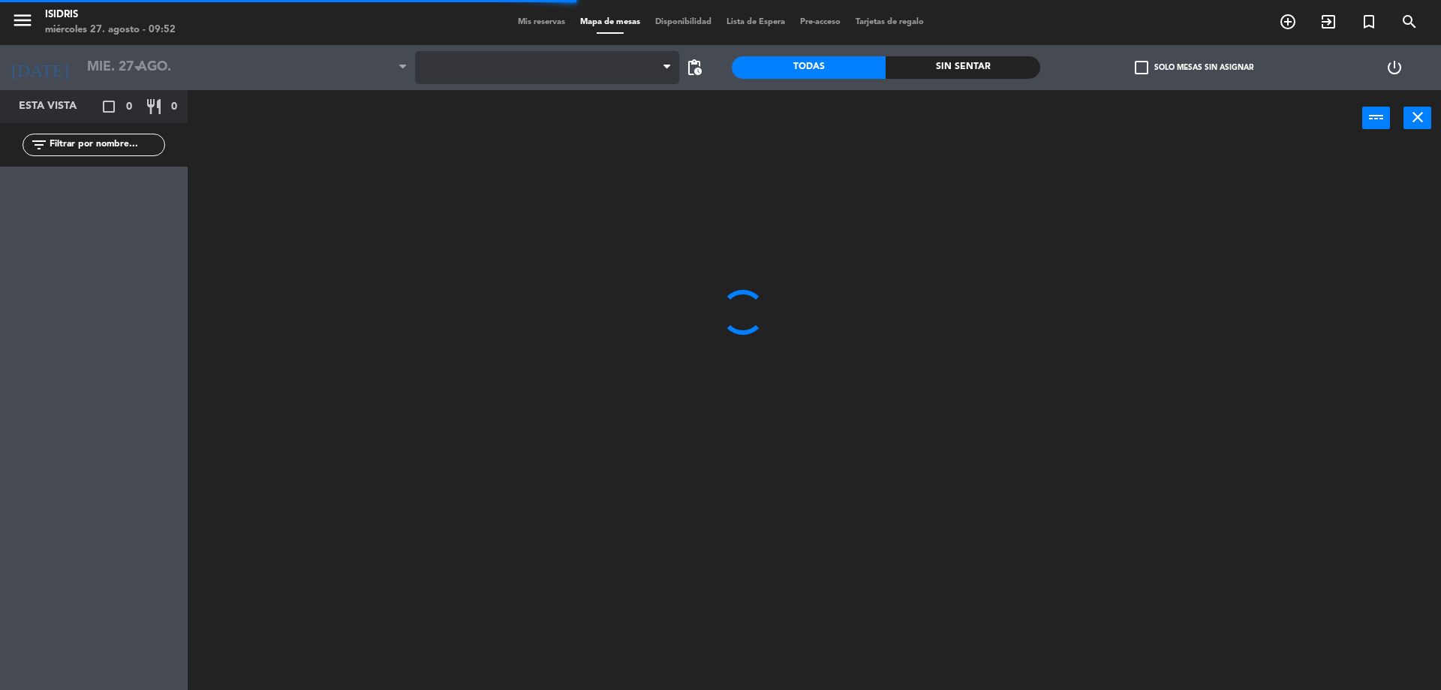
click at [446, 65] on span at bounding box center [547, 67] width 265 height 33
click at [495, 58] on span at bounding box center [547, 67] width 265 height 33
click at [496, 71] on span "CAVA" at bounding box center [547, 67] width 265 height 33
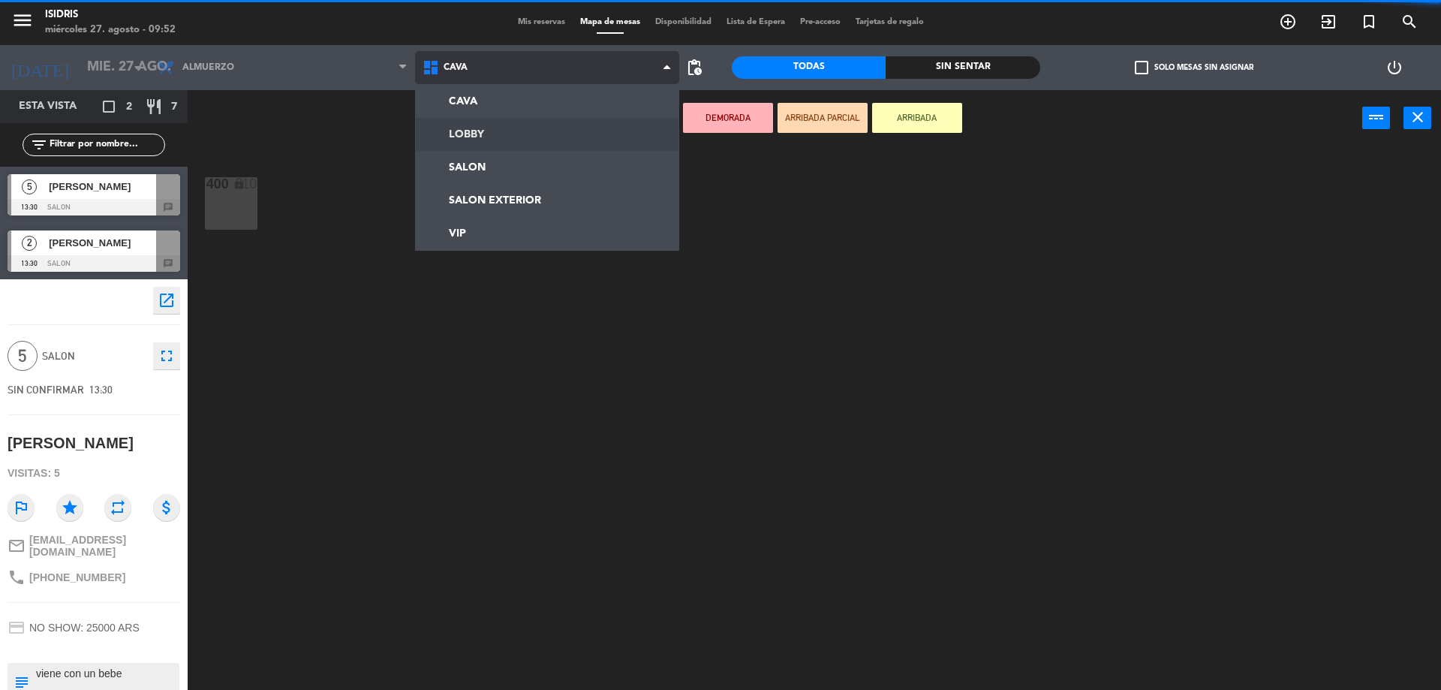
click at [498, 162] on ng-component "menu isidris [DATE] 27. agosto - 09:52 Mis reservas Mapa de mesas Disponibilida…" at bounding box center [720, 346] width 1441 height 693
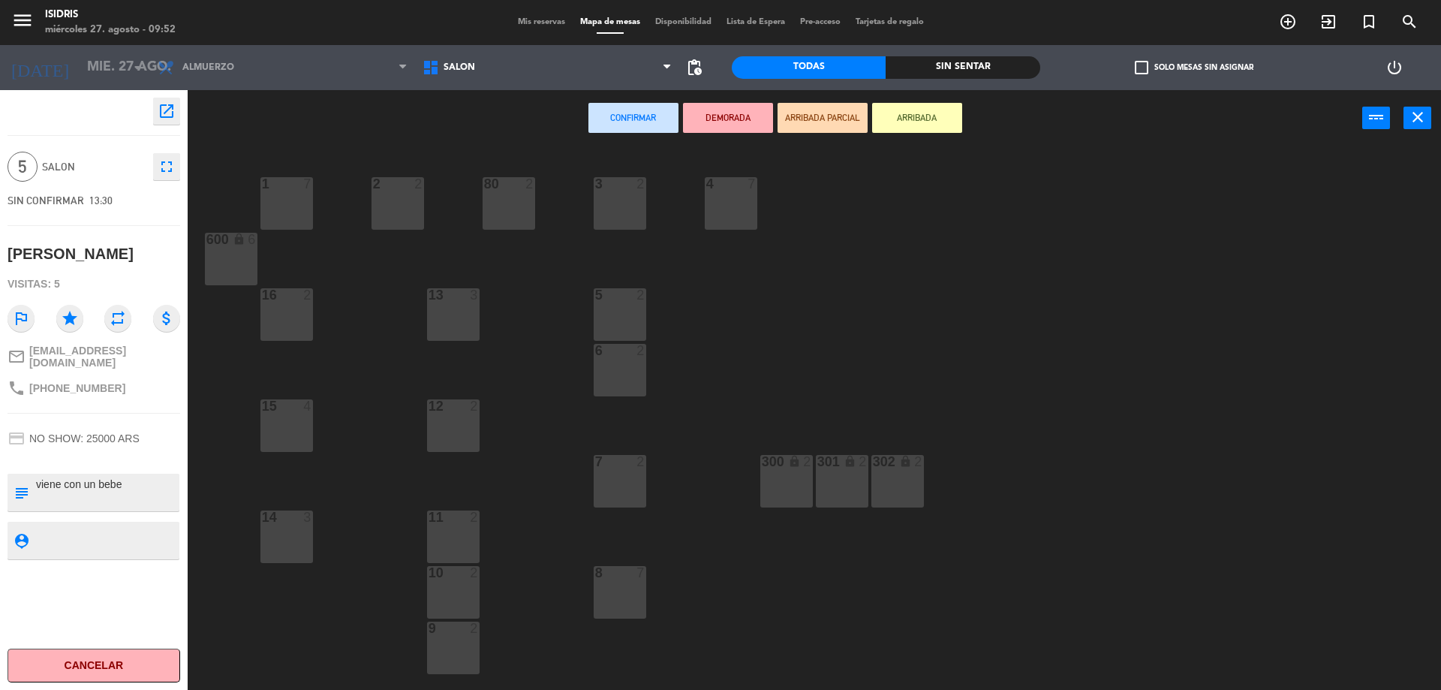
click at [412, 192] on div "2 2" at bounding box center [397, 203] width 53 height 53
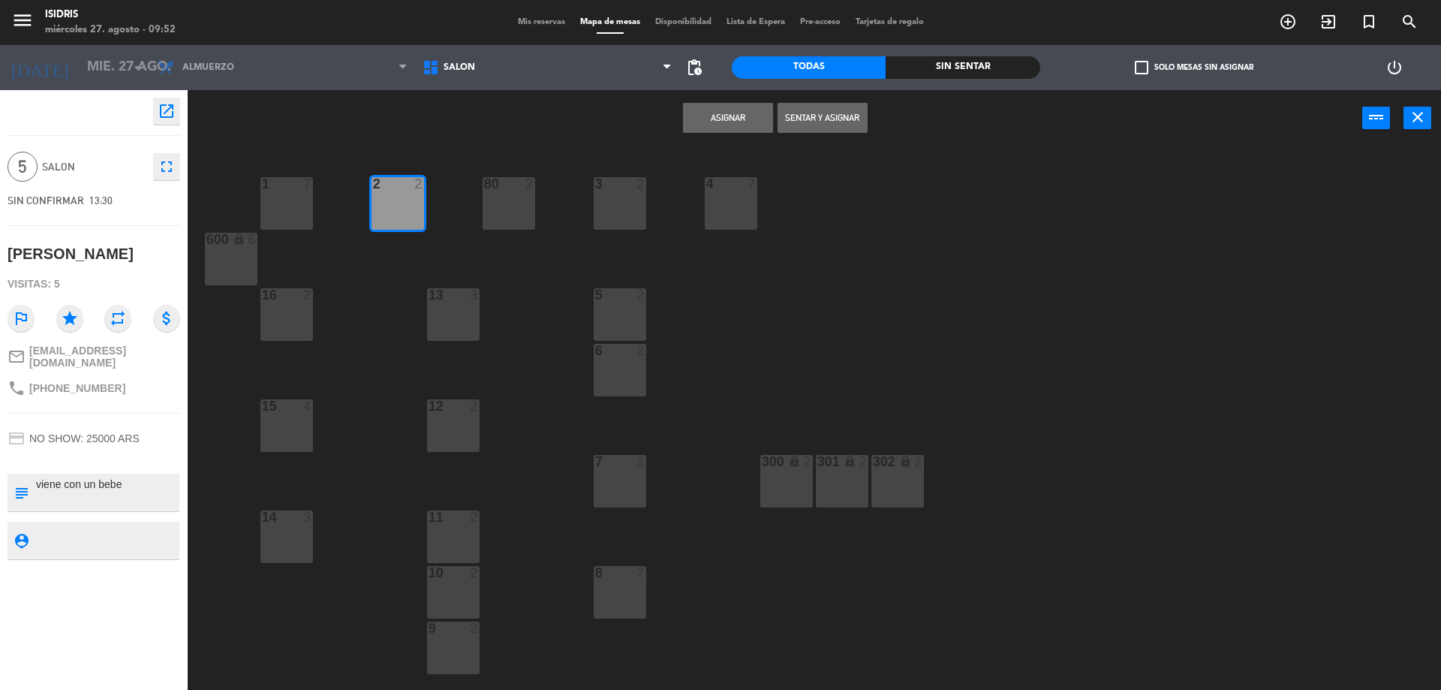
click at [498, 206] on div "80 2" at bounding box center [508, 203] width 53 height 53
click at [696, 128] on button "Asignar" at bounding box center [728, 118] width 90 height 30
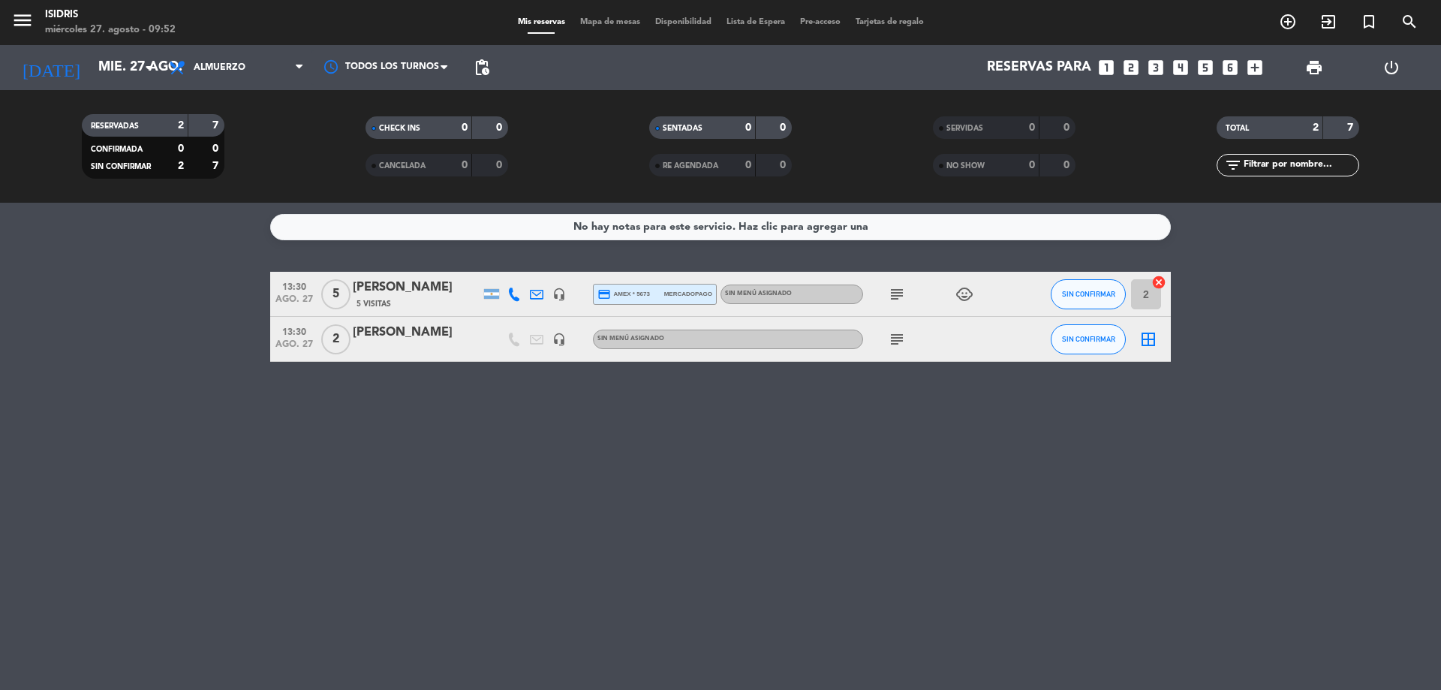
click at [1143, 337] on icon "border_all" at bounding box center [1148, 339] width 18 height 18
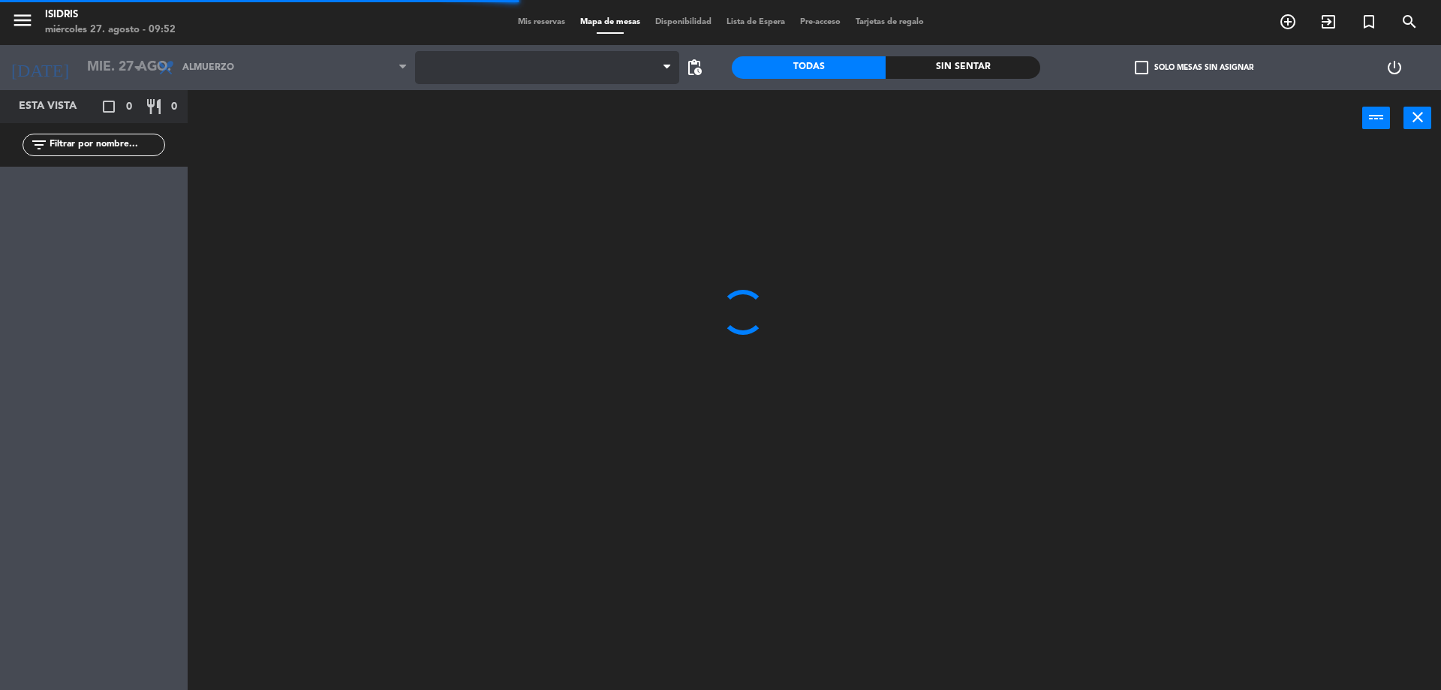
click at [434, 73] on span at bounding box center [547, 67] width 265 height 33
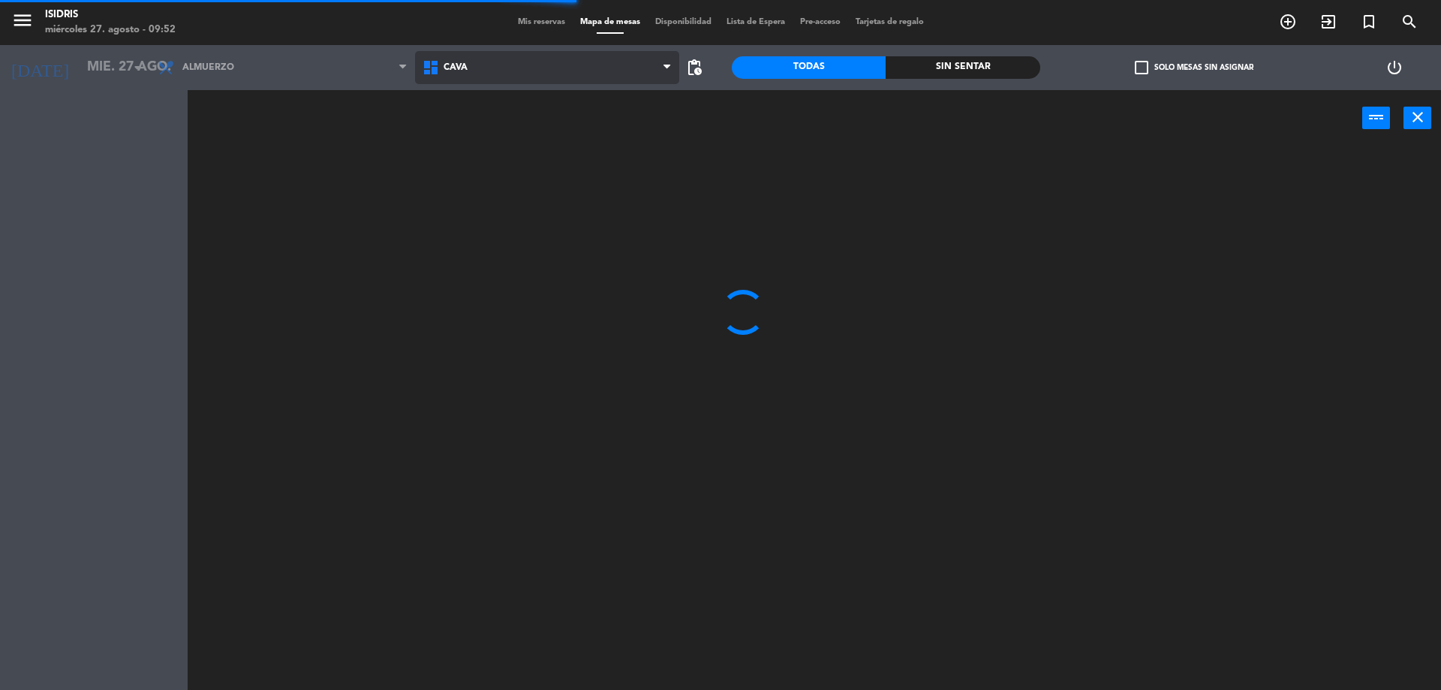
click at [501, 72] on span "CAVA" at bounding box center [547, 67] width 265 height 33
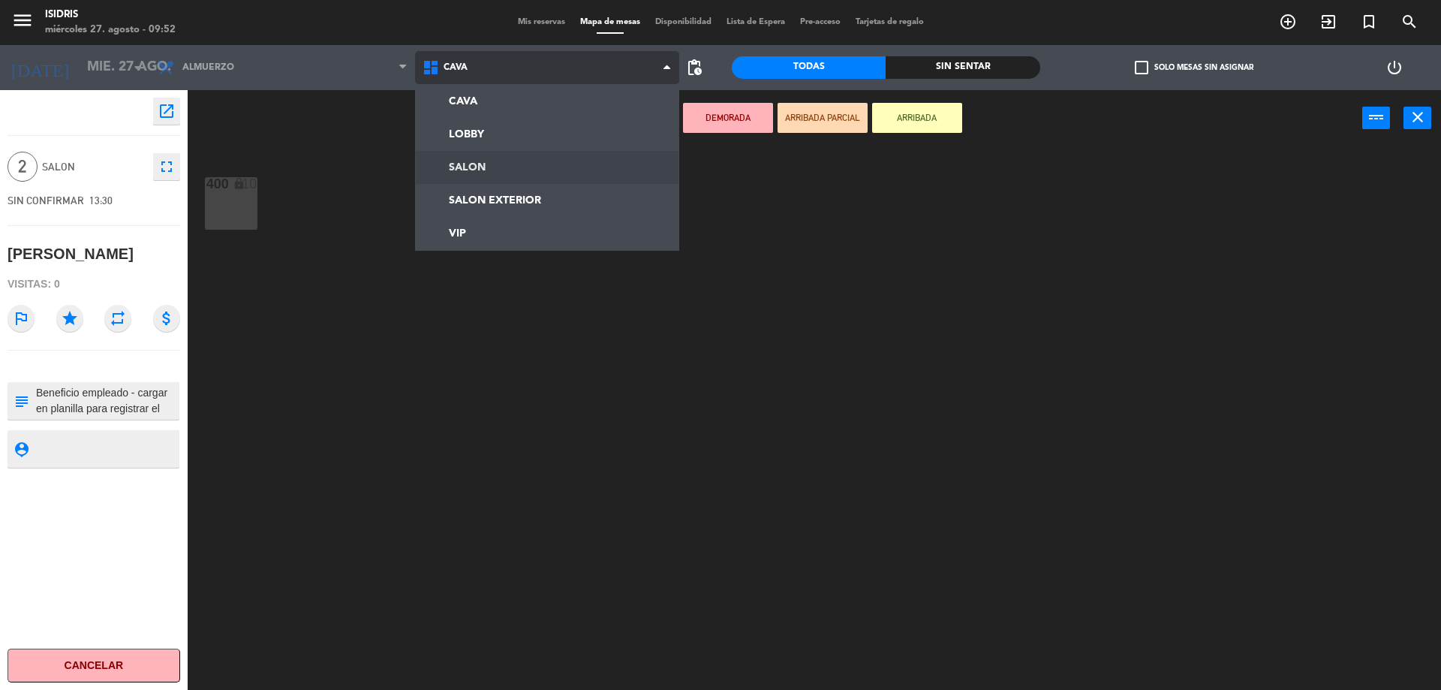
click at [494, 169] on ng-component "menu isidris [DATE] 27. agosto - 09:52 Mis reservas Mapa de mesas Disponibilida…" at bounding box center [720, 346] width 1441 height 693
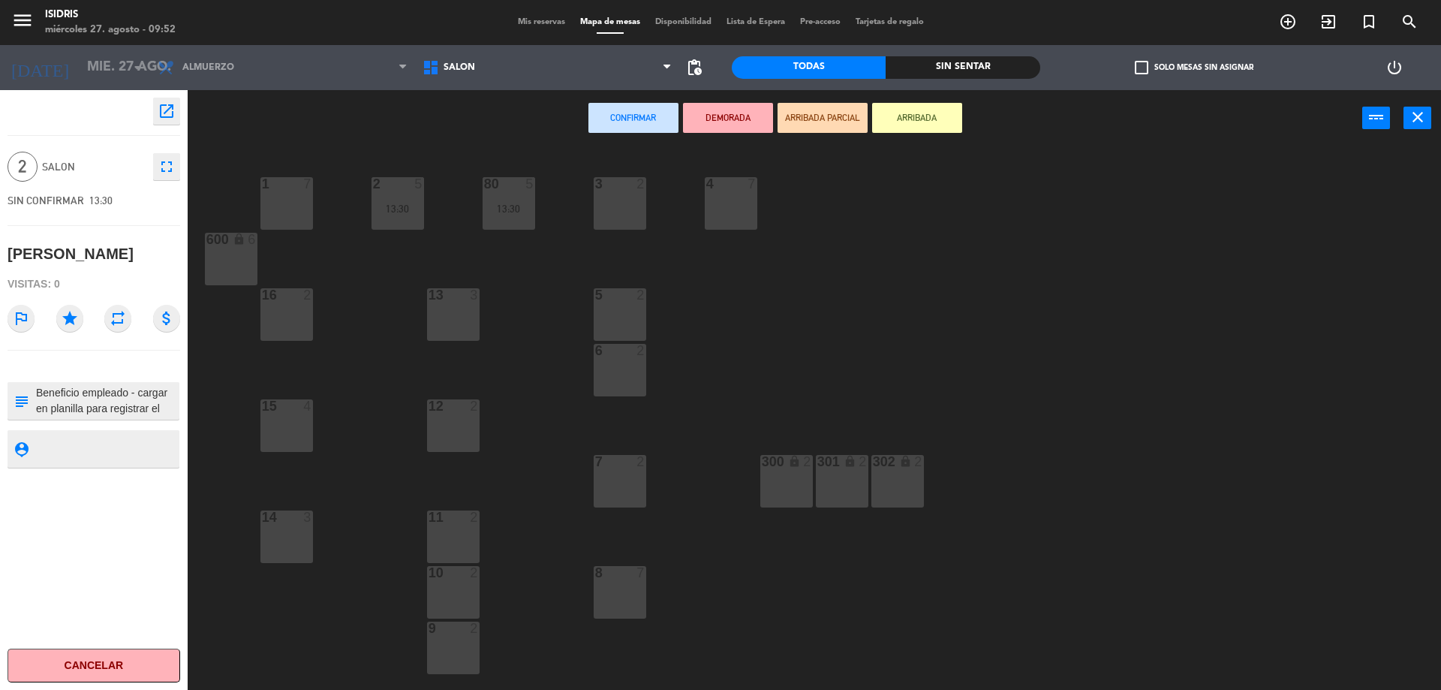
click at [627, 206] on div "3 2" at bounding box center [620, 203] width 53 height 53
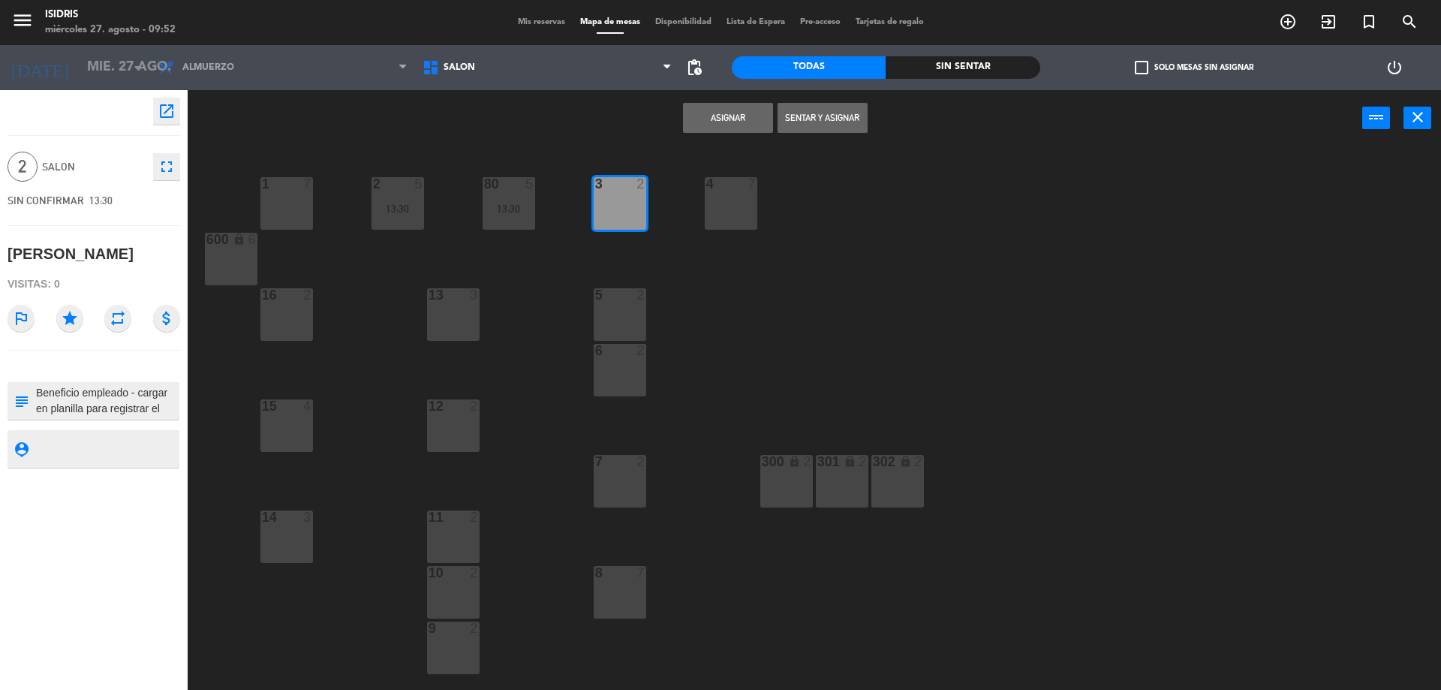
click at [726, 125] on button "Asignar" at bounding box center [728, 118] width 90 height 30
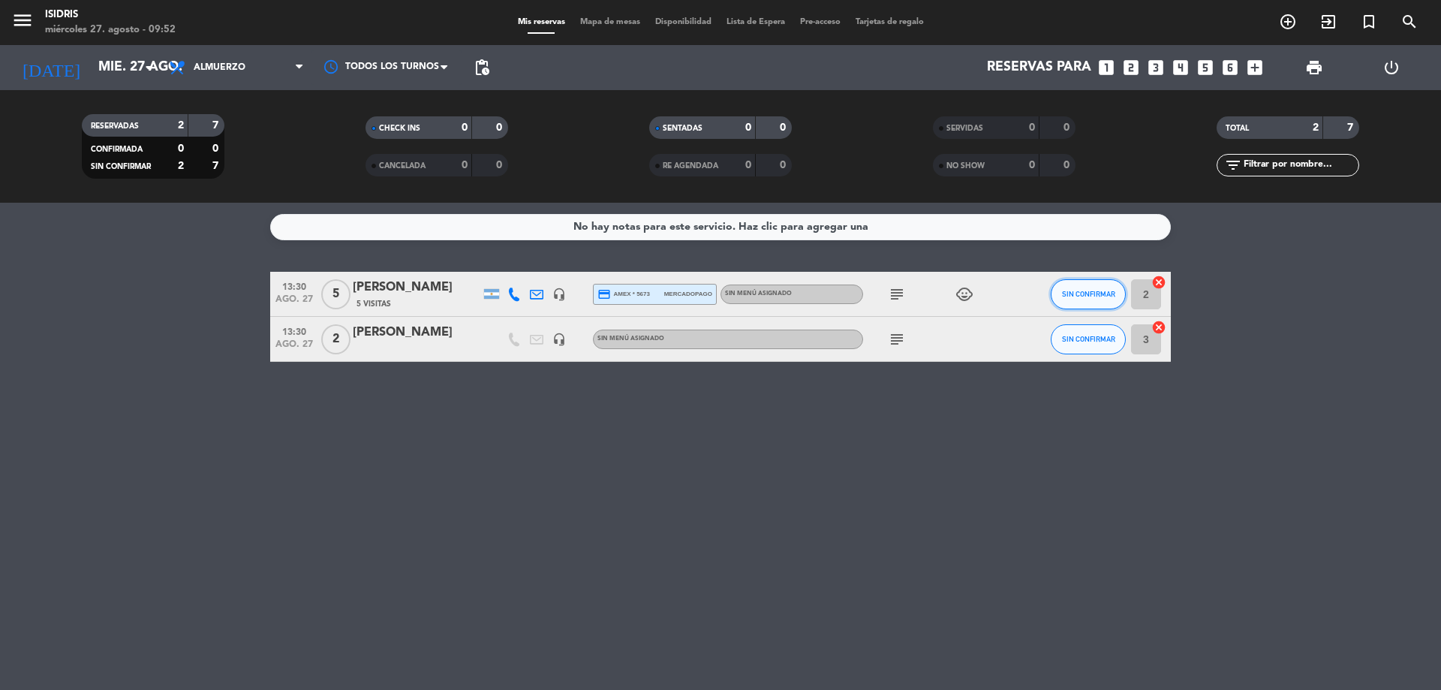
click at [1096, 290] on span "SIN CONFIRMAR" at bounding box center [1088, 294] width 53 height 8
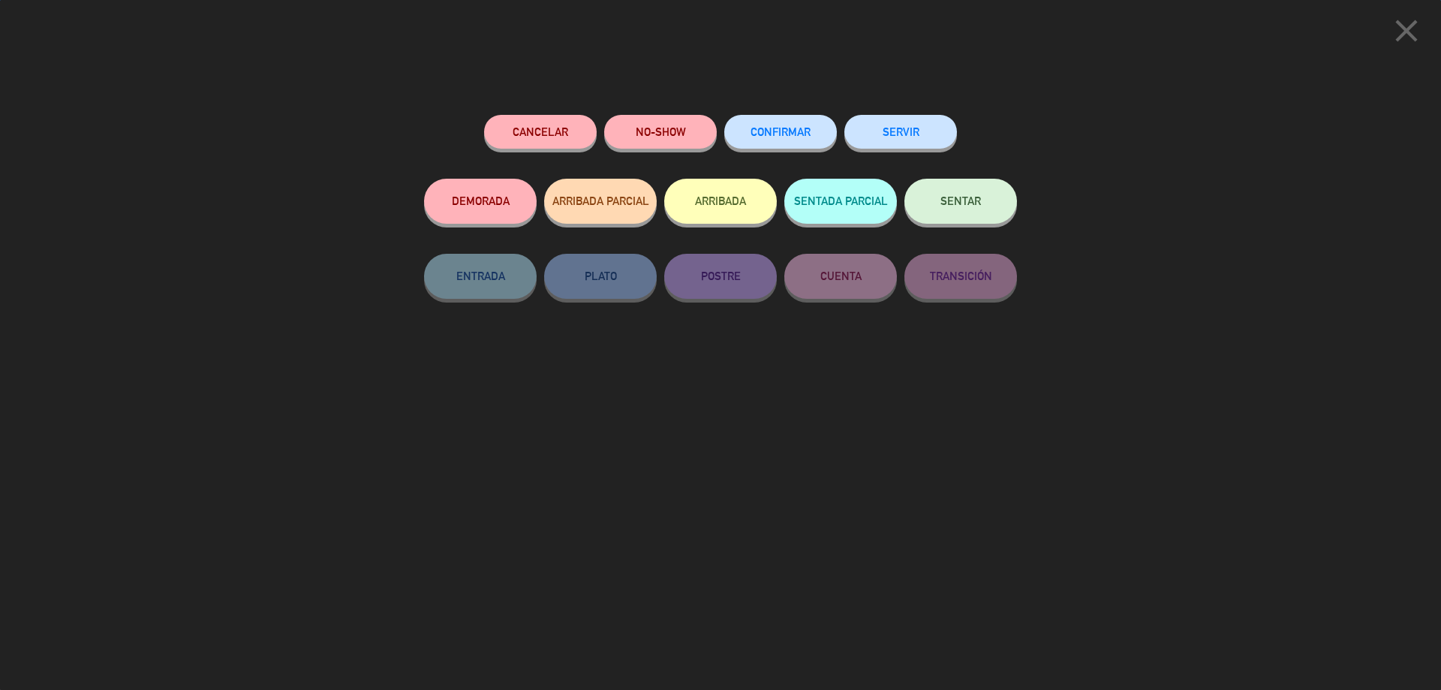
drag, startPoint x: 790, startPoint y: 104, endPoint x: 785, endPoint y: 120, distance: 17.3
click at [788, 115] on div "Cancelar NO-SHOW CONFIRMAR SERVIR DEMORADA ARRIBADA PARCIAL ARRIBADA SENTADA PA…" at bounding box center [720, 396] width 614 height 585
click at [785, 120] on button "CONFIRMAR" at bounding box center [780, 132] width 113 height 34
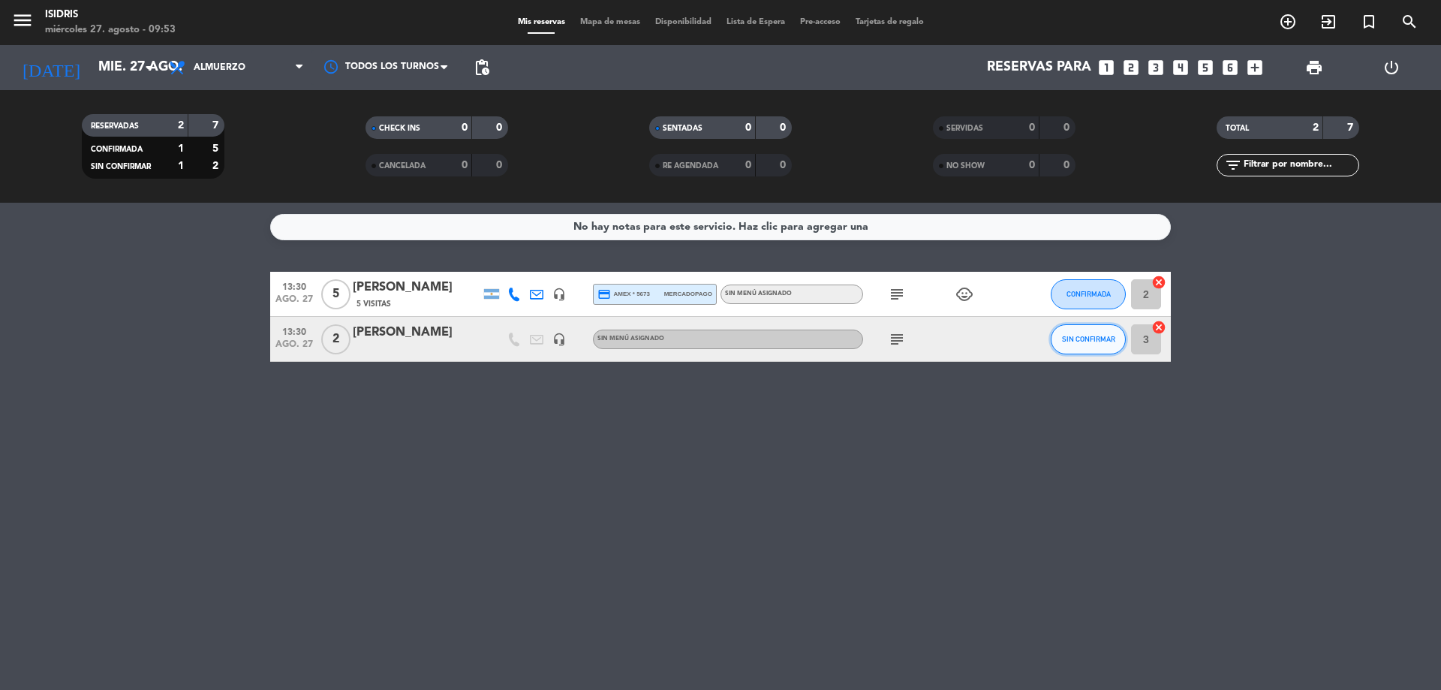
click at [1099, 350] on button "SIN CONFIRMAR" at bounding box center [1088, 339] width 75 height 30
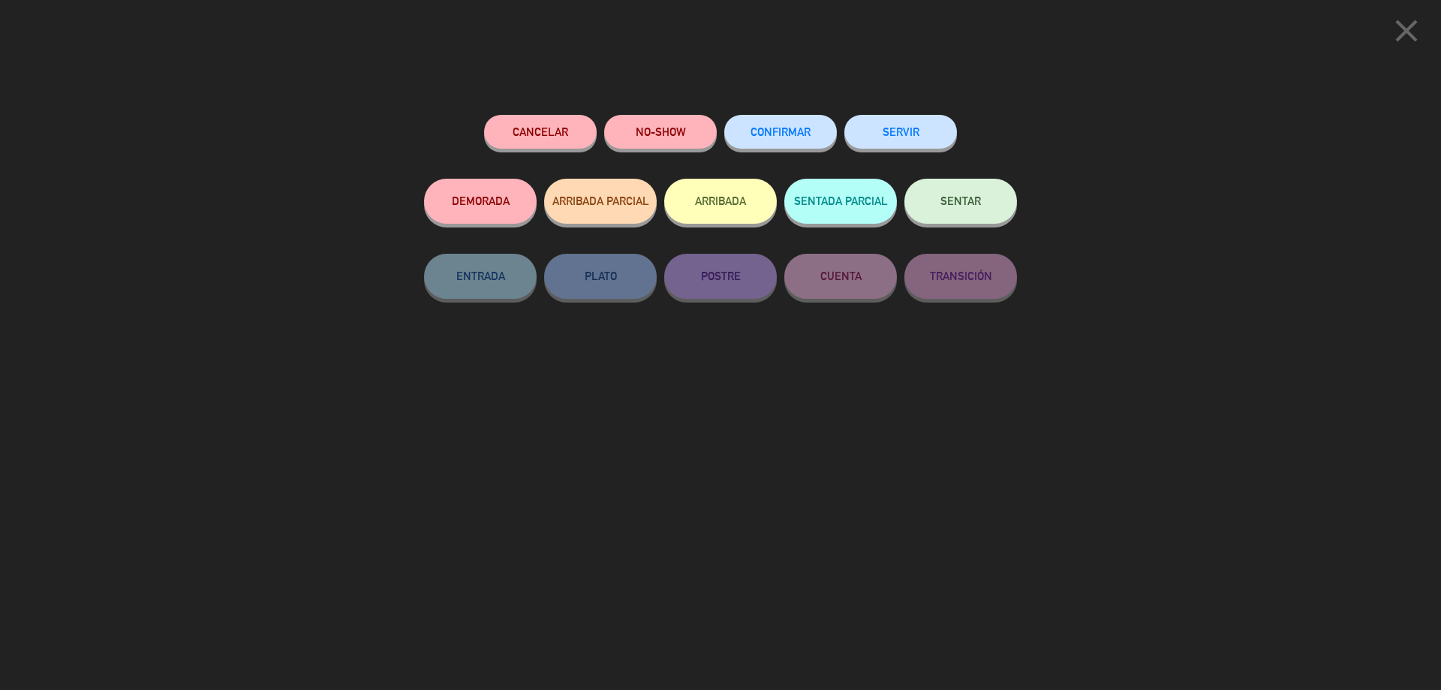
click at [774, 137] on span "CONFIRMAR" at bounding box center [780, 131] width 60 height 13
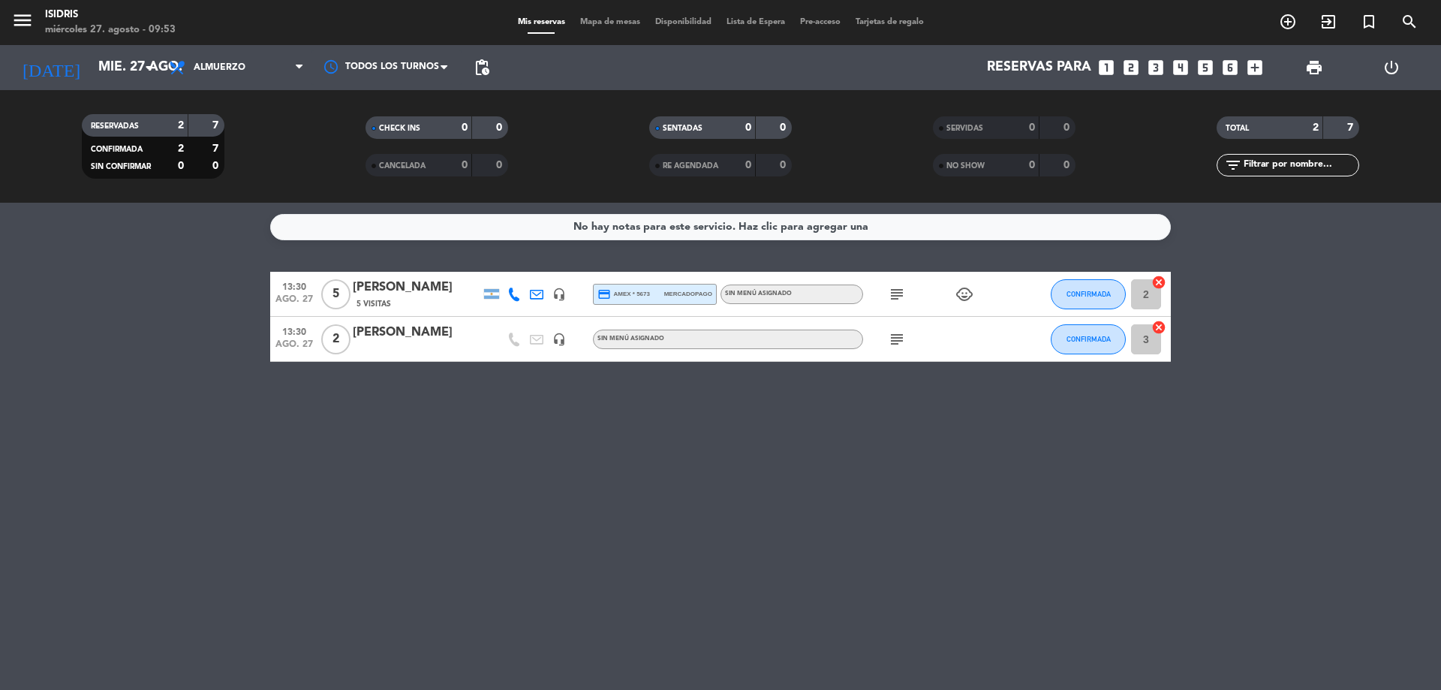
click at [906, 293] on span "subject" at bounding box center [896, 294] width 23 height 18
click at [896, 296] on icon "subject" at bounding box center [897, 294] width 18 height 18
click at [900, 341] on icon "subject" at bounding box center [897, 339] width 18 height 18
click at [897, 291] on icon "subject" at bounding box center [897, 294] width 18 height 18
click at [693, 529] on div "No hay notas para este servicio. Haz clic para agregar una 13:30 [DATE] 5 [PERS…" at bounding box center [720, 446] width 1441 height 487
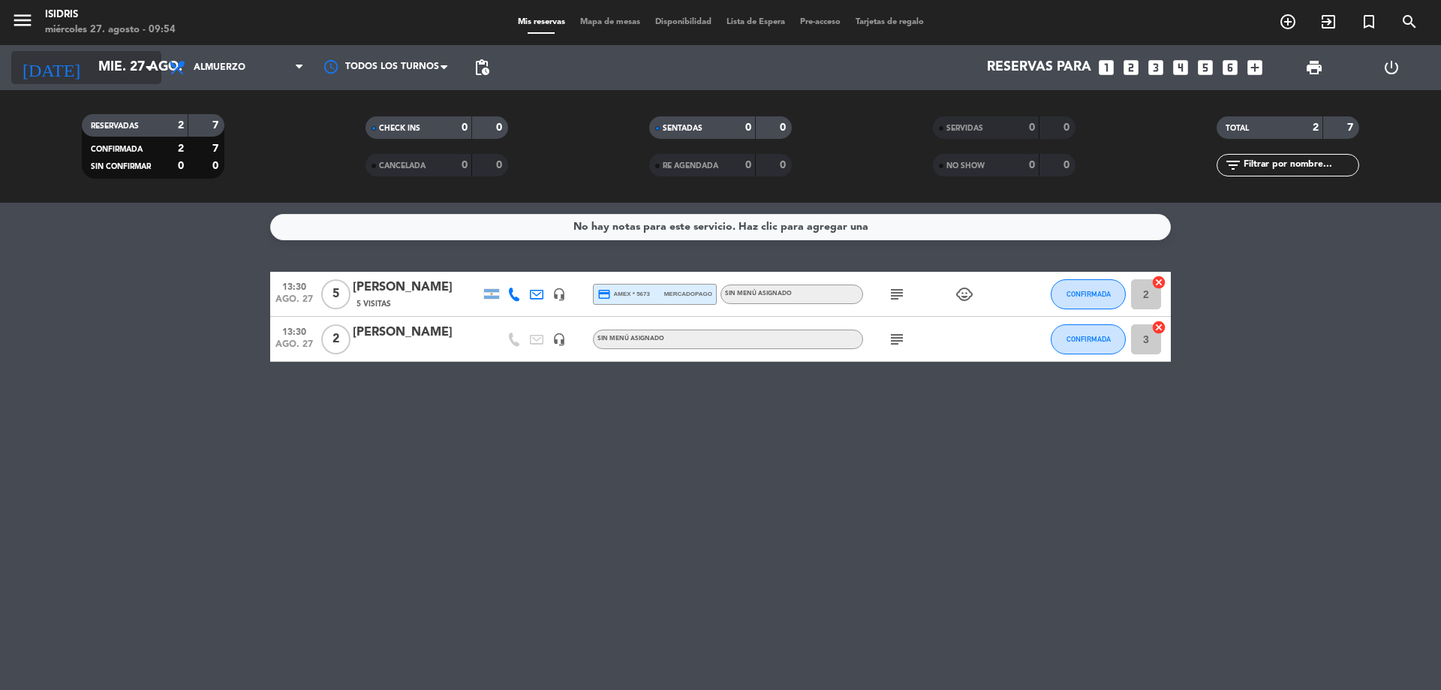
click at [119, 80] on input "mié. 27 ago." at bounding box center [178, 68] width 174 height 30
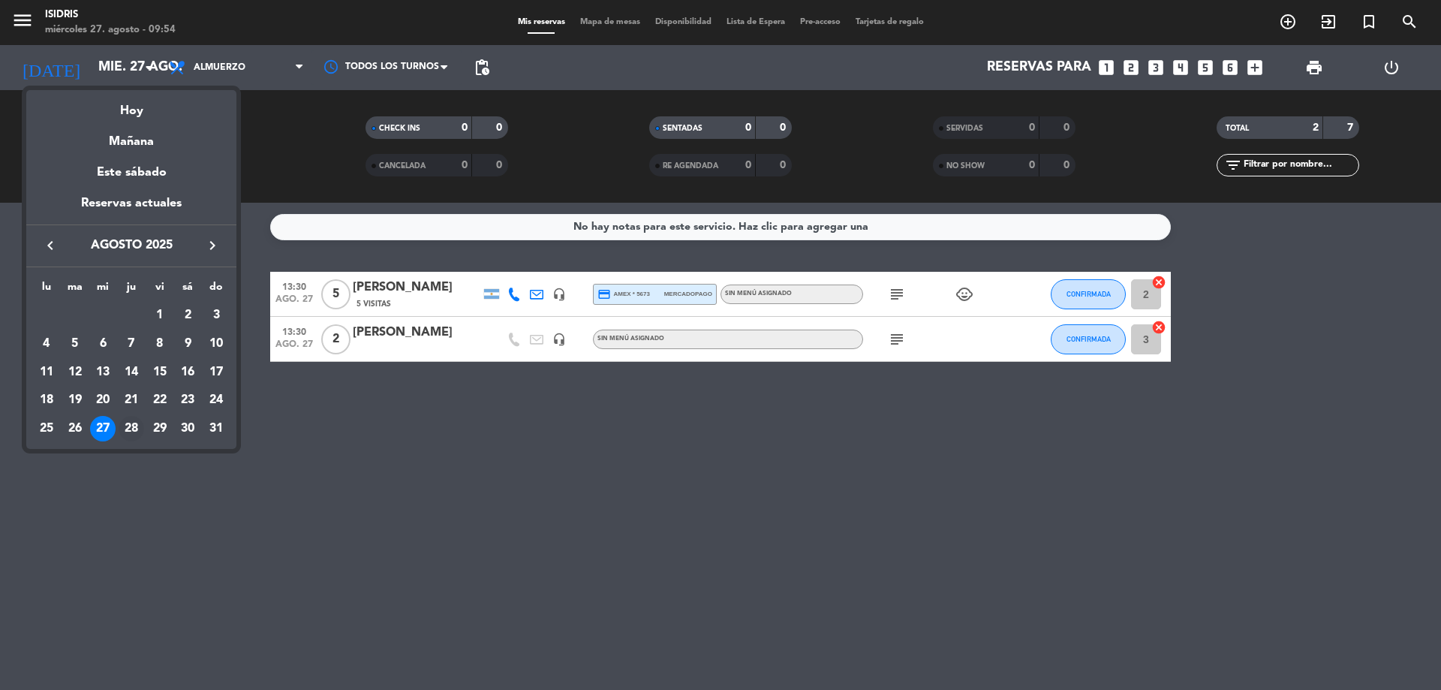
click at [125, 432] on div "28" at bounding box center [132, 429] width 26 height 26
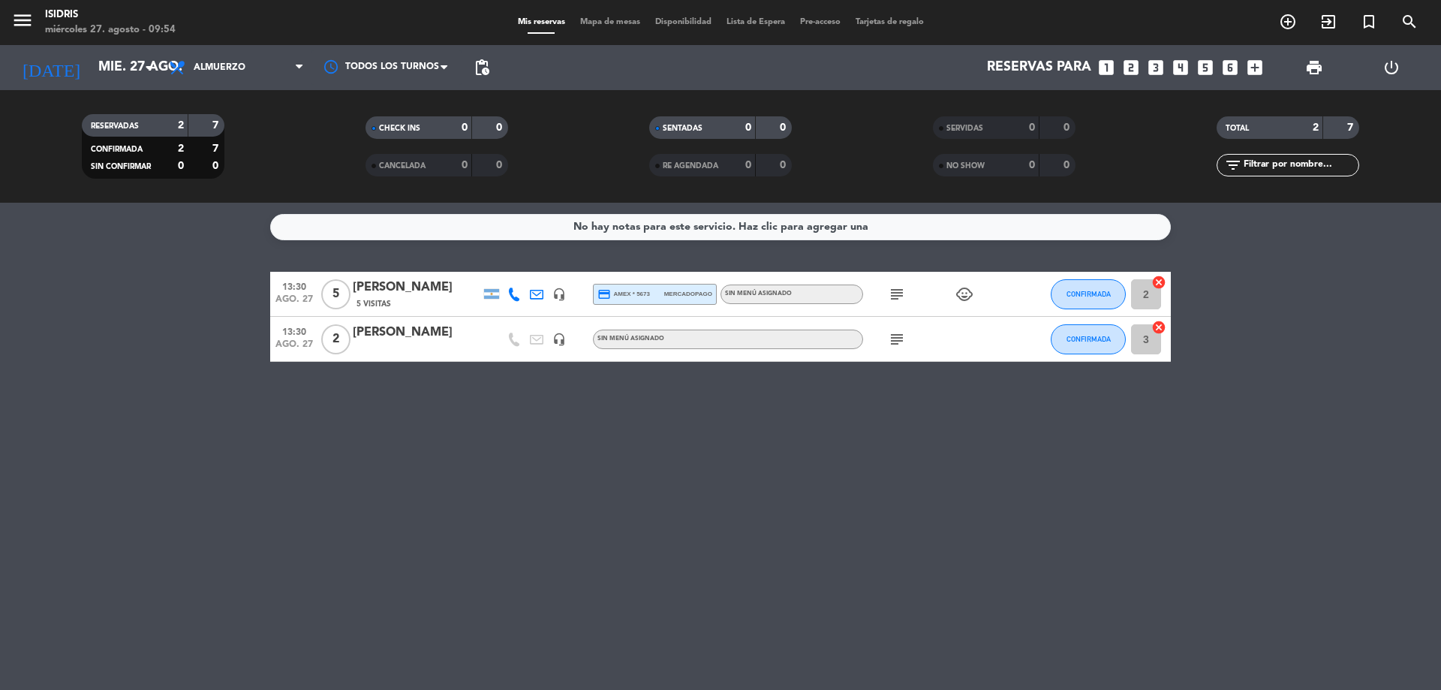
type input "jue. 28 ago."
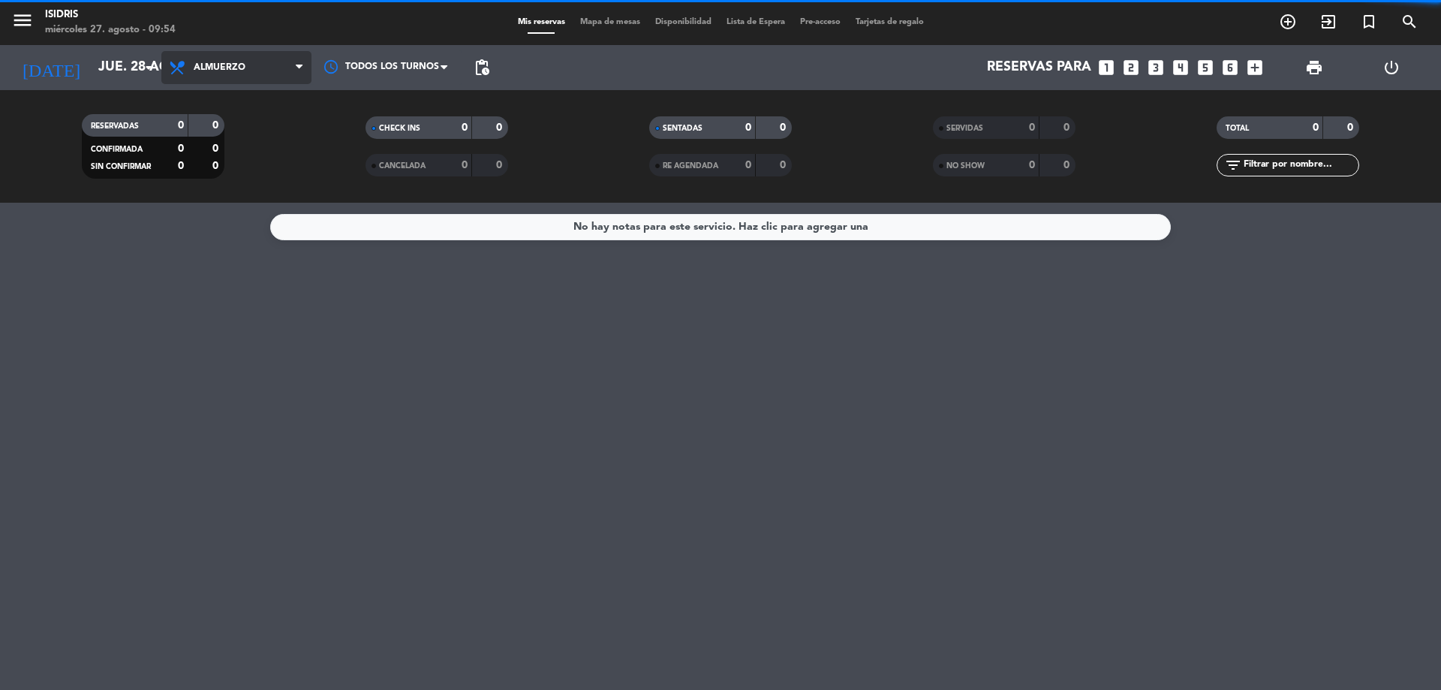
click at [244, 60] on span "Almuerzo" at bounding box center [236, 67] width 150 height 33
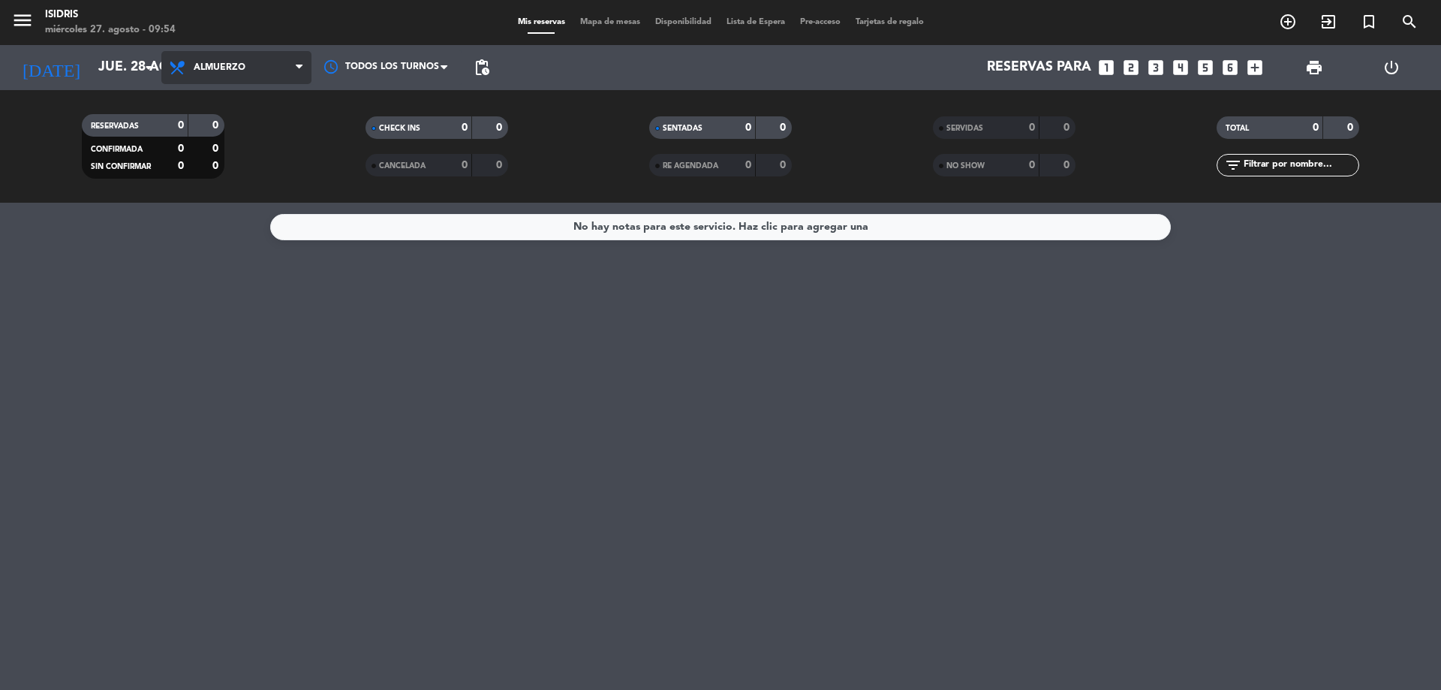
click at [246, 166] on div "menu isidris [DATE] 27. agosto - 09:54 Mis reservas Mapa de mesas Disponibilida…" at bounding box center [720, 101] width 1441 height 203
click at [245, 63] on span "Almuerzo" at bounding box center [220, 67] width 52 height 11
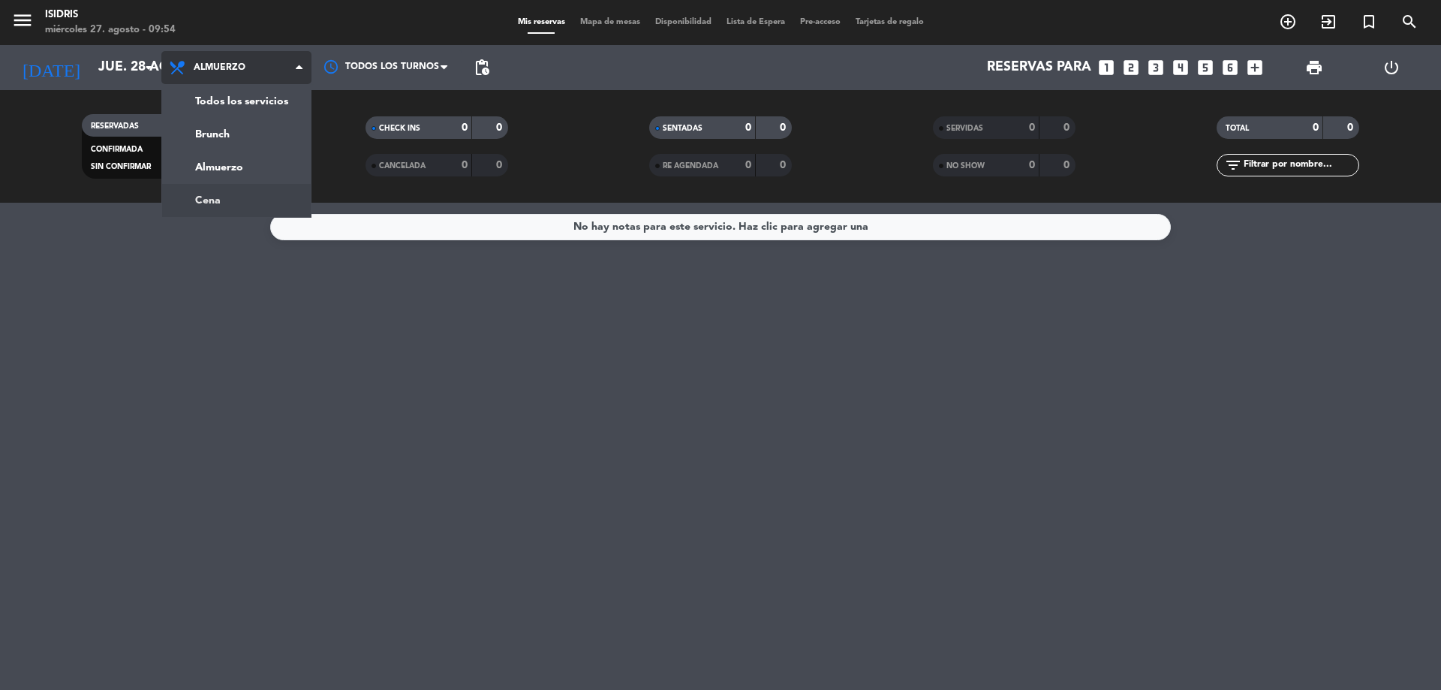
click at [248, 207] on ng-component "menu isidris [DATE] 27. agosto - 09:54 Mis reservas Mapa de mesas Disponibilida…" at bounding box center [720, 345] width 1441 height 690
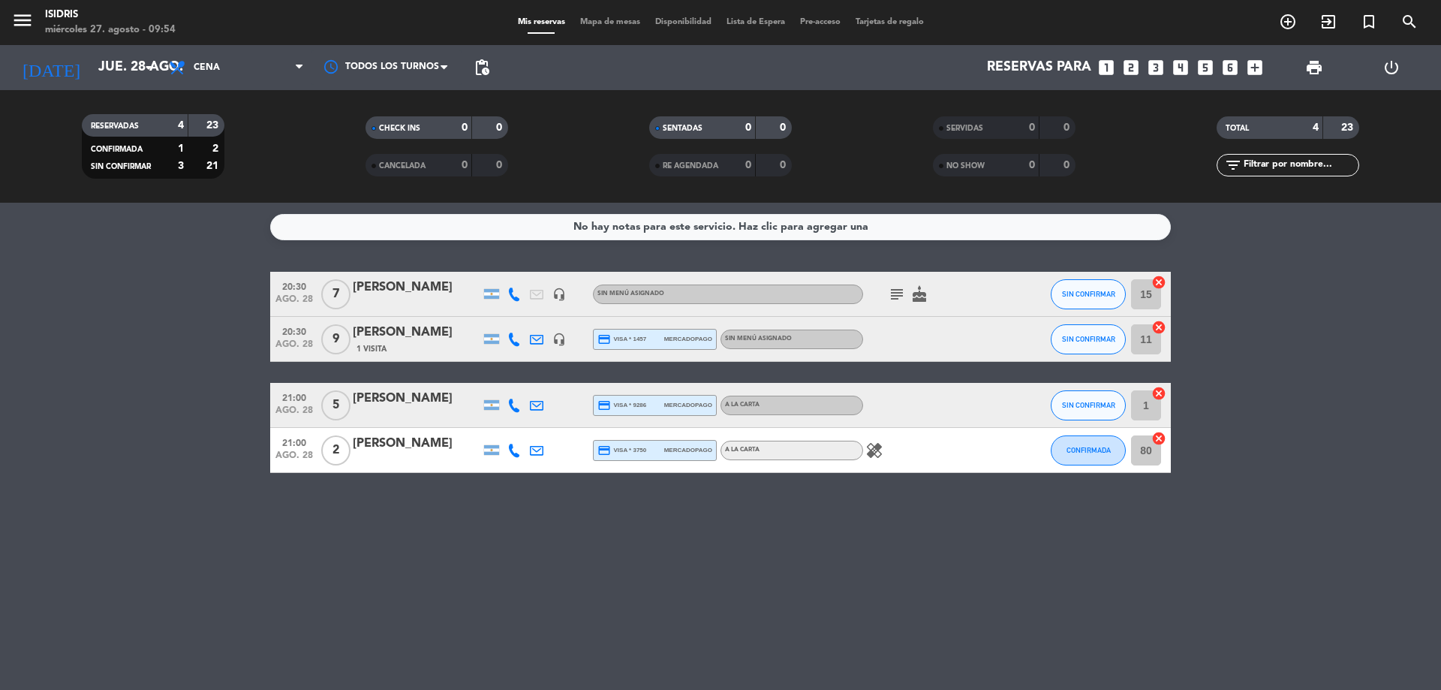
click at [419, 287] on div "[PERSON_NAME]" at bounding box center [417, 288] width 128 height 20
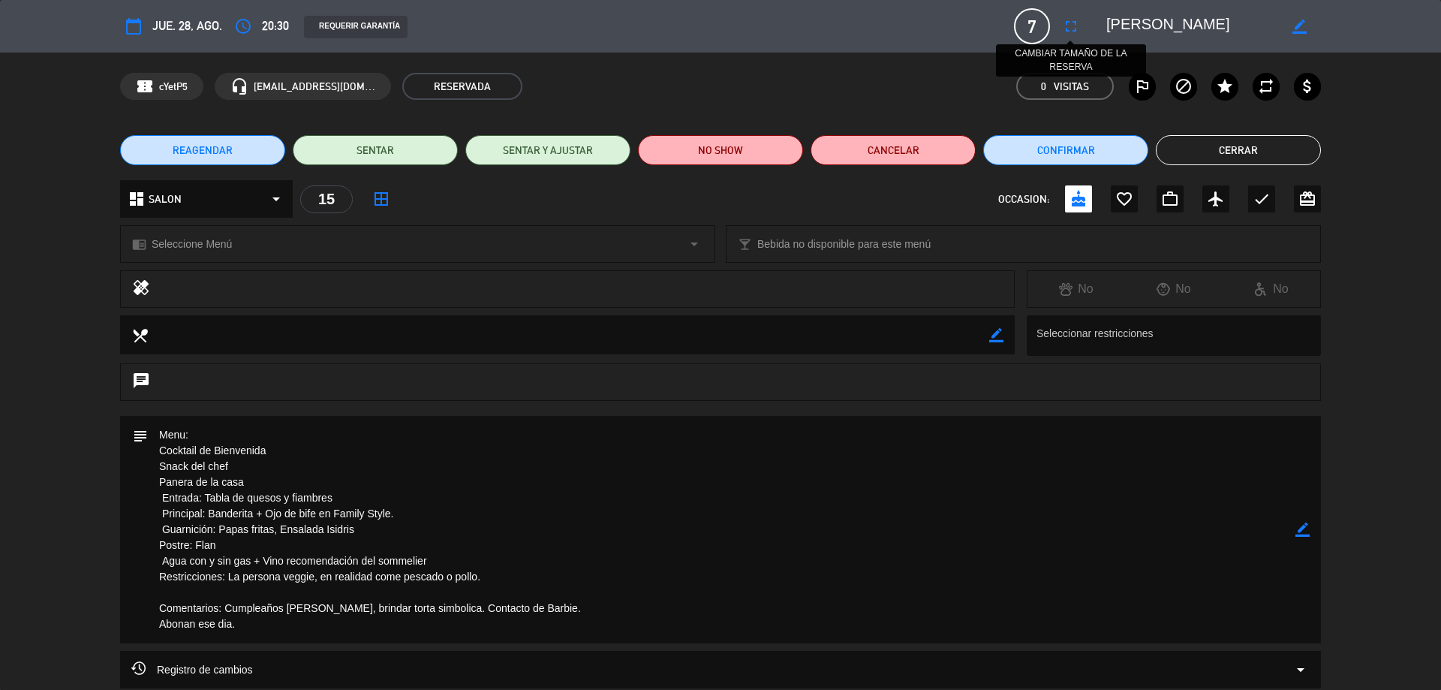
click at [1068, 27] on icon "fullscreen" at bounding box center [1071, 26] width 18 height 18
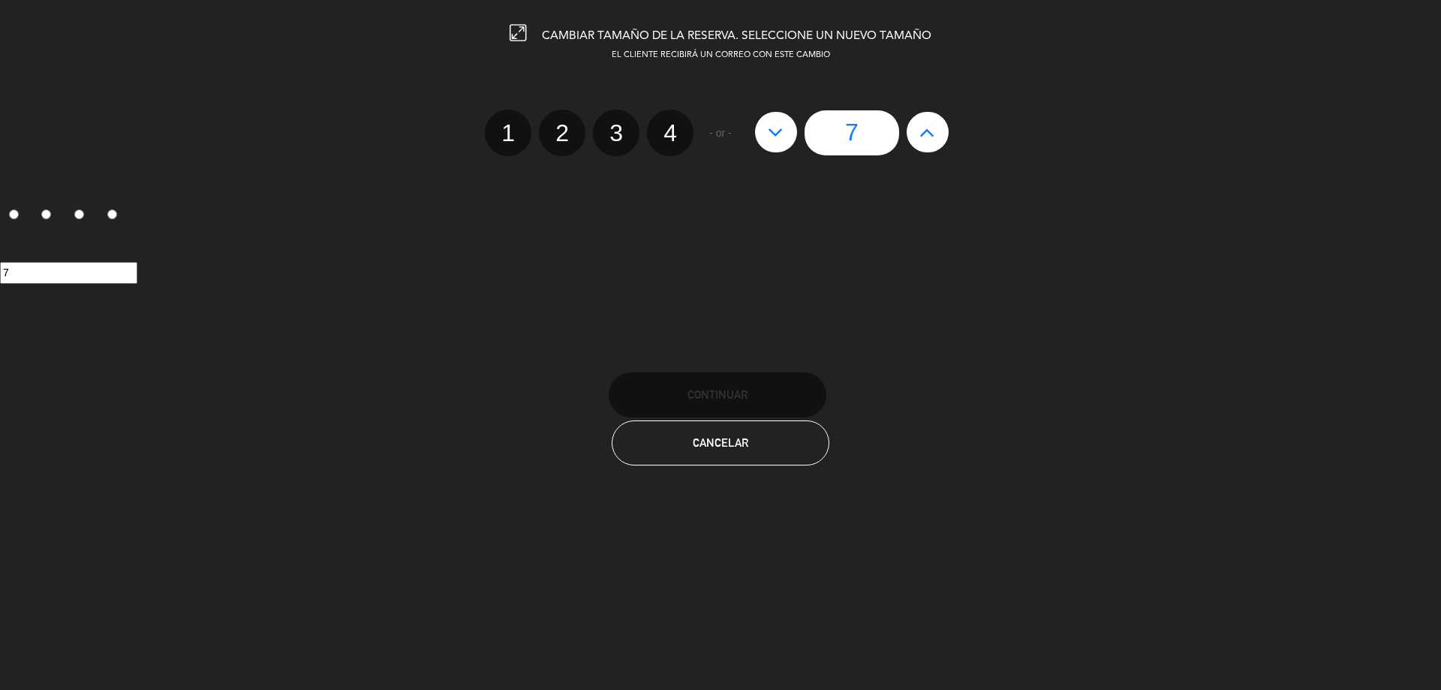
click at [798, 141] on div "7" at bounding box center [851, 132] width 209 height 45
click at [761, 141] on button at bounding box center [776, 132] width 42 height 41
type input "6"
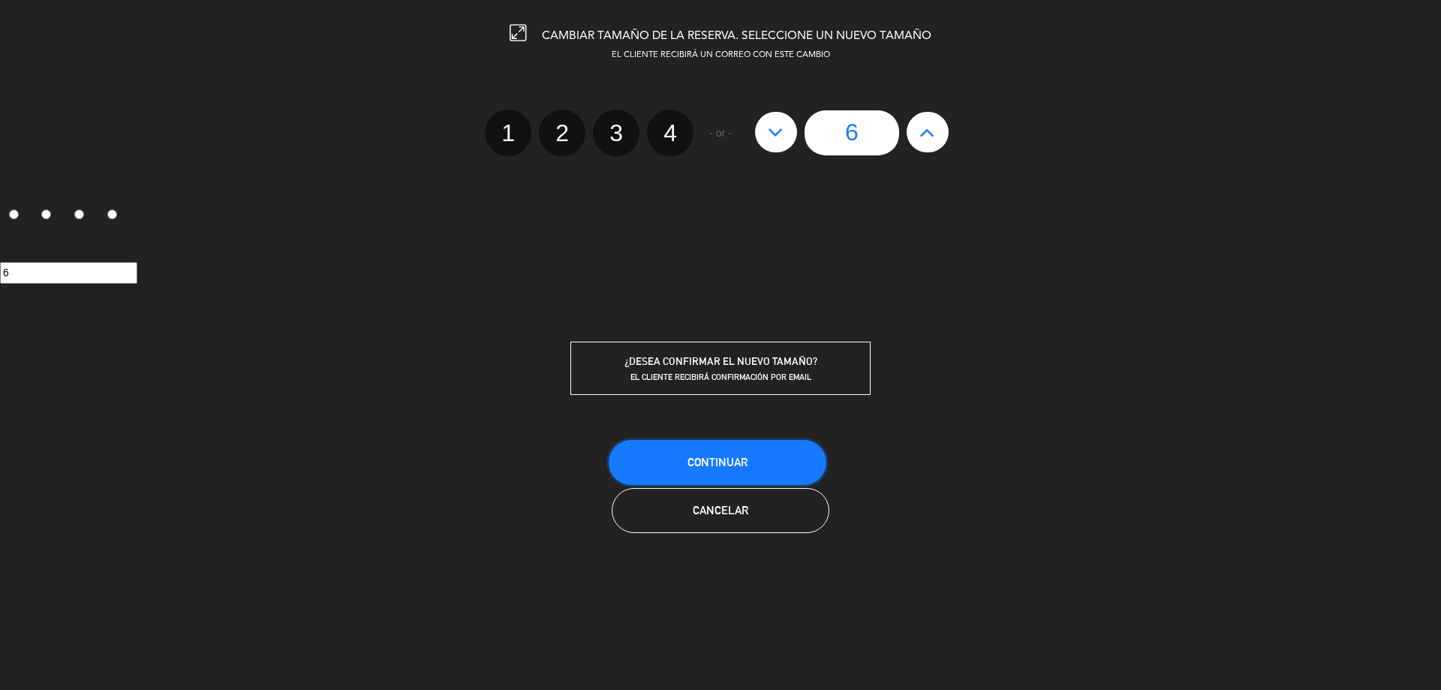
click at [741, 451] on button "Continuar" at bounding box center [718, 462] width 218 height 45
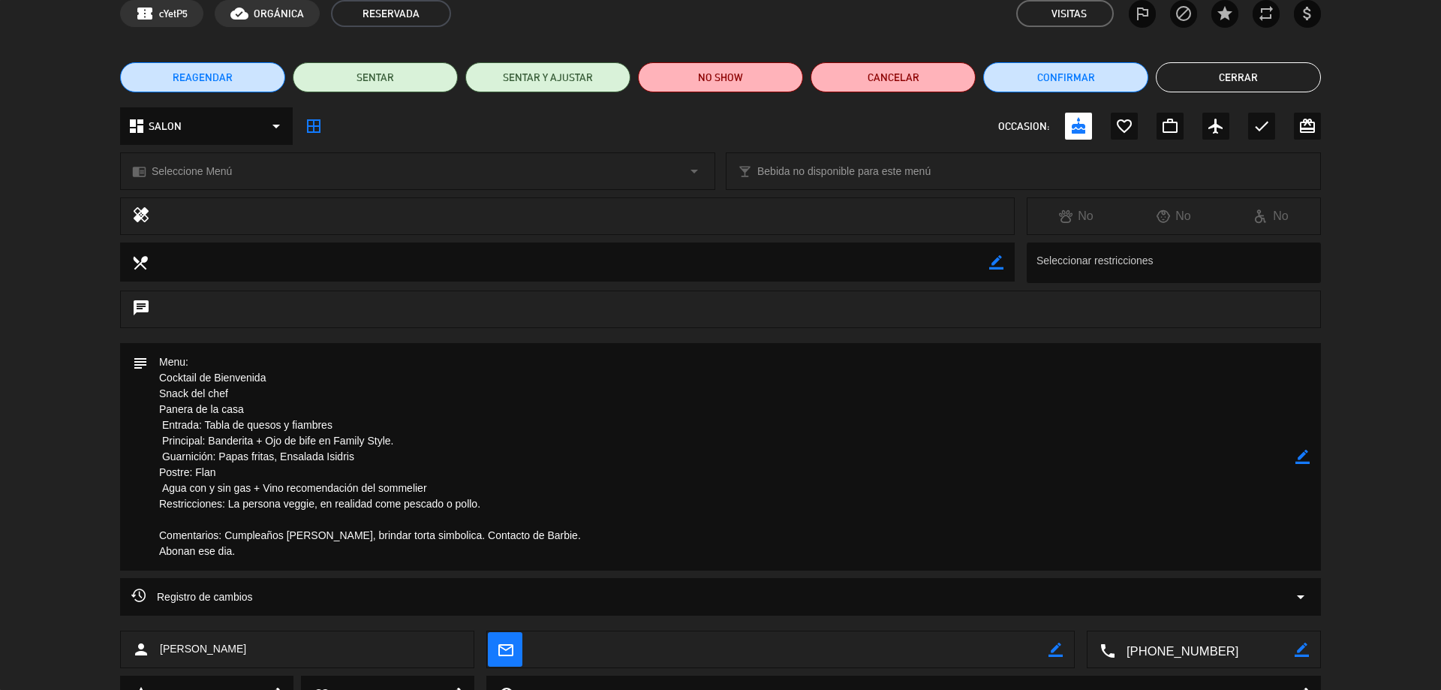
scroll to position [142, 0]
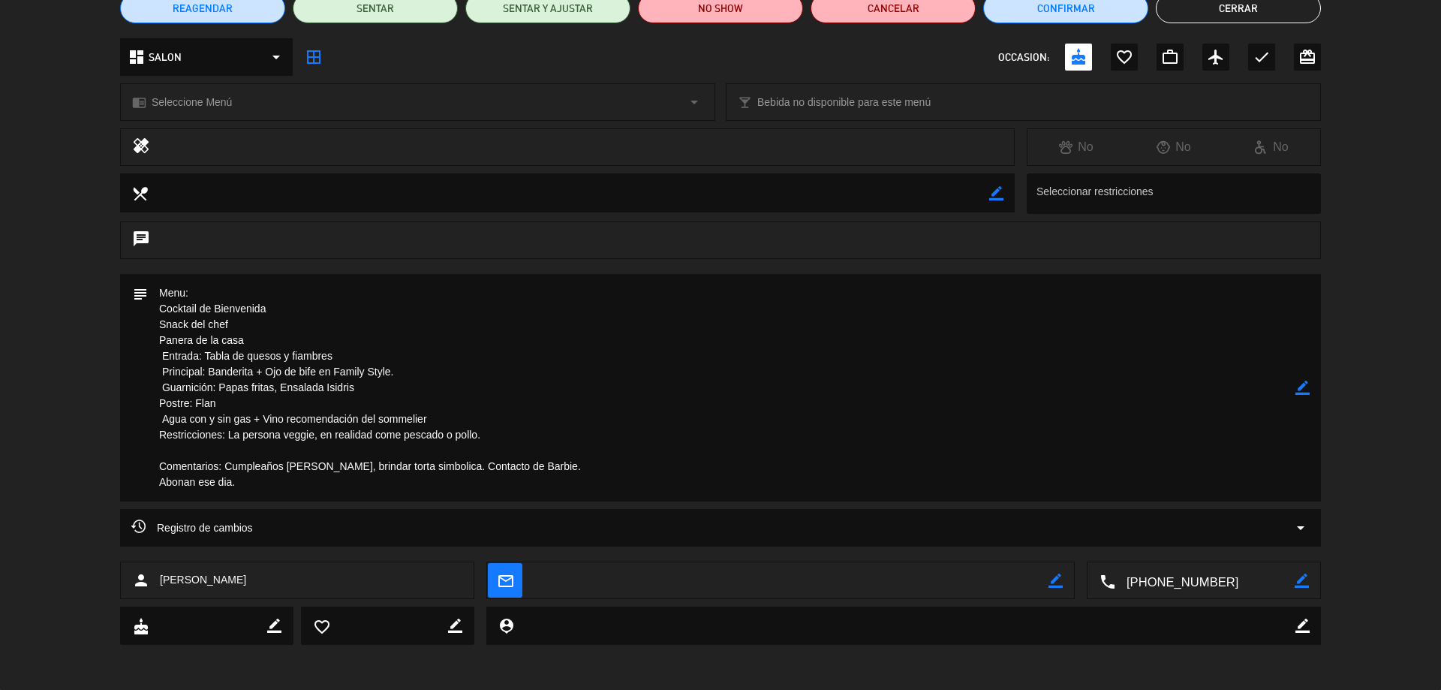
drag, startPoint x: 542, startPoint y: 469, endPoint x: 540, endPoint y: 476, distance: 7.7
click at [540, 476] on textarea at bounding box center [721, 387] width 1147 height 227
click at [552, 434] on textarea at bounding box center [721, 387] width 1147 height 227
click at [471, 462] on textarea at bounding box center [721, 387] width 1147 height 227
click at [1307, 382] on icon "border_color" at bounding box center [1302, 387] width 14 height 14
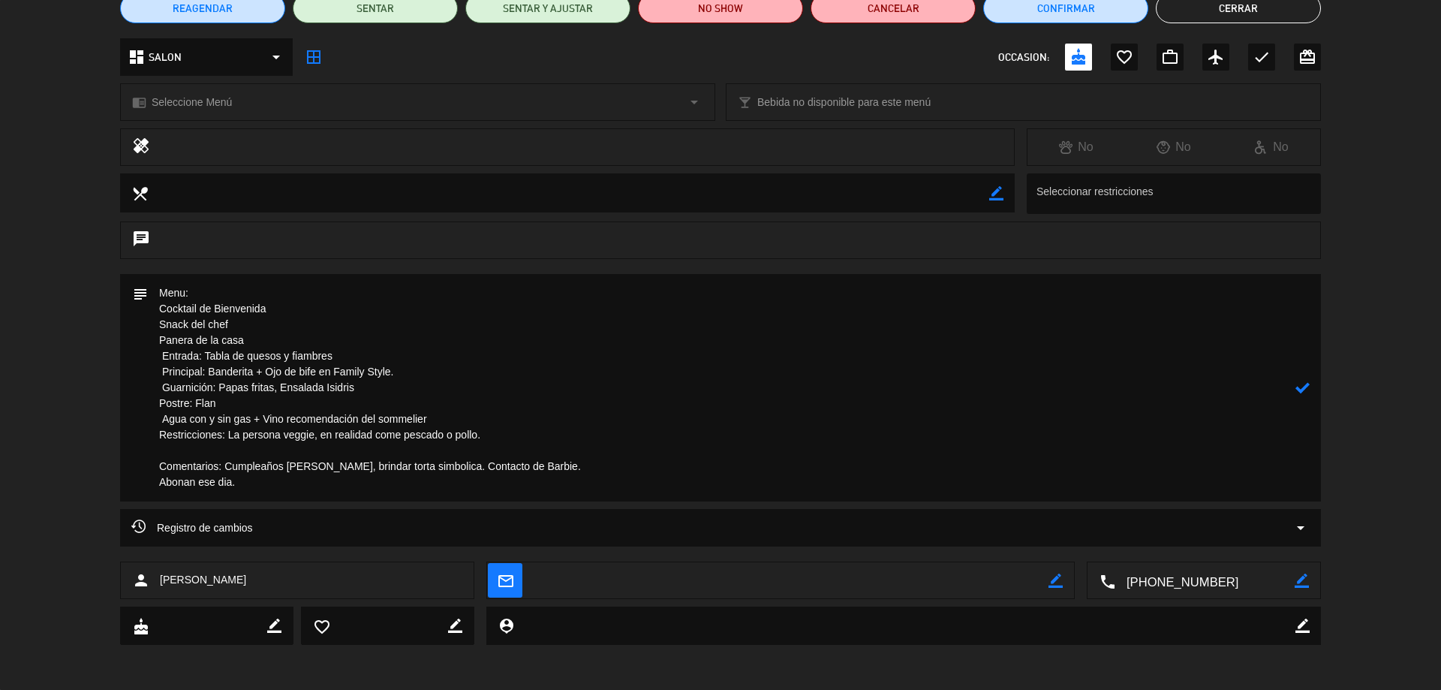
drag, startPoint x: 338, startPoint y: 421, endPoint x: 469, endPoint y: 374, distance: 138.6
click at [469, 374] on textarea at bounding box center [721, 387] width 1147 height 227
click at [417, 465] on textarea at bounding box center [721, 387] width 1147 height 227
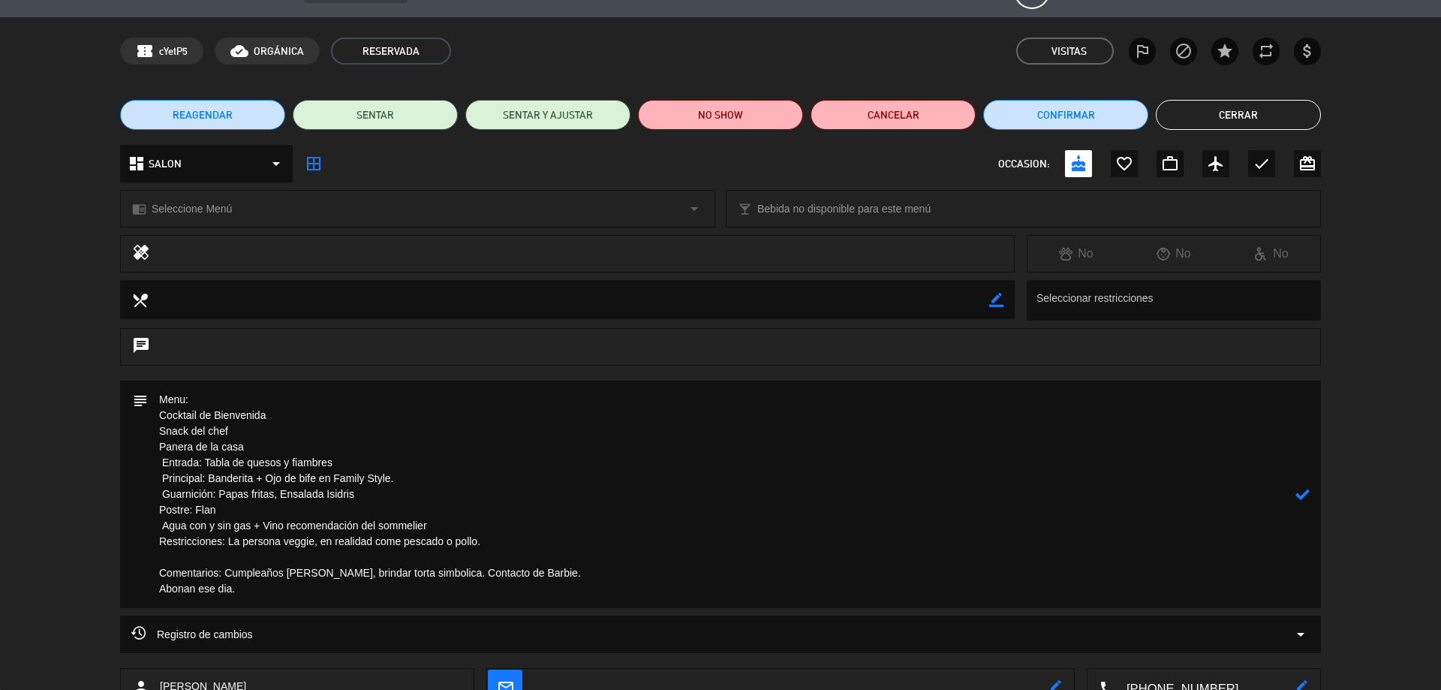
scroll to position [0, 0]
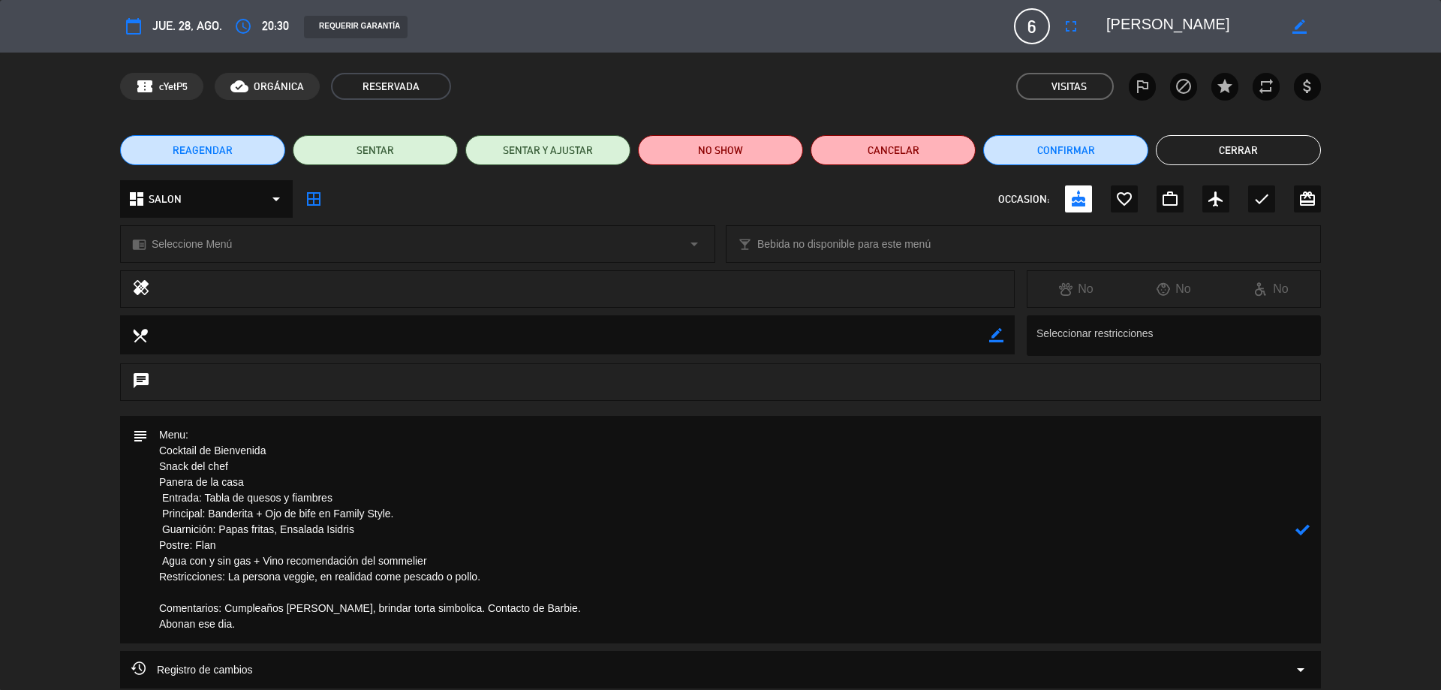
click at [1234, 138] on button "Cerrar" at bounding box center [1238, 150] width 165 height 30
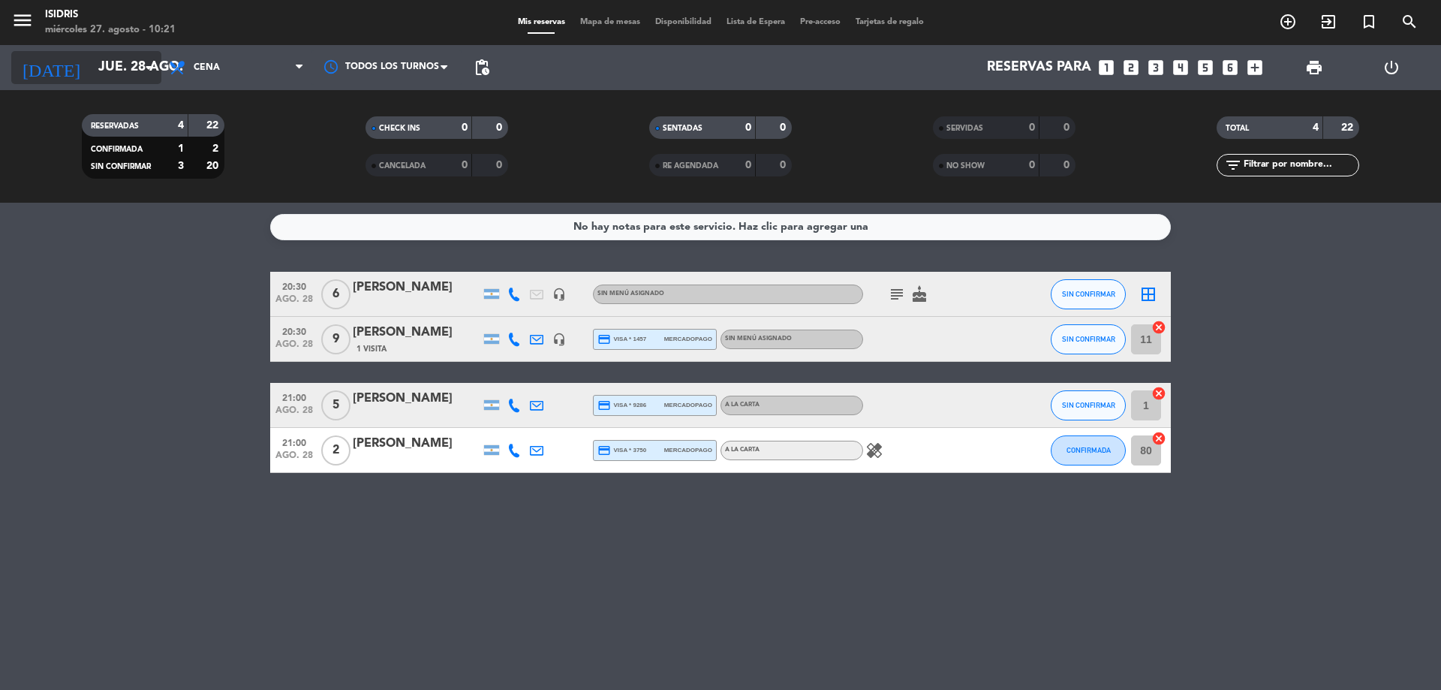
click at [111, 82] on input "jue. 28 ago." at bounding box center [178, 68] width 174 height 30
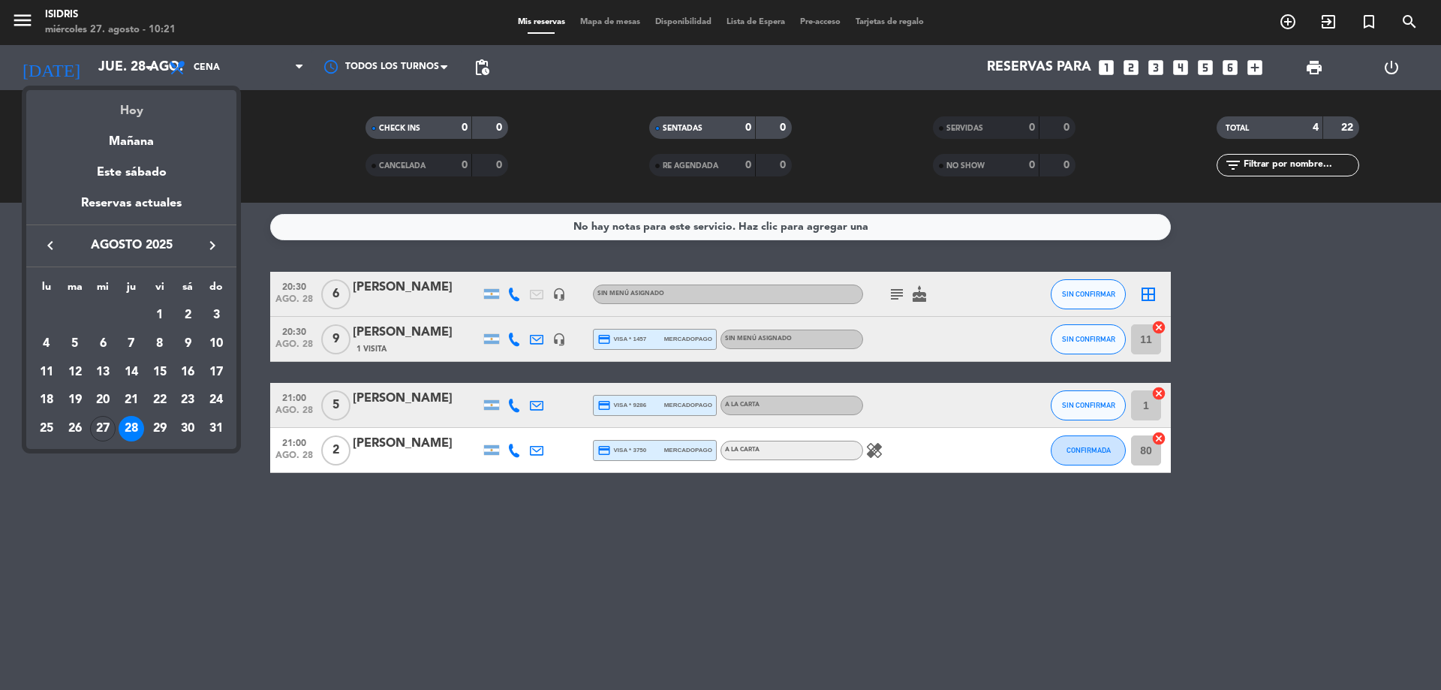
click at [113, 105] on div "Hoy" at bounding box center [131, 105] width 210 height 31
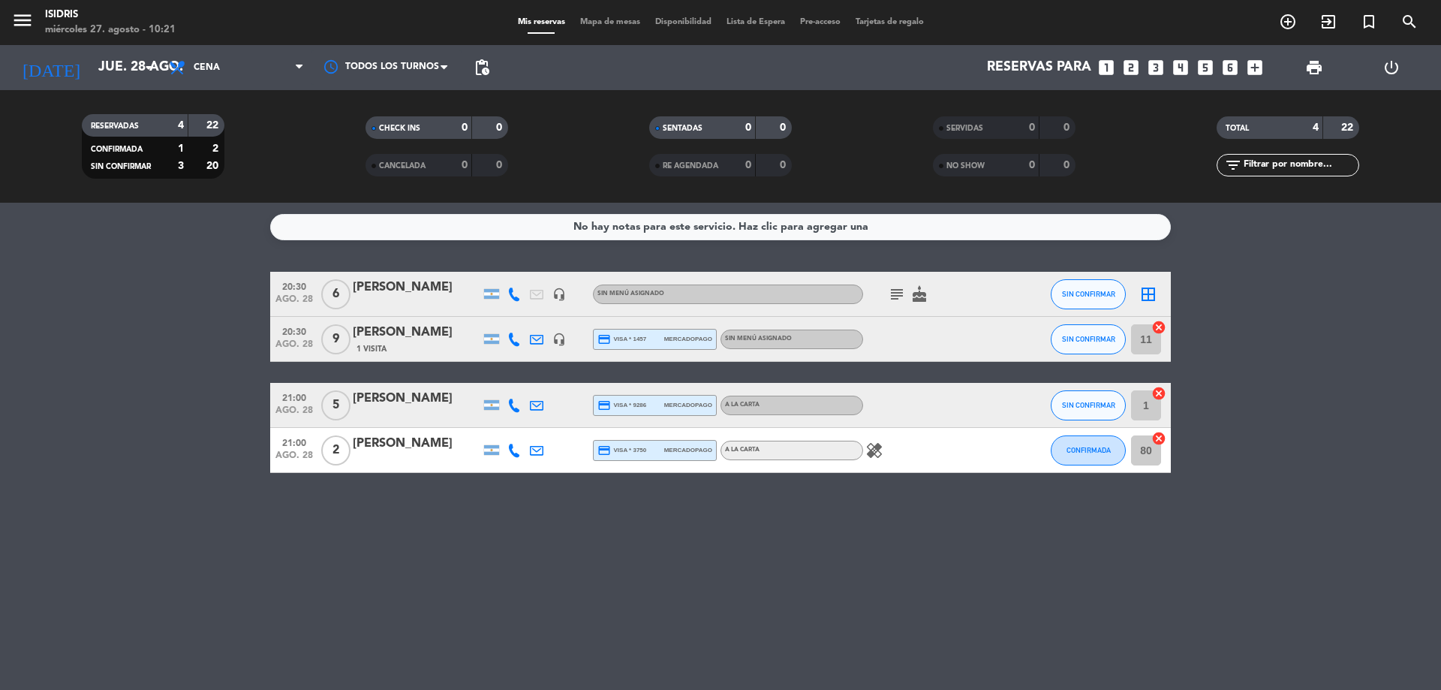
type input "mié. 27 ago."
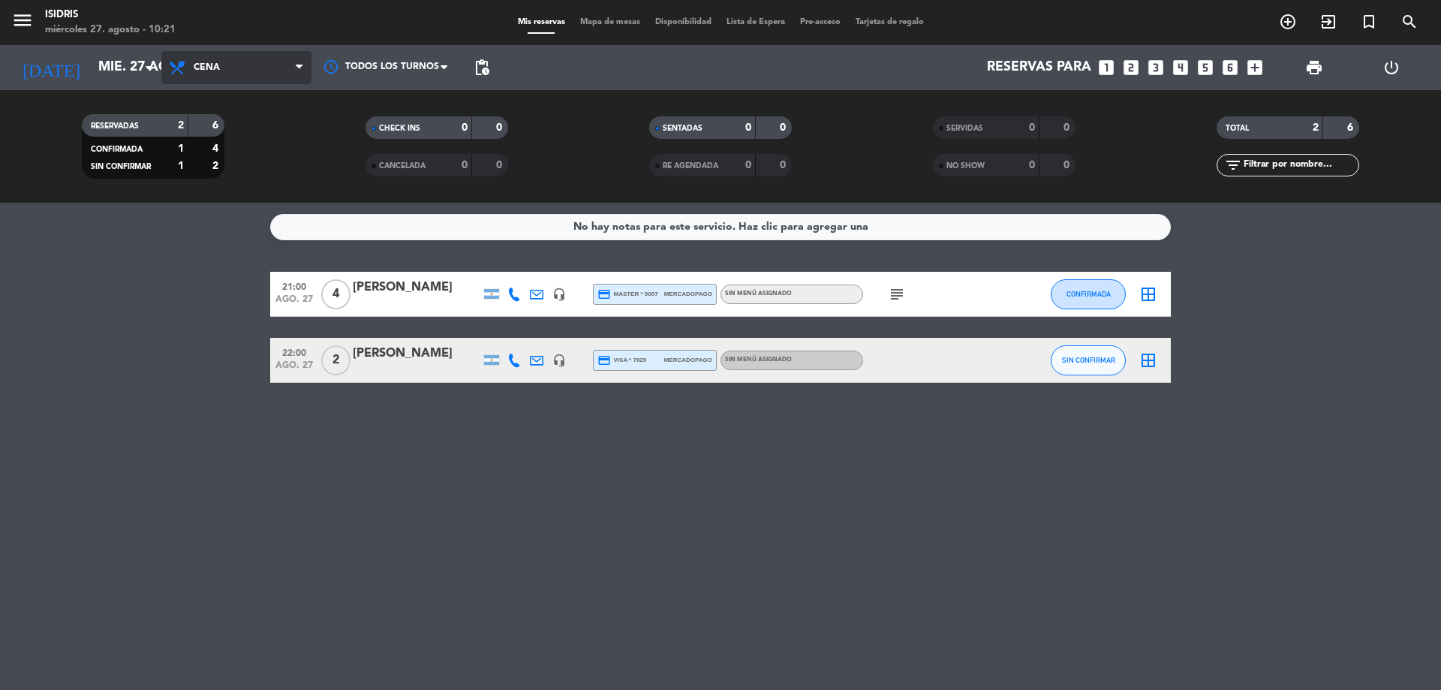
click at [186, 68] on icon at bounding box center [179, 68] width 22 height 18
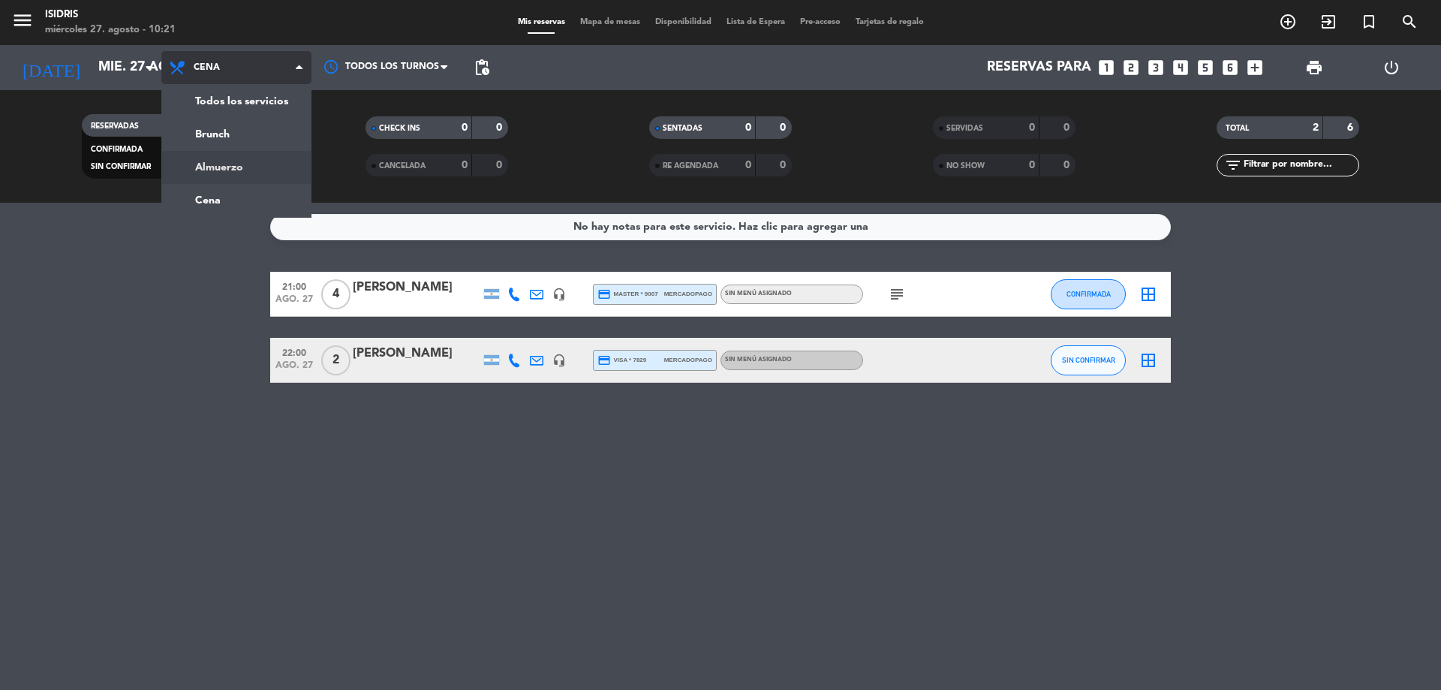
click at [233, 166] on div "menu isidris [DATE] 27. agosto - 10:21 Mis reservas Mapa de mesas Disponibilida…" at bounding box center [720, 101] width 1441 height 203
